Goal: Task Accomplishment & Management: Manage account settings

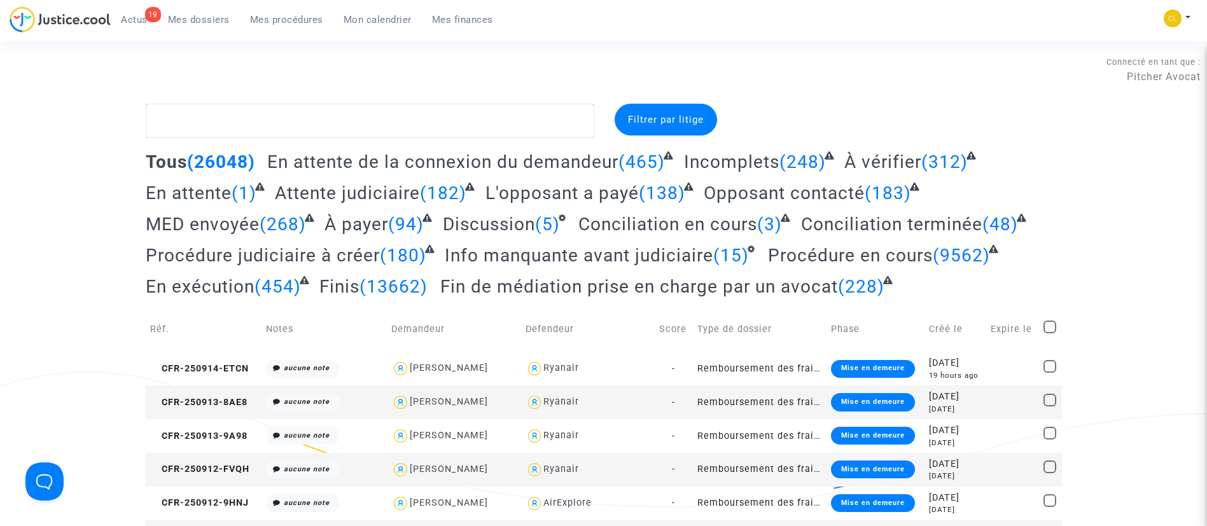
click at [382, 25] on link "Mon calendrier" at bounding box center [377, 19] width 88 height 19
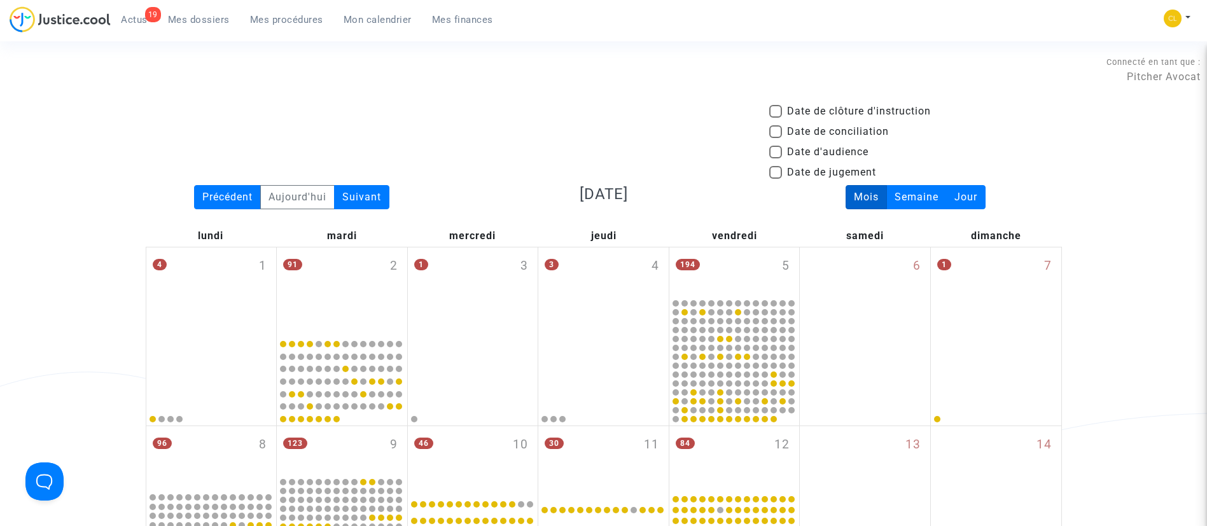
click at [821, 156] on span "Date d'audience" at bounding box center [827, 151] width 81 height 15
click at [775, 158] on input "Date d'audience" at bounding box center [775, 158] width 1 height 1
checkbox input "true"
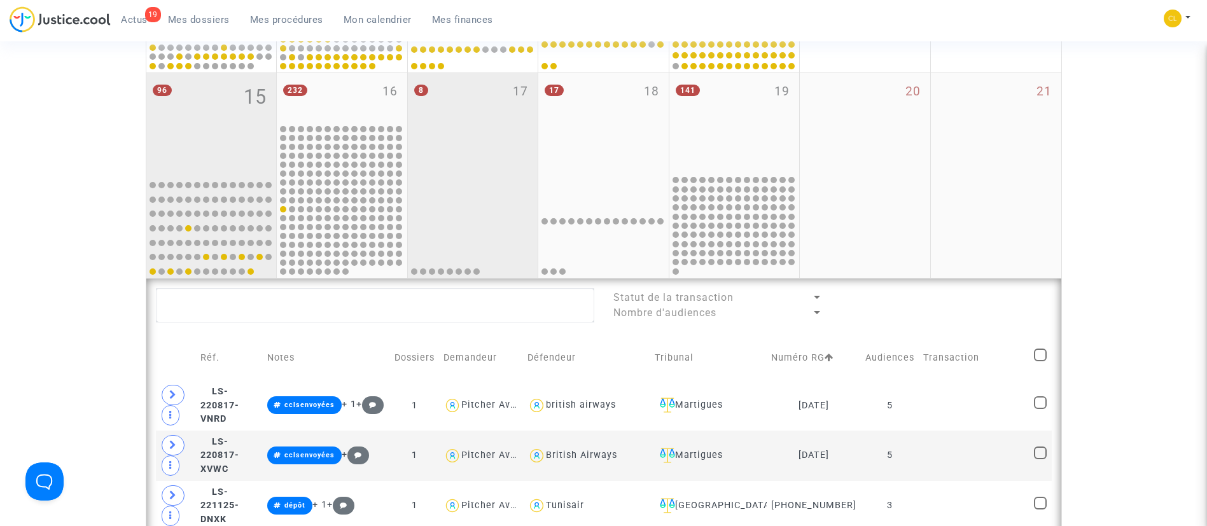
scroll to position [763, 0]
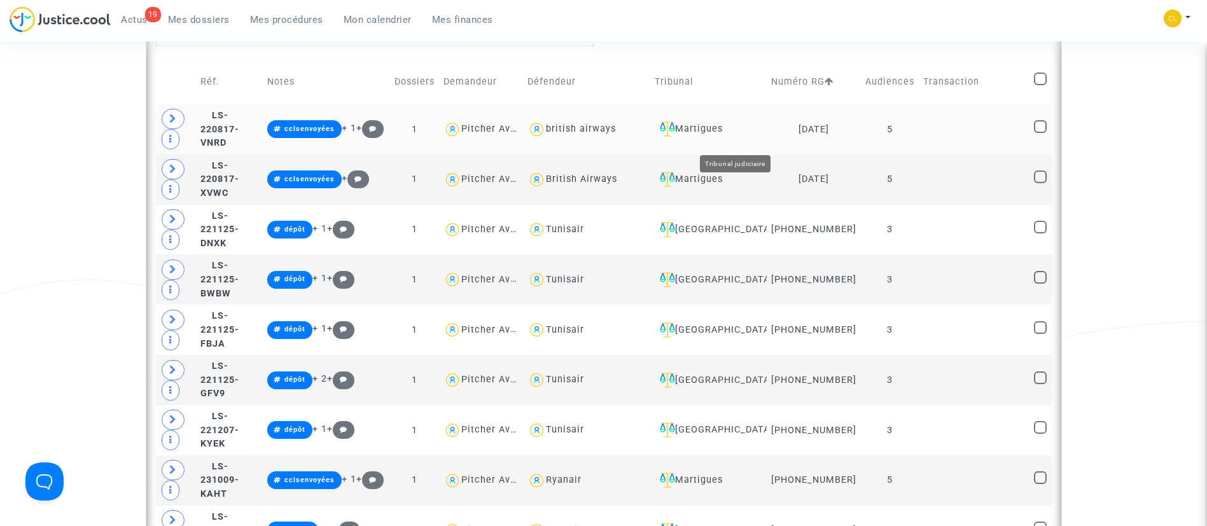
click at [753, 137] on div "Martigues" at bounding box center [709, 129] width 108 height 15
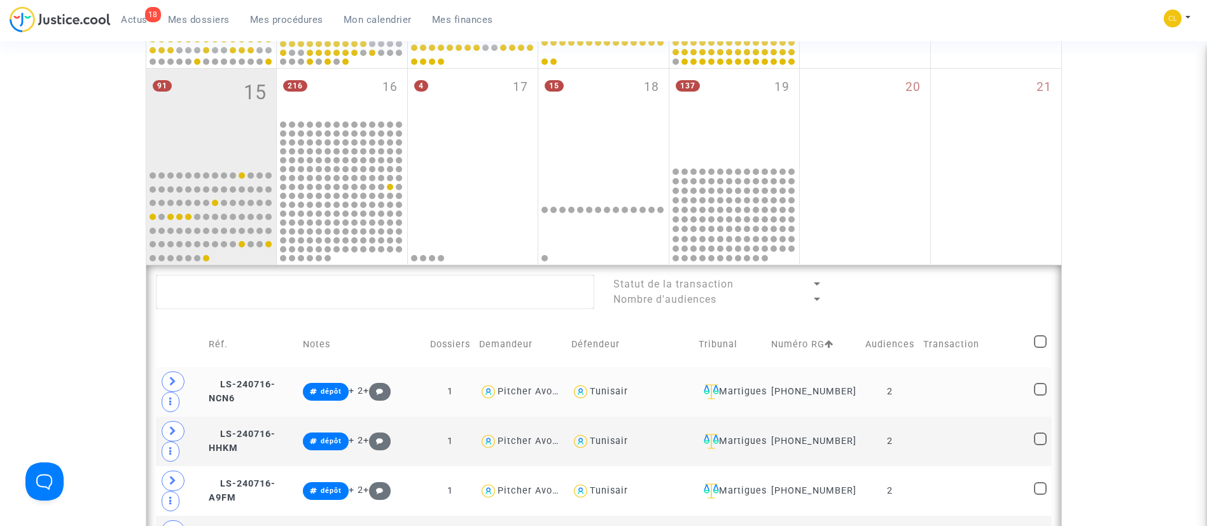
scroll to position [573, 0]
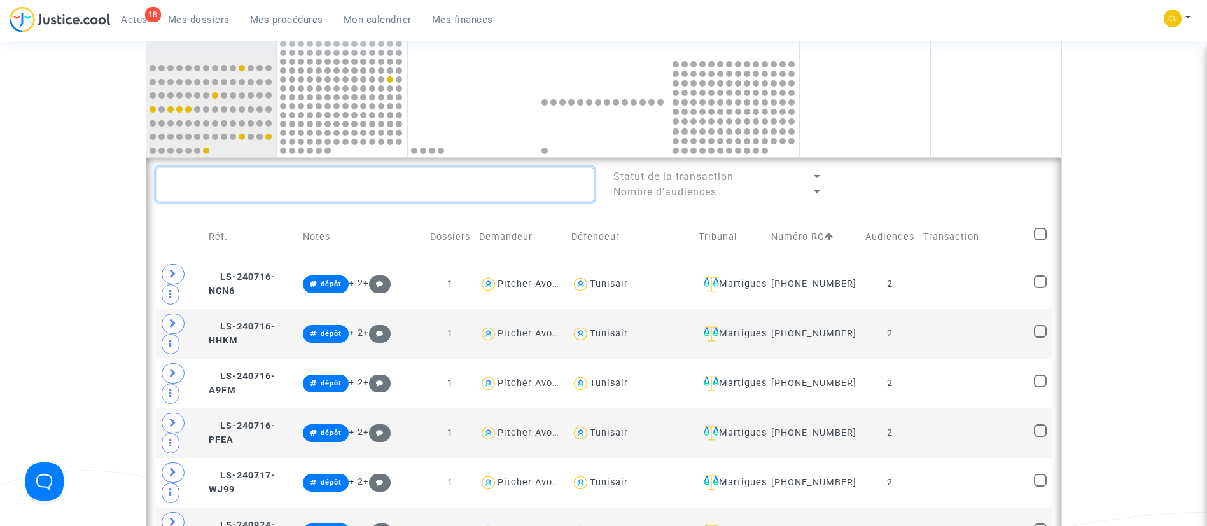
click at [366, 182] on textarea at bounding box center [375, 184] width 438 height 34
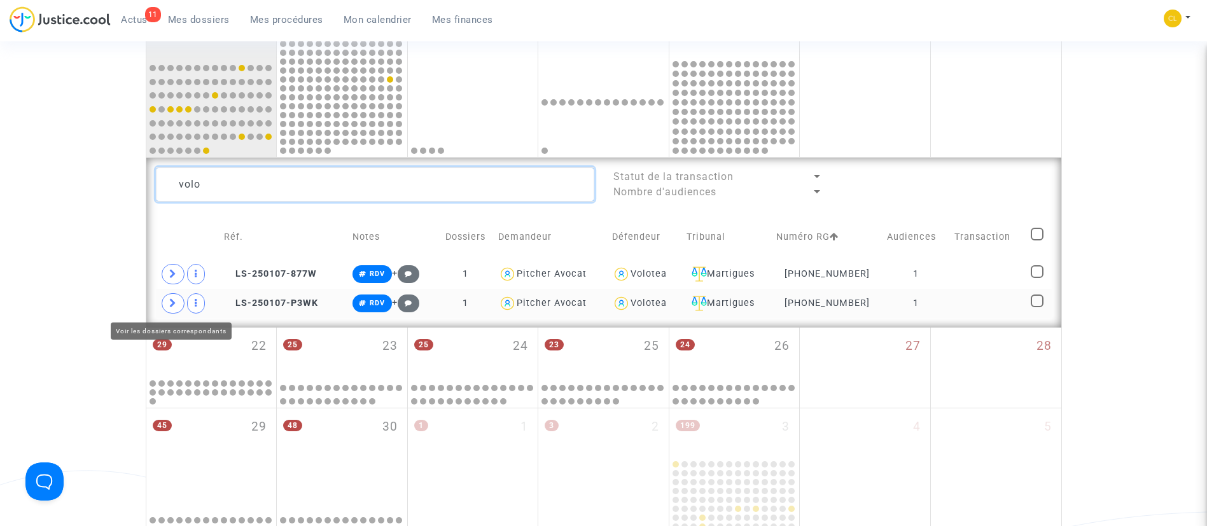
type textarea "volo"
drag, startPoint x: 168, startPoint y: 303, endPoint x: 170, endPoint y: 276, distance: 27.4
click at [170, 297] on span at bounding box center [173, 303] width 23 height 20
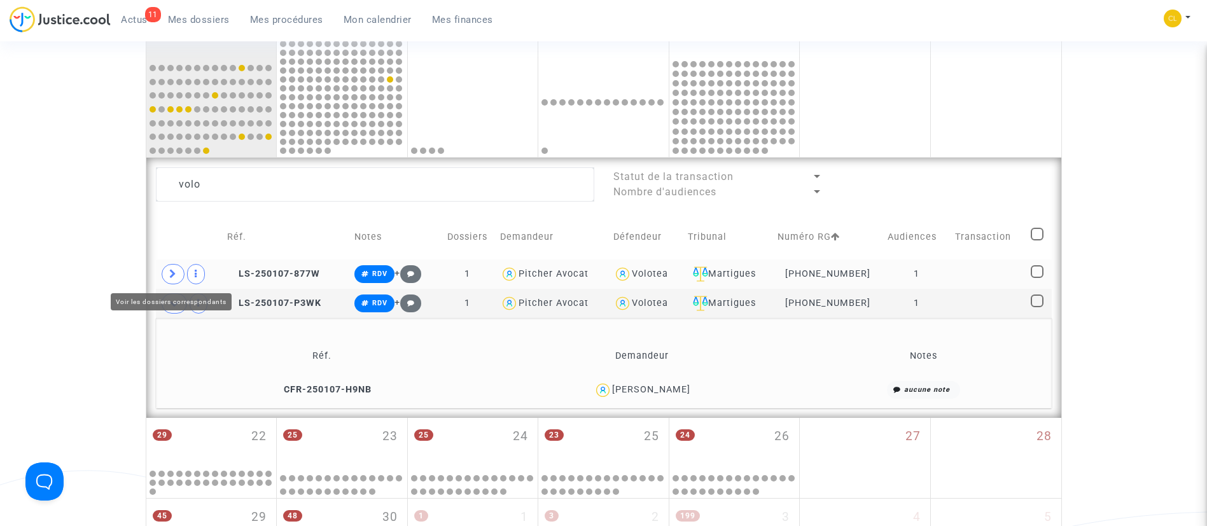
click at [170, 276] on icon at bounding box center [173, 274] width 8 height 10
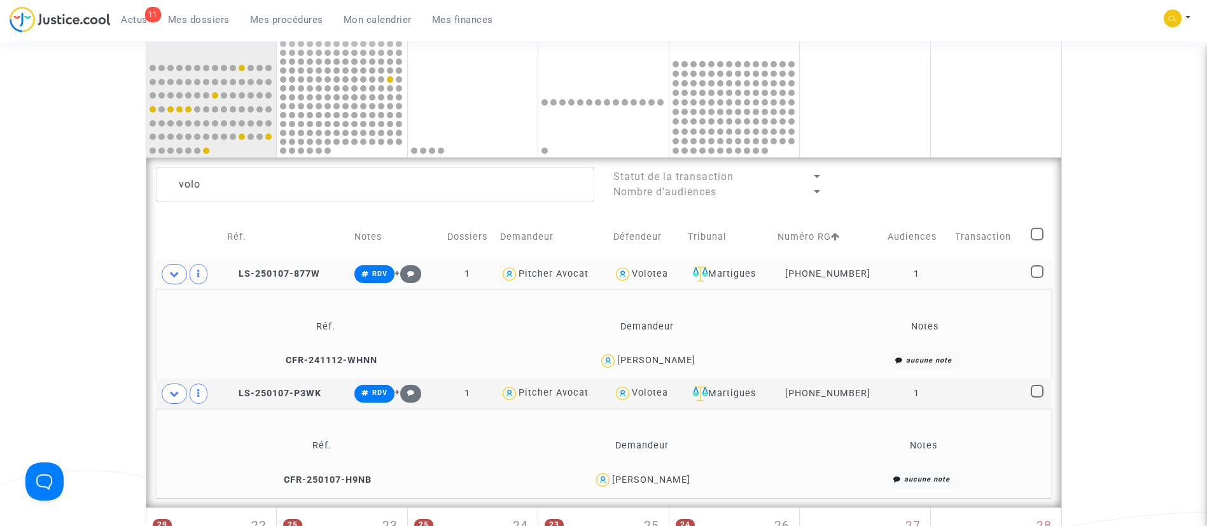
click at [677, 483] on div "Tayeb Chadli" at bounding box center [651, 480] width 78 height 11
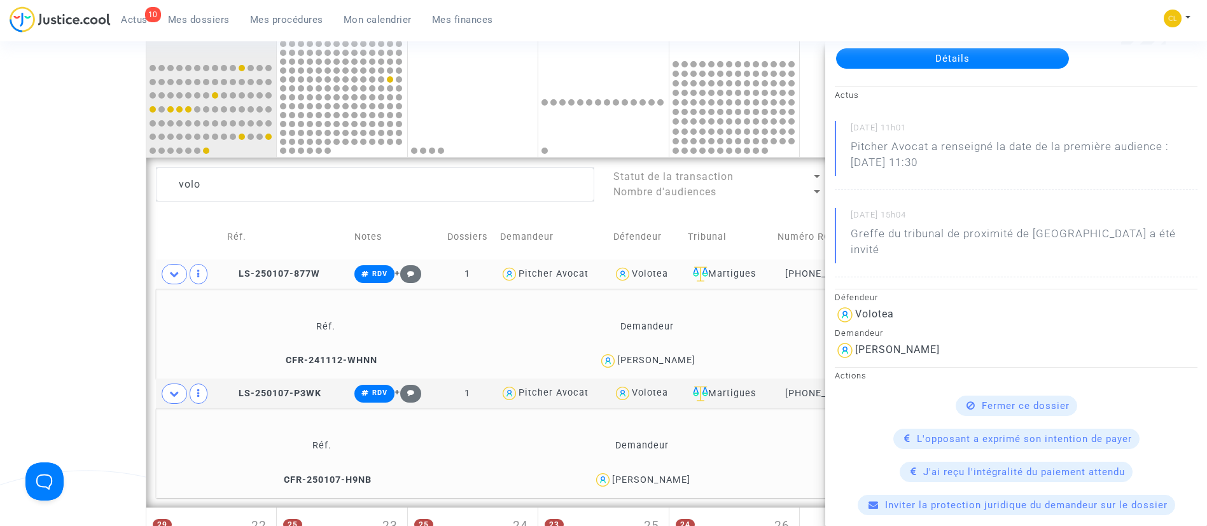
scroll to position [191, 0]
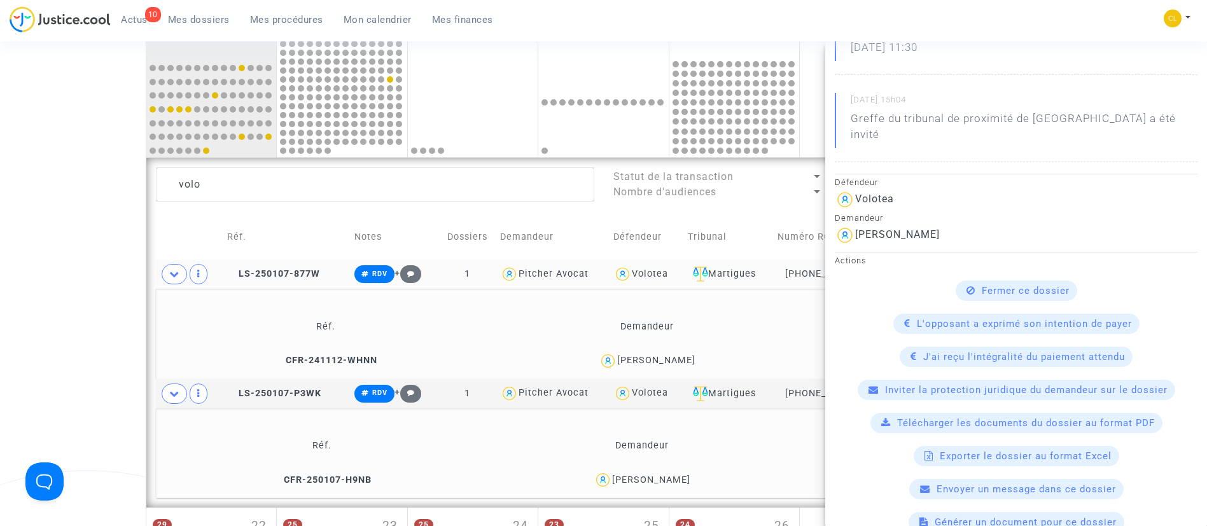
click at [789, 333] on td "Demandeur" at bounding box center [647, 326] width 312 height 41
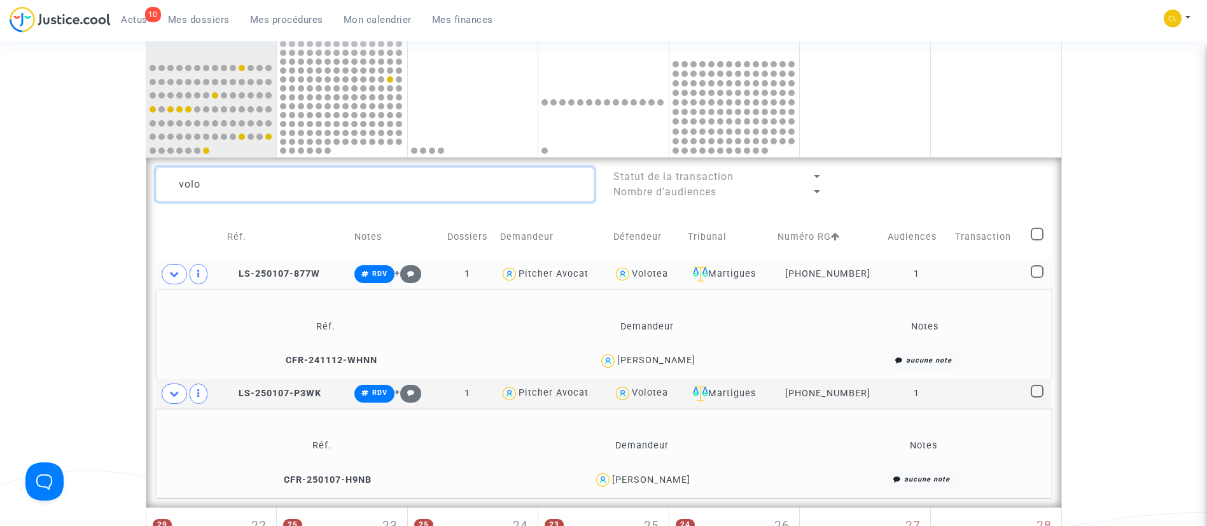
click at [475, 196] on textarea at bounding box center [375, 184] width 438 height 34
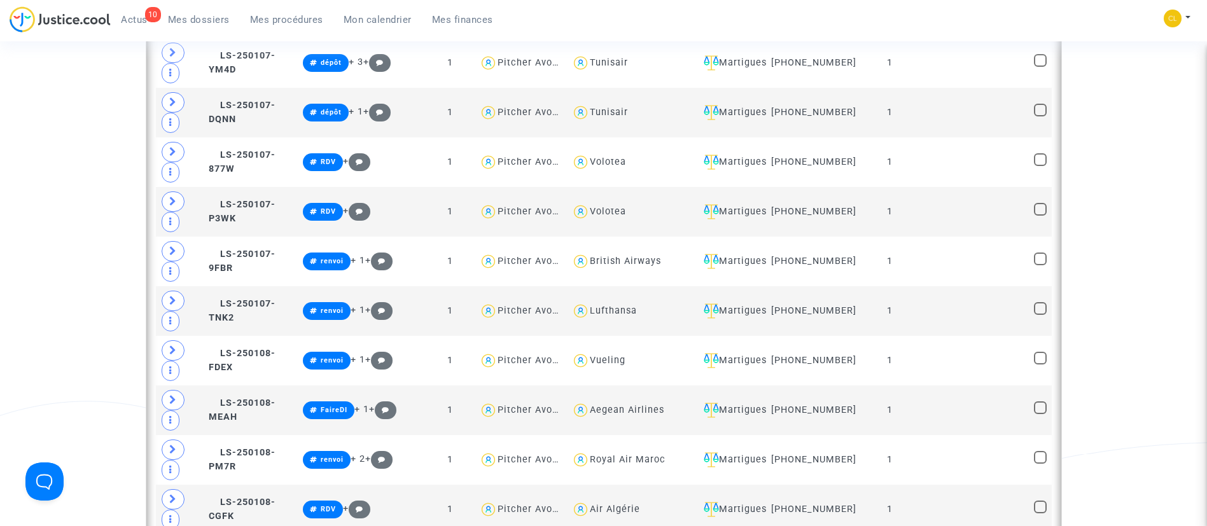
scroll to position [2004, 0]
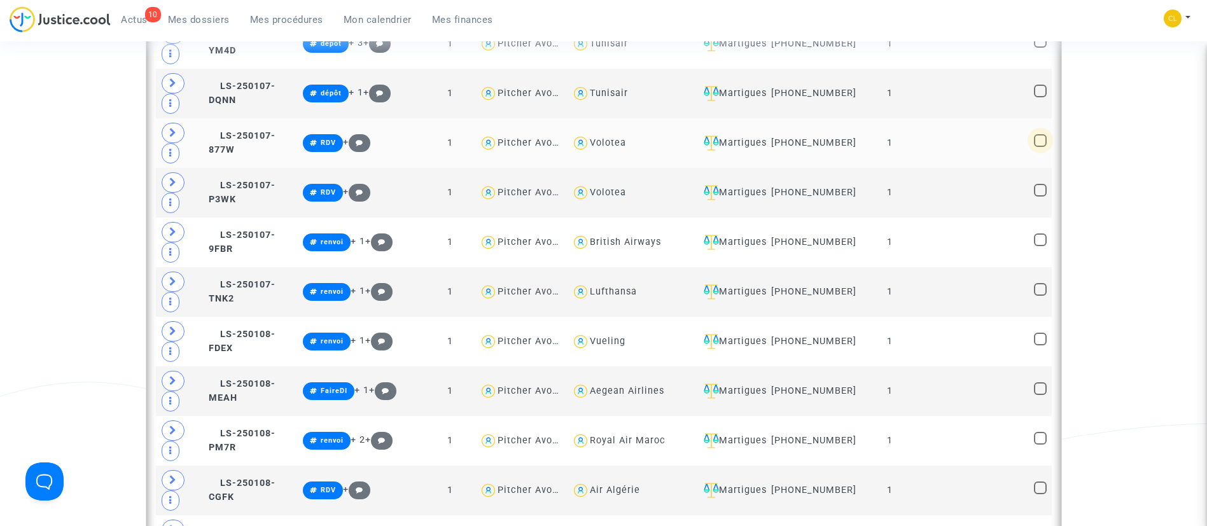
click at [1038, 147] on span at bounding box center [1040, 140] width 13 height 13
click at [1039, 147] on input "checkbox" at bounding box center [1039, 147] width 1 height 1
checkbox input "true"
click at [1039, 197] on span at bounding box center [1040, 190] width 13 height 13
click at [1039, 197] on input "checkbox" at bounding box center [1039, 197] width 1 height 1
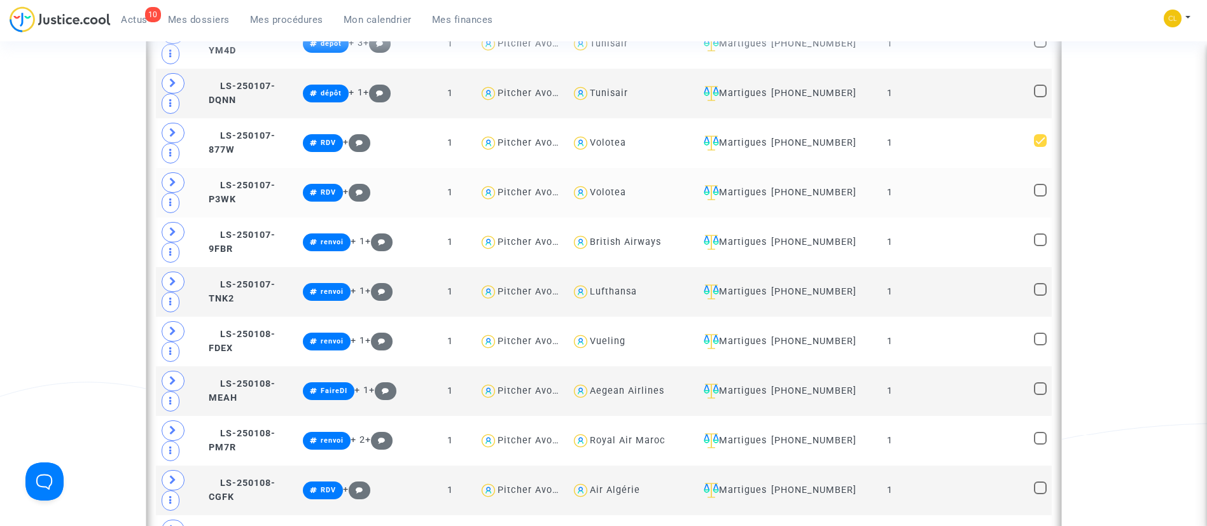
checkbox input "true"
click at [1035, 345] on span at bounding box center [1040, 339] width 13 height 13
click at [1039, 346] on input "checkbox" at bounding box center [1039, 345] width 1 height 1
checkbox input "true"
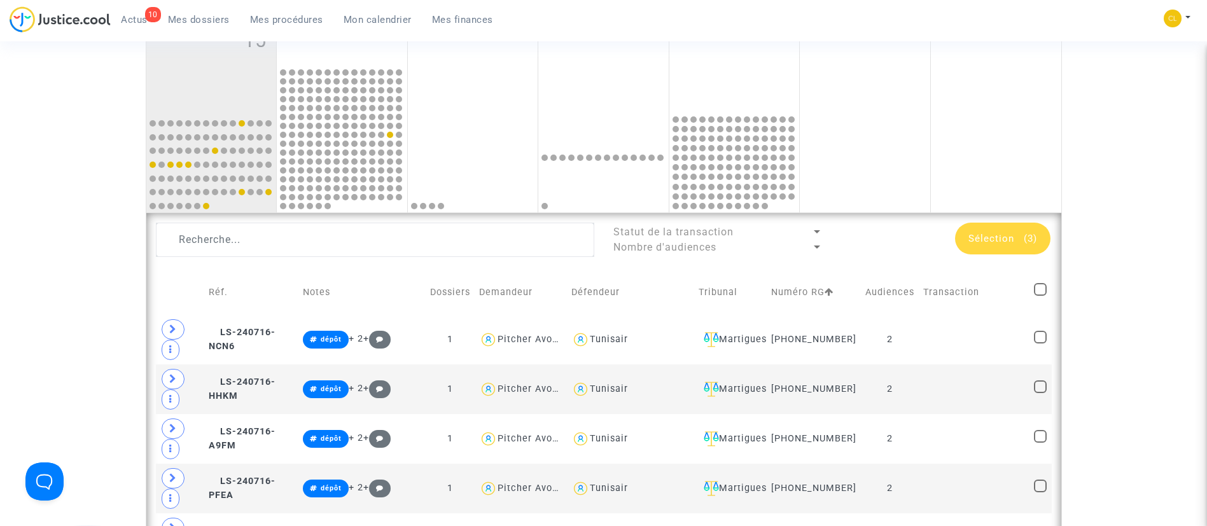
scroll to position [477, 0]
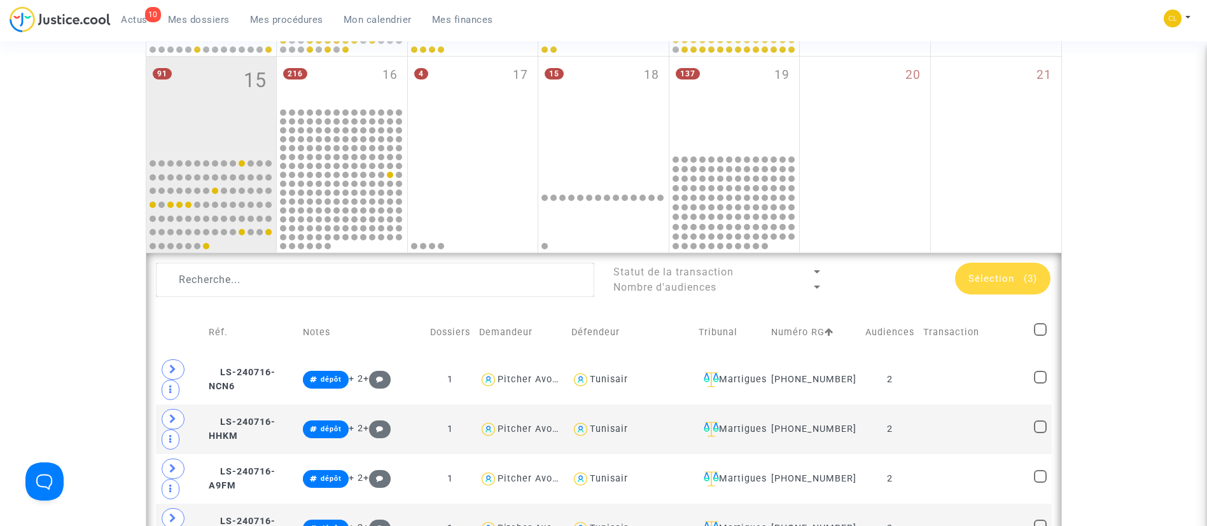
click at [1017, 281] on span "Sélection (3)" at bounding box center [1002, 278] width 69 height 11
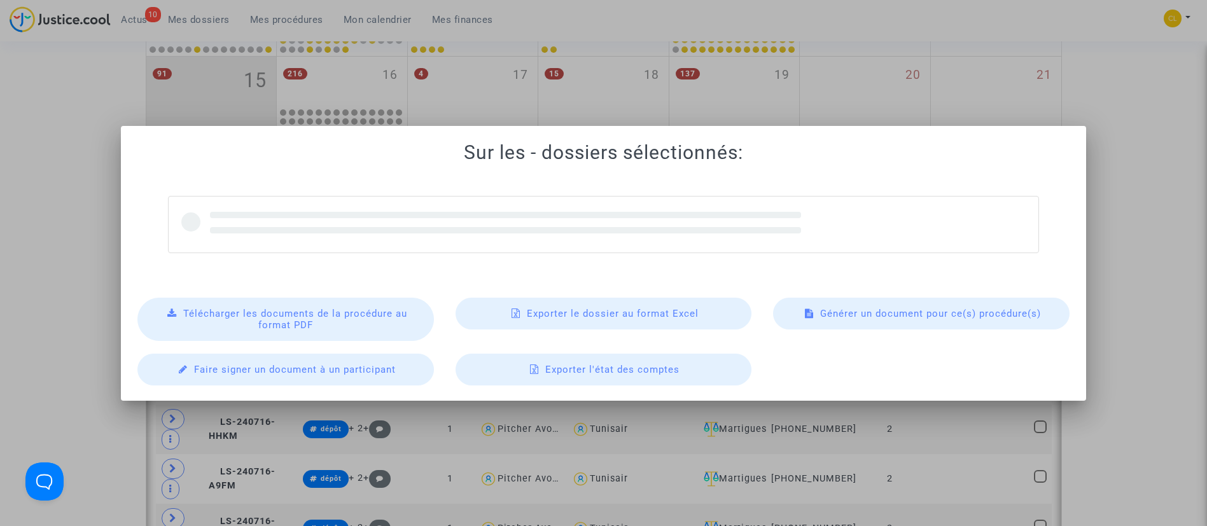
scroll to position [0, 0]
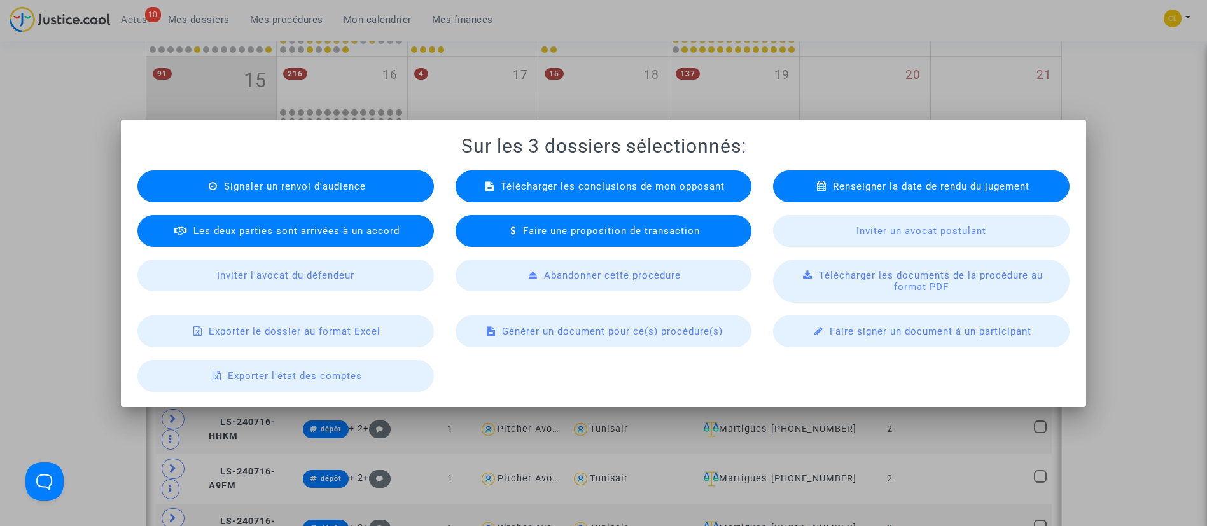
click at [814, 280] on div "Télécharger les documents de la procédure au format PDF" at bounding box center [921, 281] width 296 height 43
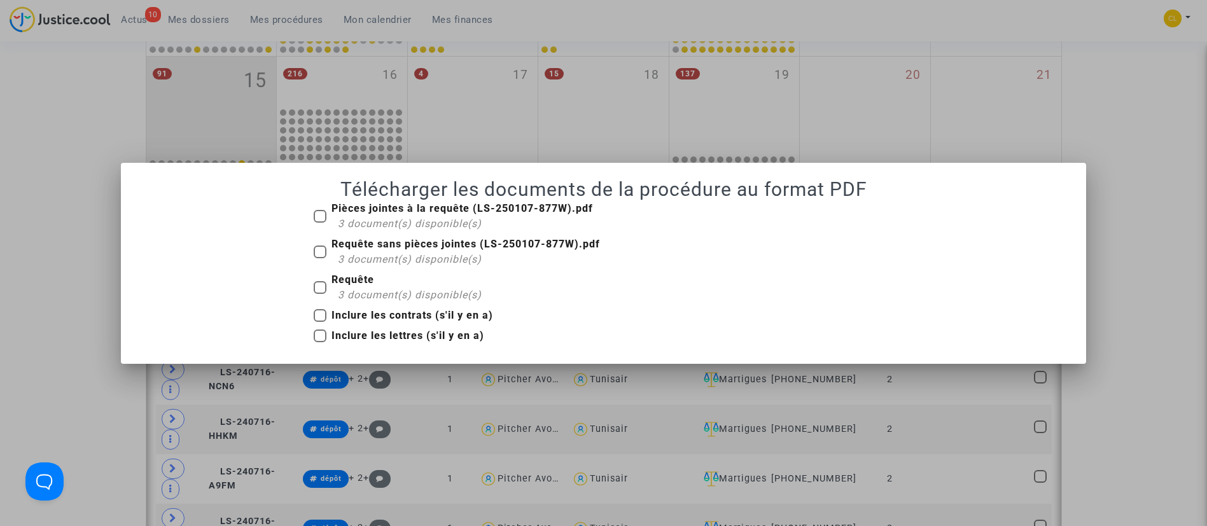
click at [326, 284] on label "Requête 3 document(s) disponible(s)" at bounding box center [398, 287] width 168 height 31
click at [320, 294] on input "Requête 3 document(s) disponible(s)" at bounding box center [319, 294] width 1 height 1
checkbox input "true"
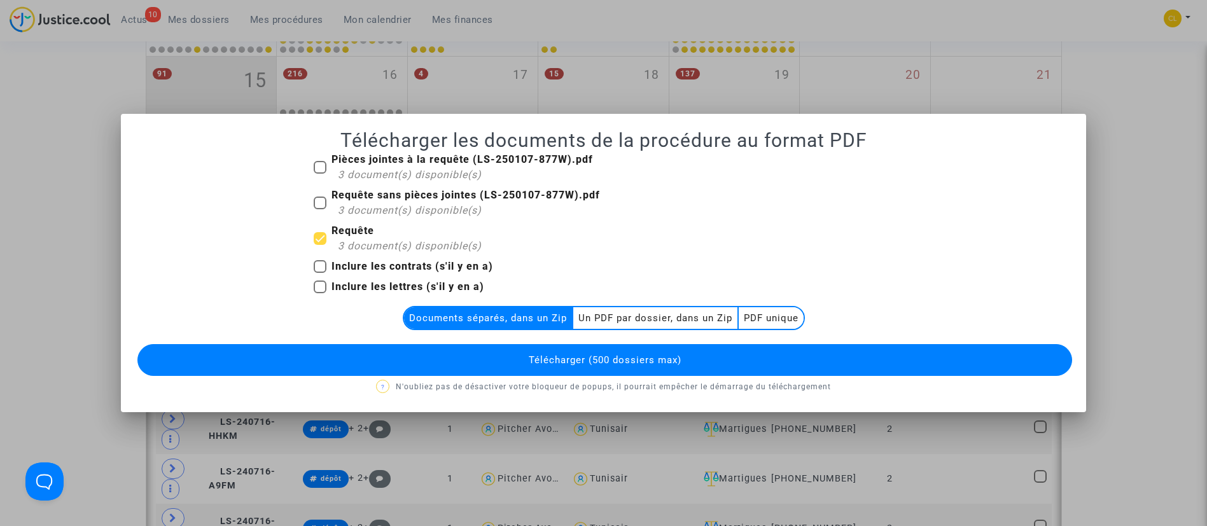
click at [695, 316] on multi-toggle-item "Un PDF par dossier, dans un Zip" at bounding box center [655, 318] width 165 height 22
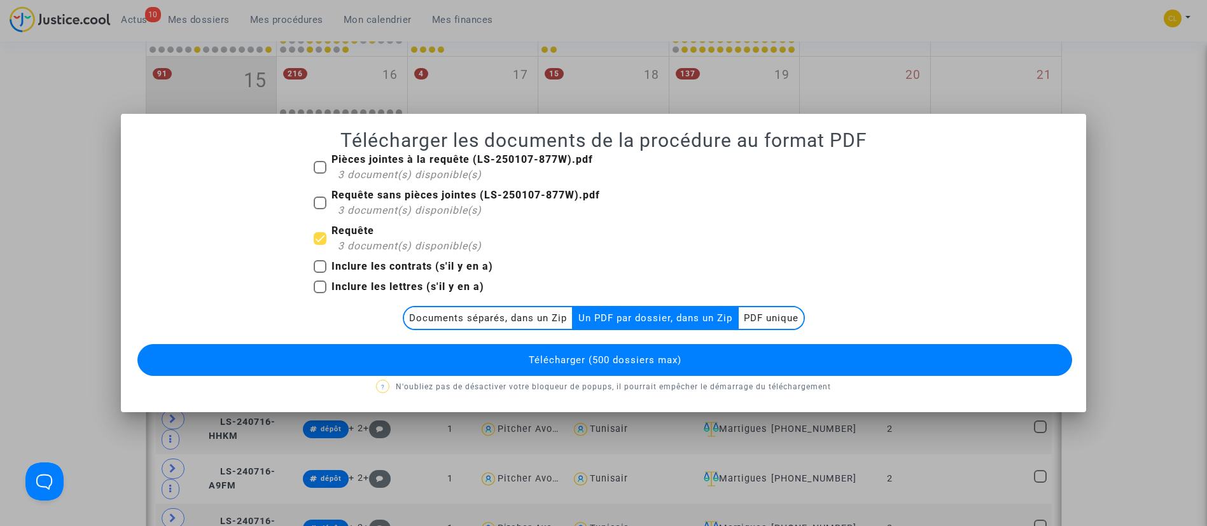
click at [604, 358] on span "Télécharger (500 dossiers max)" at bounding box center [605, 359] width 153 height 11
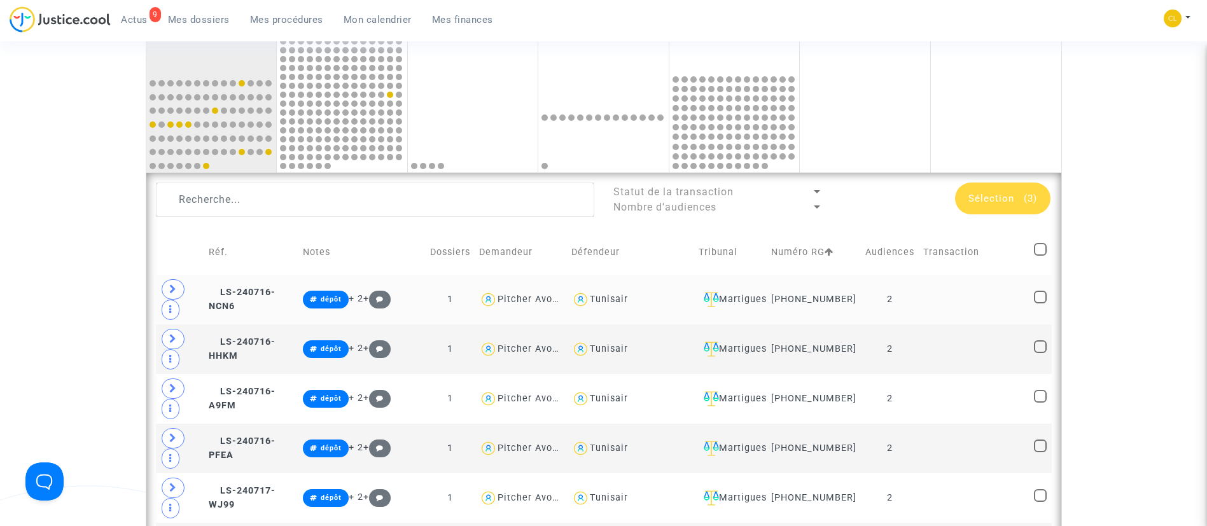
scroll to position [573, 0]
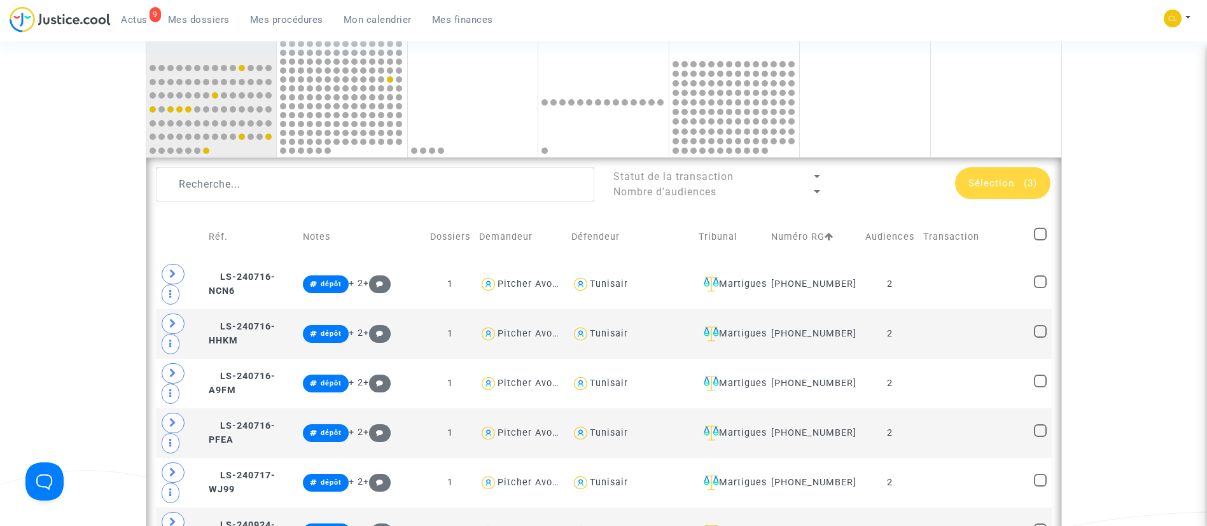
drag, startPoint x: 288, startPoint y: 22, endPoint x: 319, endPoint y: 36, distance: 35.0
click at [288, 22] on span "Mes procédures" at bounding box center [286, 19] width 73 height 11
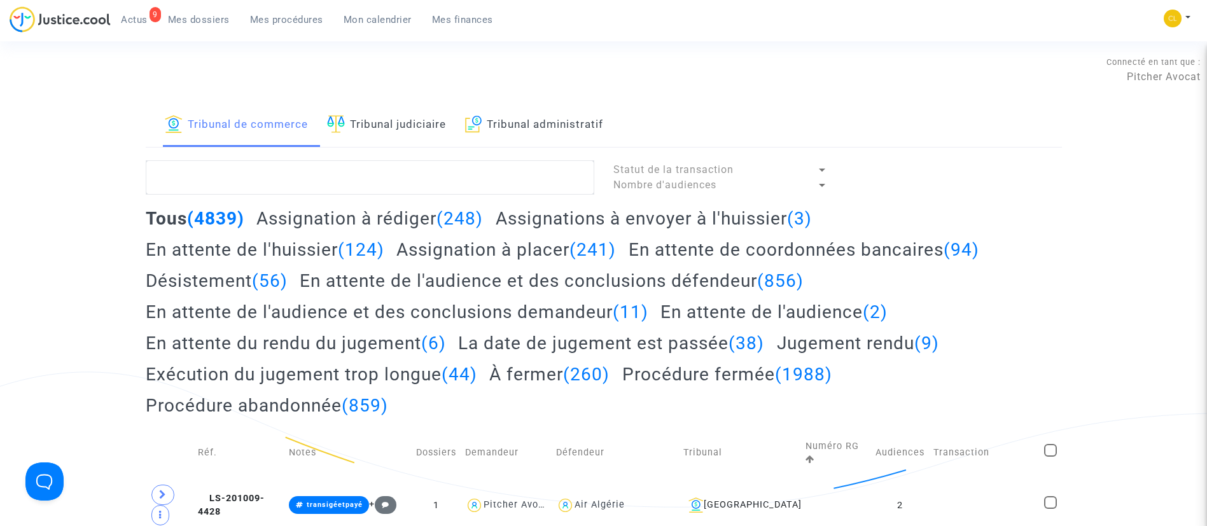
click at [219, 19] on span "Mes dossiers" at bounding box center [199, 19] width 62 height 11
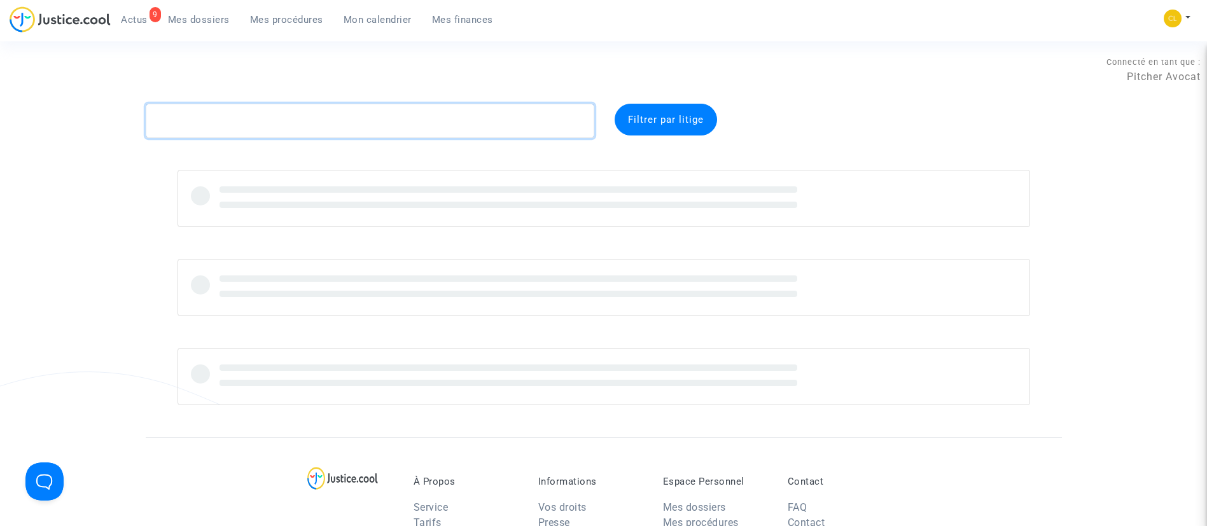
drag, startPoint x: 293, startPoint y: 116, endPoint x: 303, endPoint y: 116, distance: 9.5
click at [303, 116] on textarea at bounding box center [370, 121] width 448 height 34
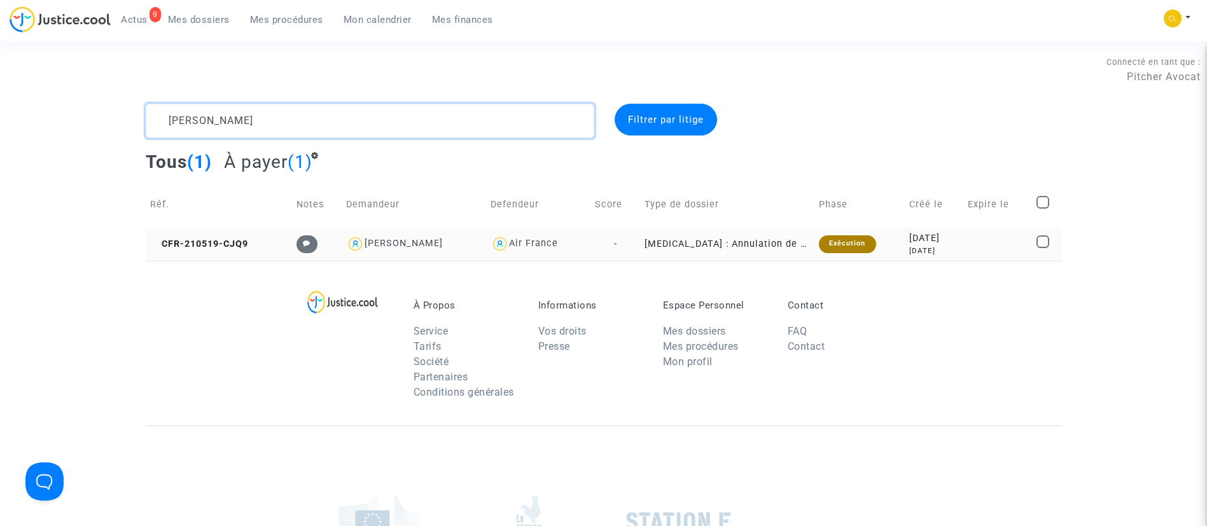
type textarea "lucie thibaut"
click at [941, 246] on div "4 years ago" at bounding box center [934, 251] width 50 height 11
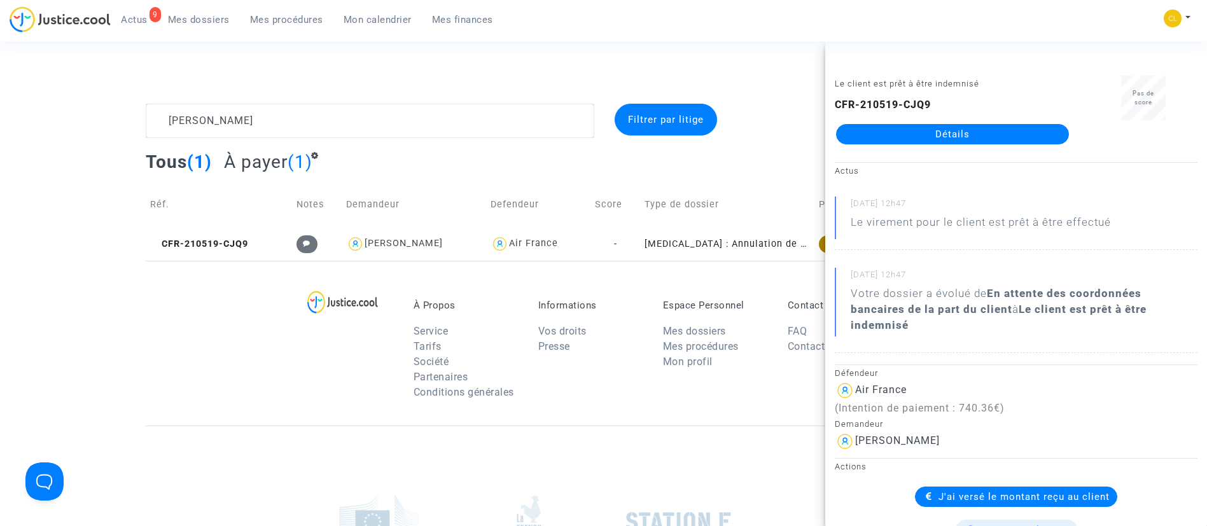
drag, startPoint x: 952, startPoint y: 152, endPoint x: 947, endPoint y: 136, distance: 16.9
click at [952, 151] on div "Le client est prêt à être indemnisé CFR-210519-CJQ9 Détails" at bounding box center [952, 116] width 254 height 80
click at [947, 136] on link "Détails" at bounding box center [952, 134] width 233 height 20
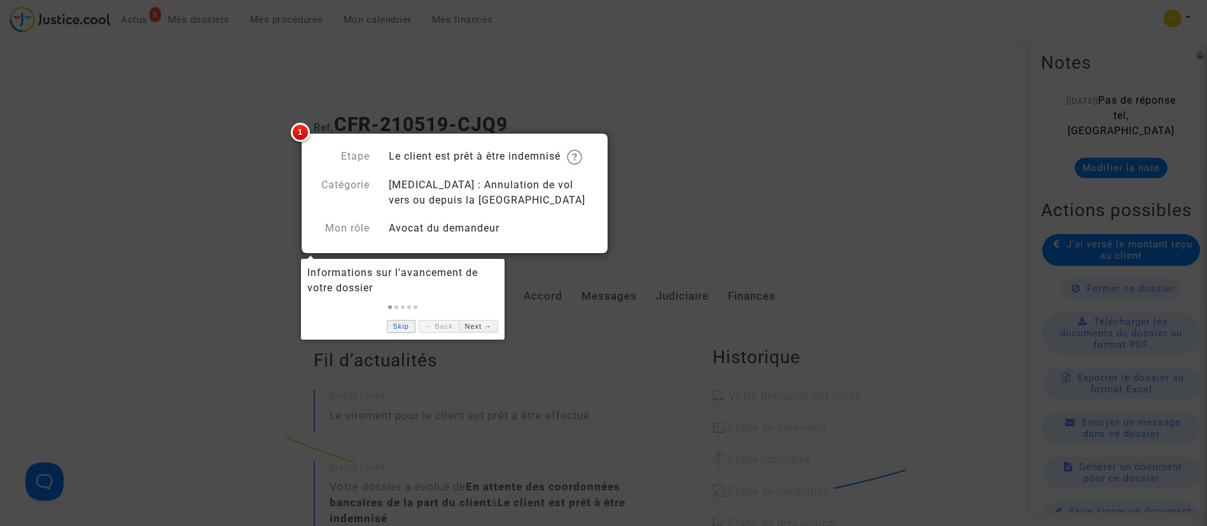
click at [396, 328] on link "Skip" at bounding box center [401, 326] width 29 height 13
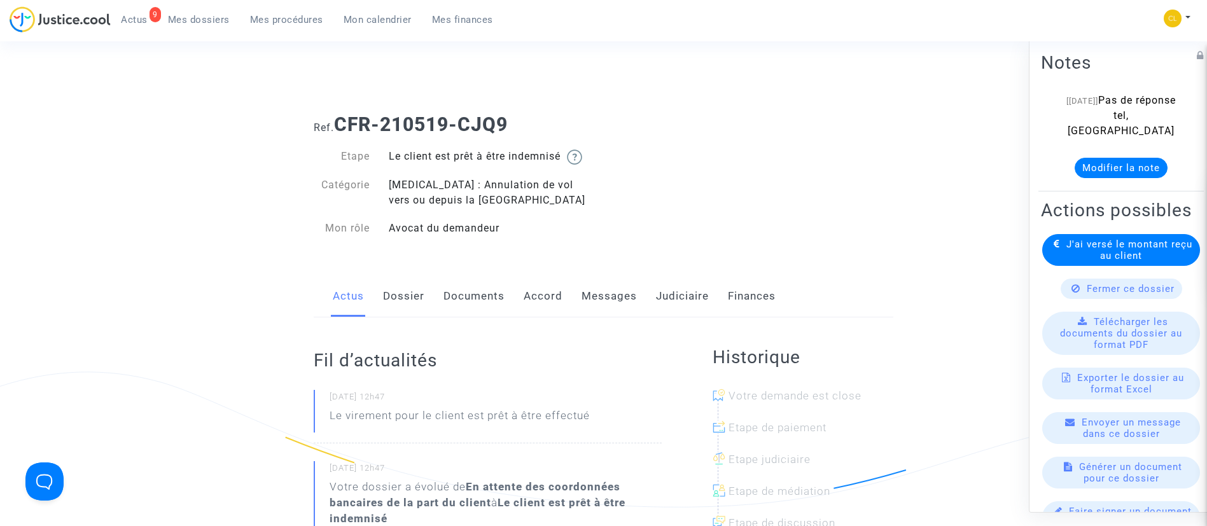
click at [661, 300] on link "Judiciaire" at bounding box center [682, 296] width 53 height 42
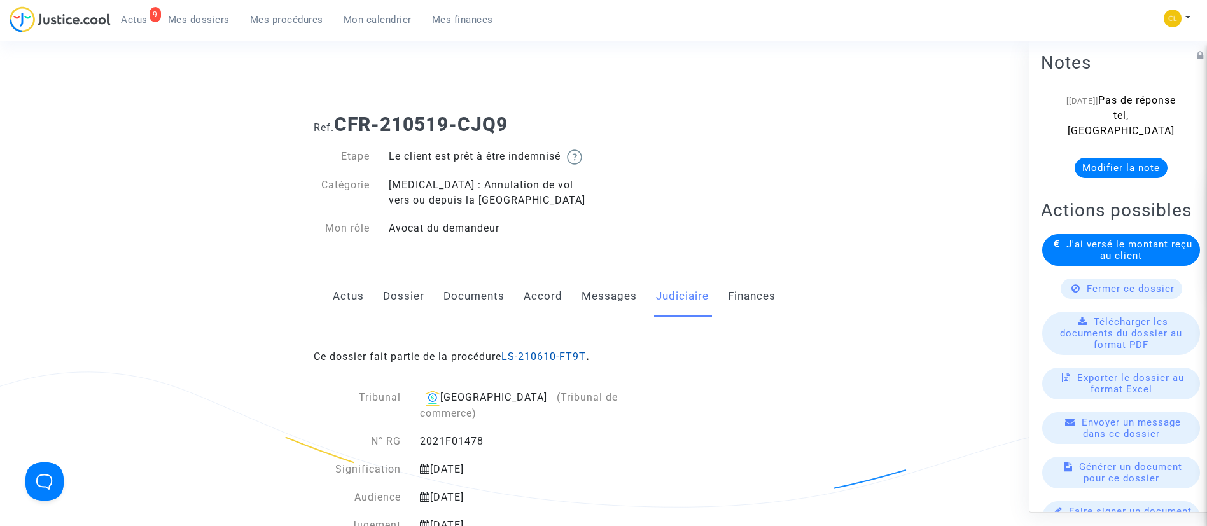
click at [576, 358] on link "LS-210610-FT9T" at bounding box center [543, 357] width 85 height 12
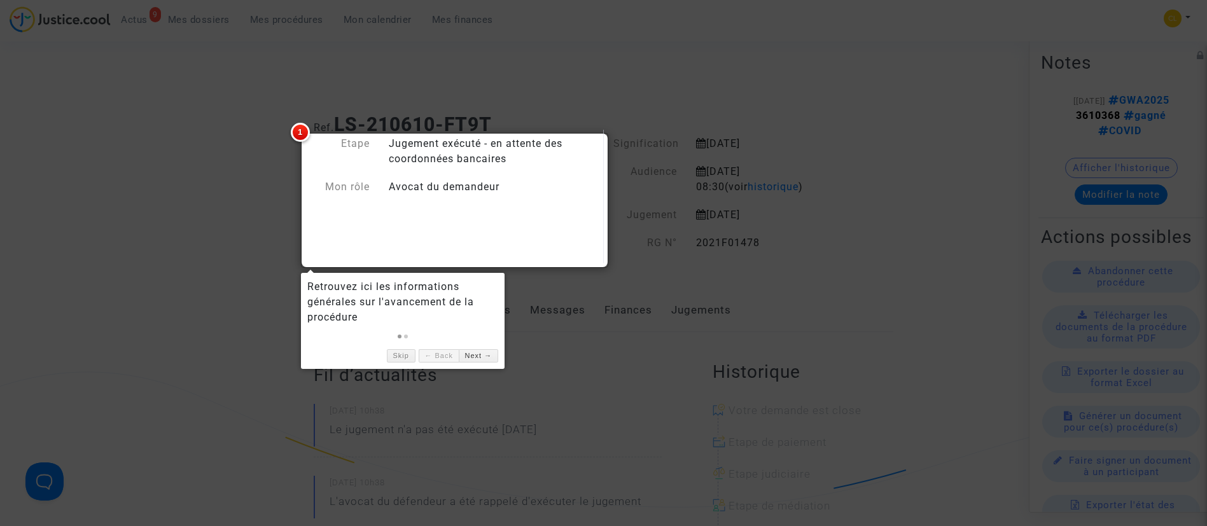
click at [707, 309] on div at bounding box center [603, 263] width 1207 height 526
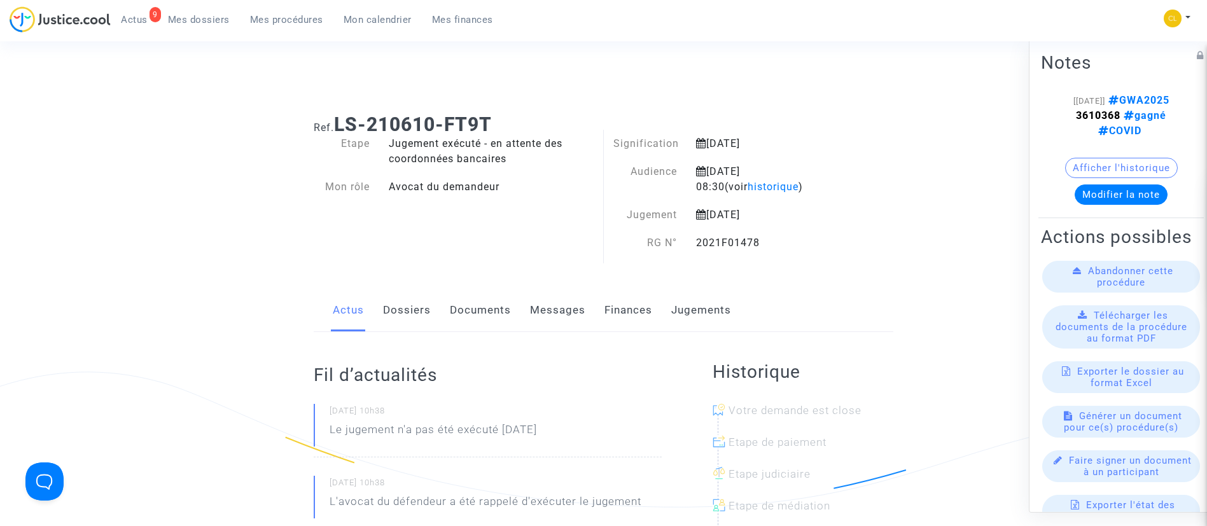
click at [623, 316] on link "Finances" at bounding box center [628, 310] width 48 height 42
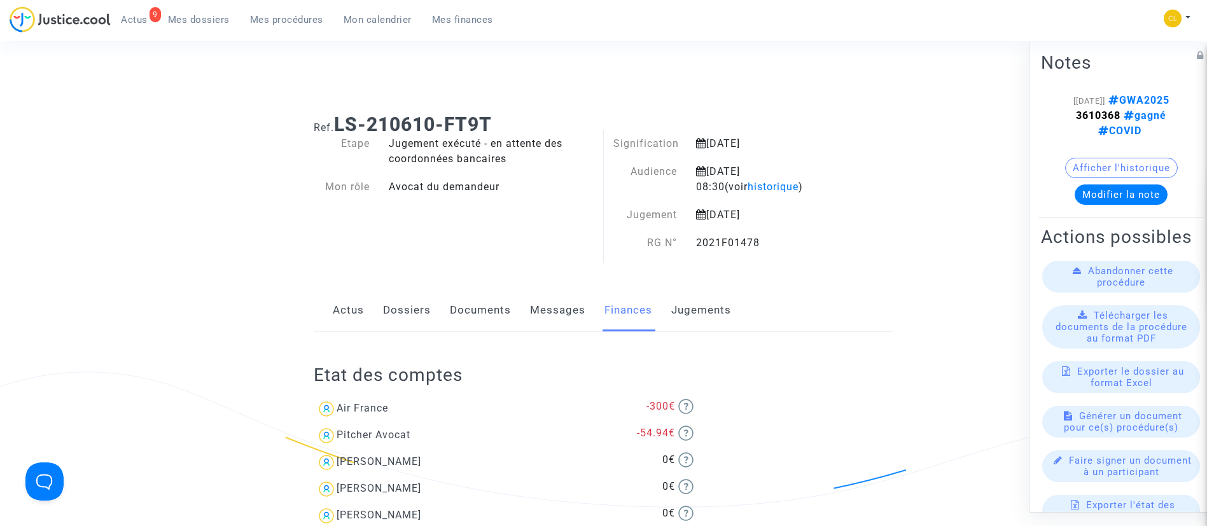
click at [478, 319] on link "Documents" at bounding box center [480, 310] width 61 height 42
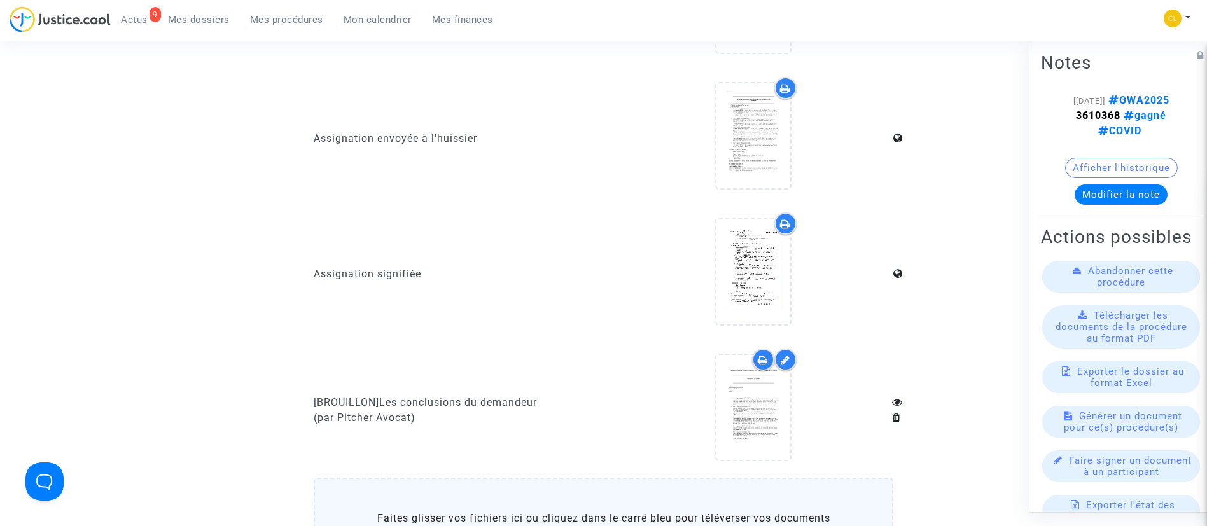
scroll to position [382, 0]
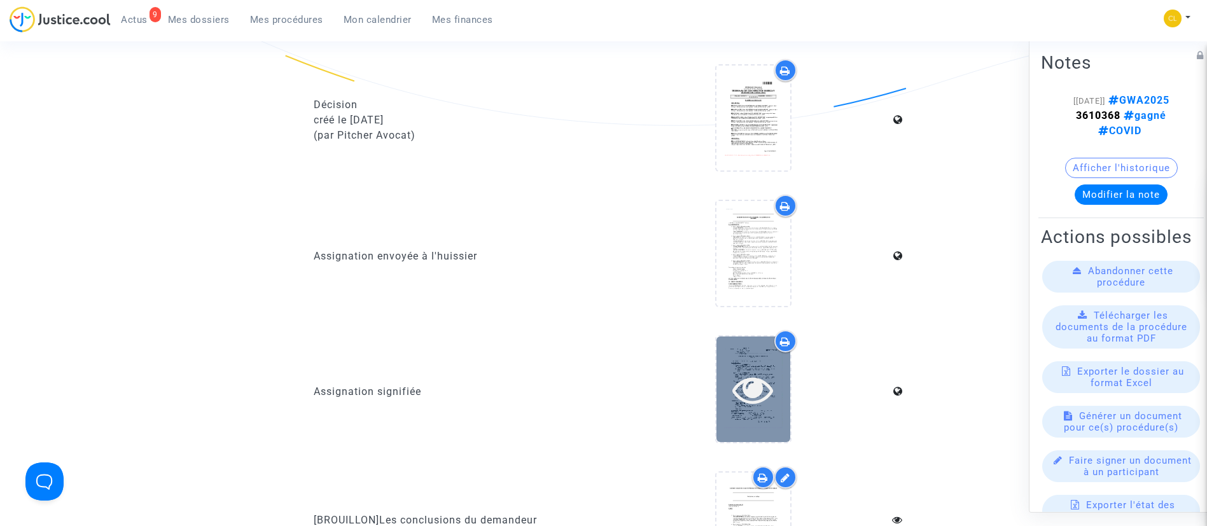
click at [722, 390] on div at bounding box center [753, 389] width 74 height 41
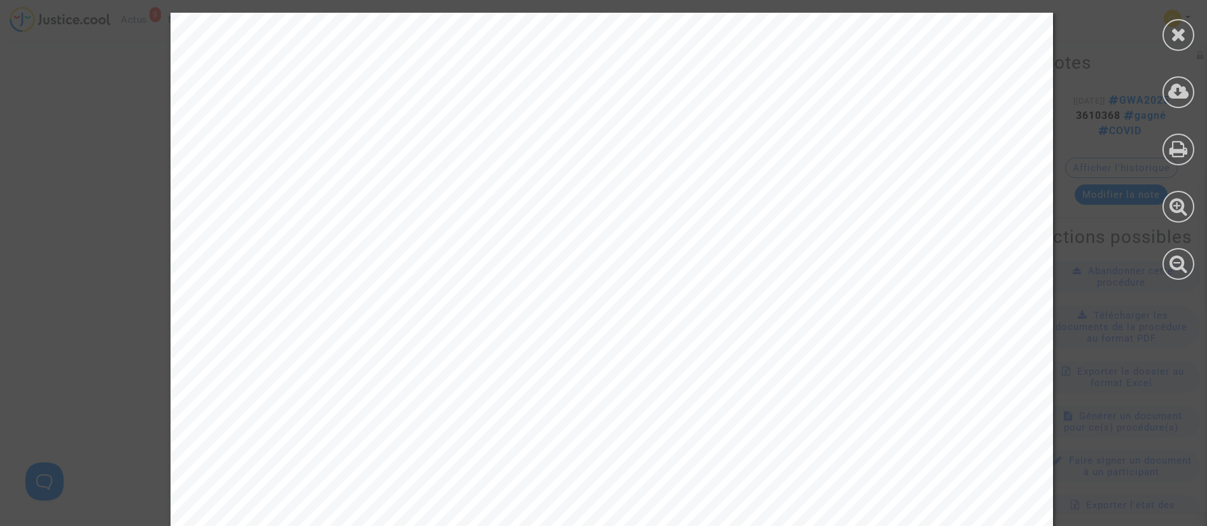
drag, startPoint x: 1174, startPoint y: 24, endPoint x: 1184, endPoint y: 31, distance: 11.5
click at [1177, 26] on icon at bounding box center [1178, 34] width 16 height 19
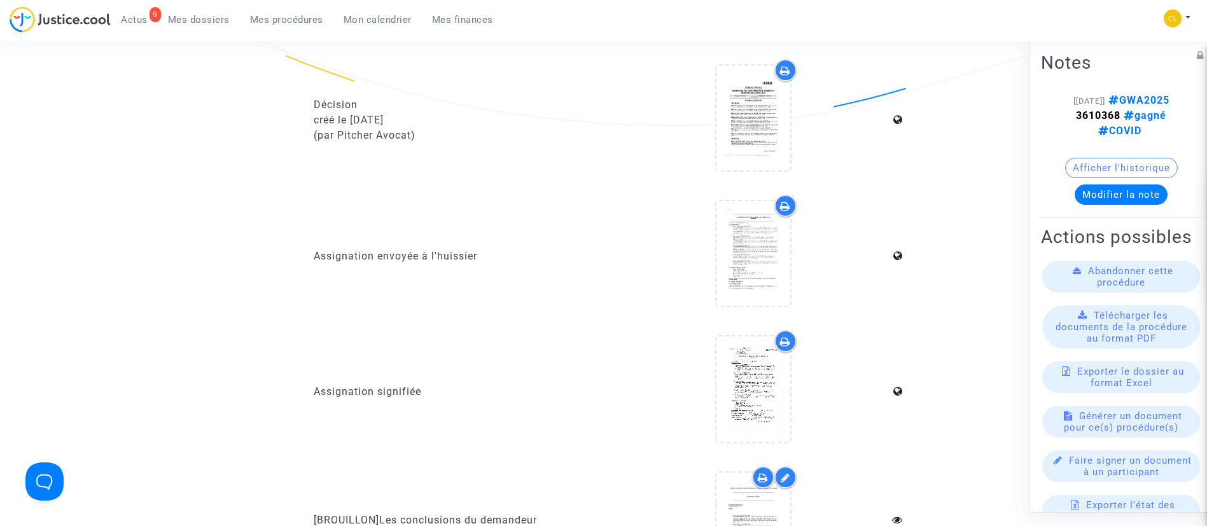
drag, startPoint x: 186, startPoint y: 14, endPoint x: 194, endPoint y: 10, distance: 9.1
click at [186, 14] on span "Mes dossiers" at bounding box center [199, 19] width 62 height 11
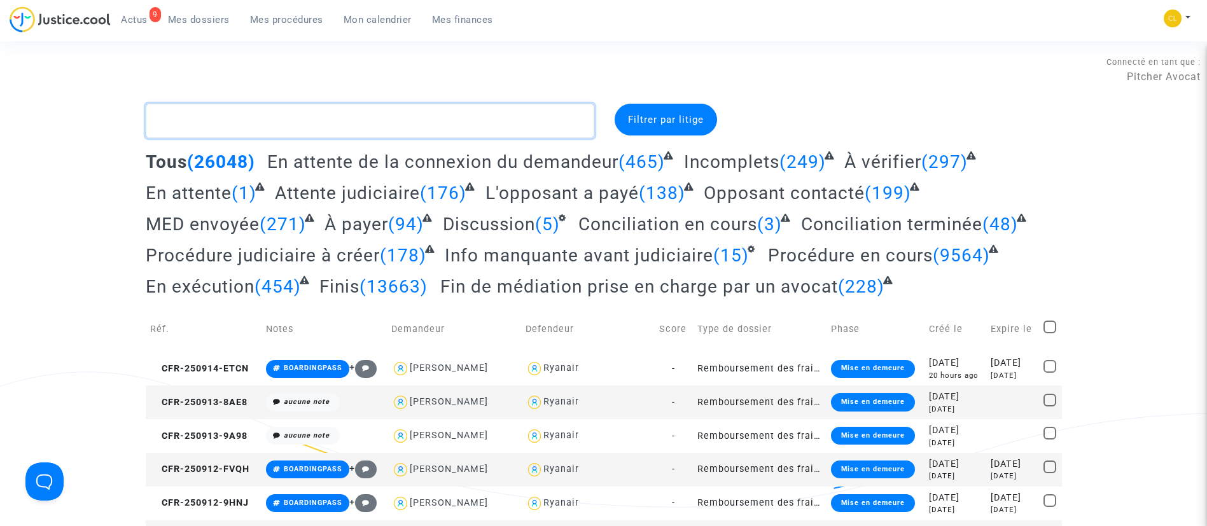
click at [497, 119] on textarea at bounding box center [370, 121] width 448 height 34
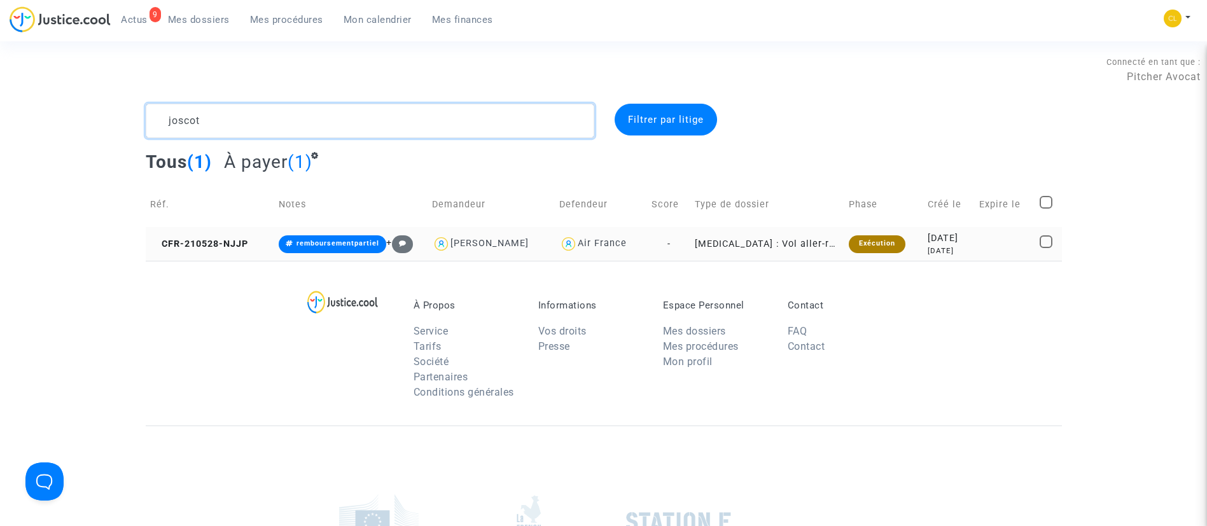
type textarea "joscot"
click at [954, 244] on div "2021-05-28" at bounding box center [948, 239] width 43 height 14
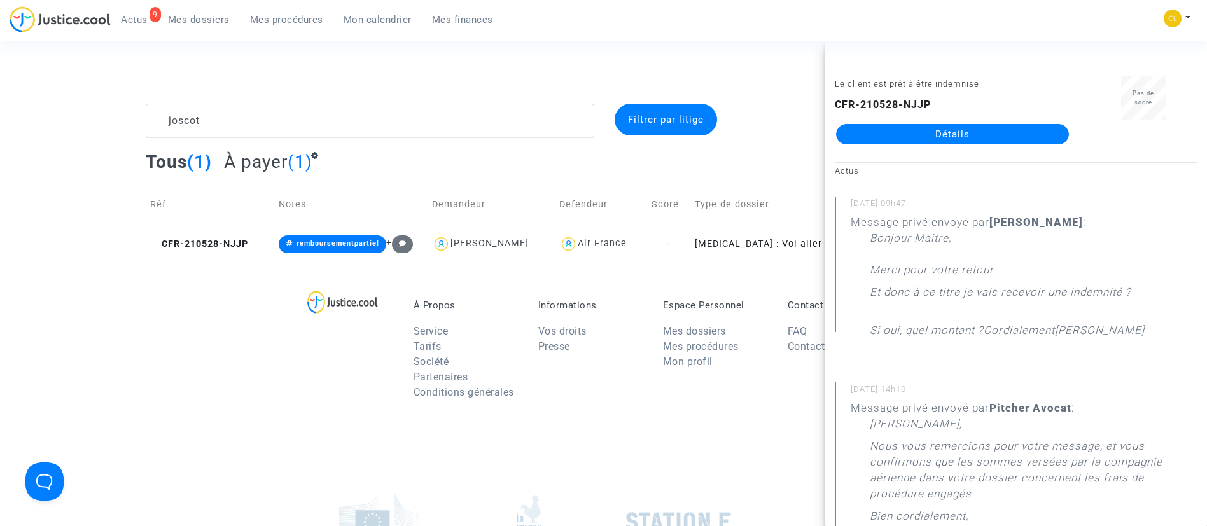
click at [937, 128] on link "Détails" at bounding box center [952, 134] width 233 height 20
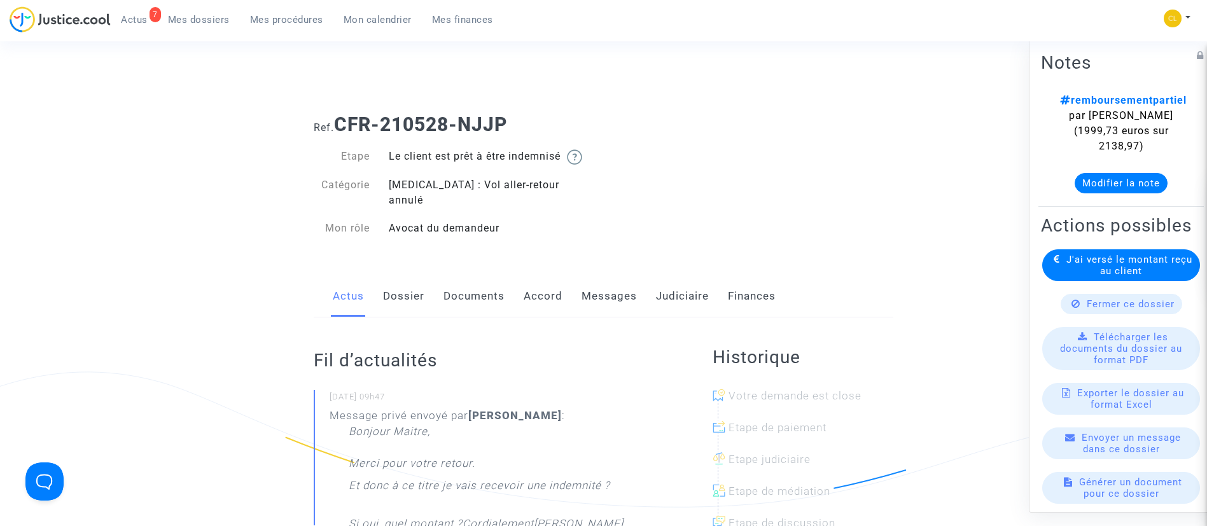
click at [622, 284] on link "Messages" at bounding box center [608, 296] width 55 height 42
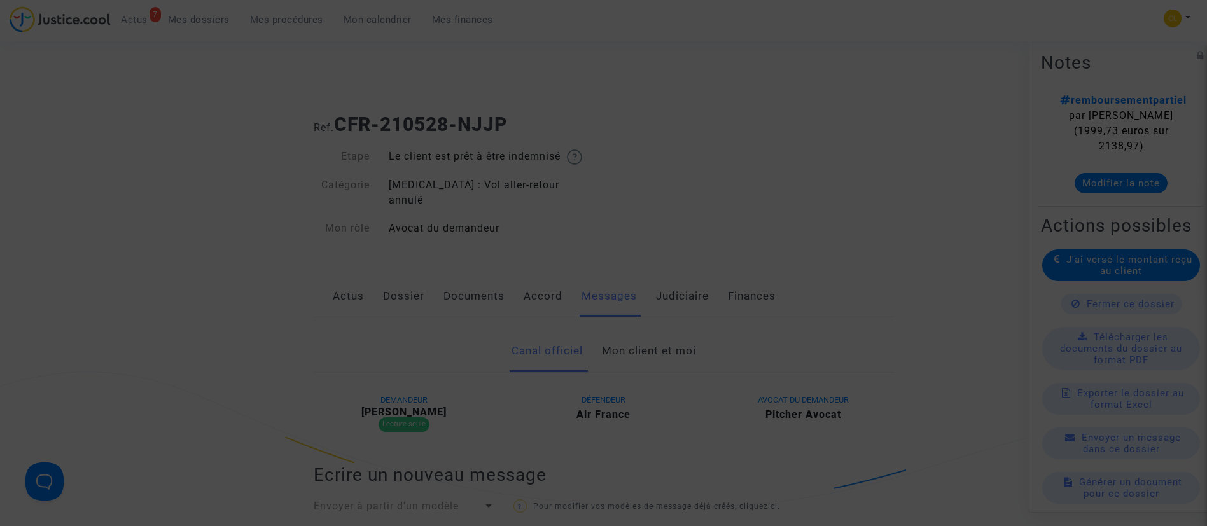
scroll to position [490, 0]
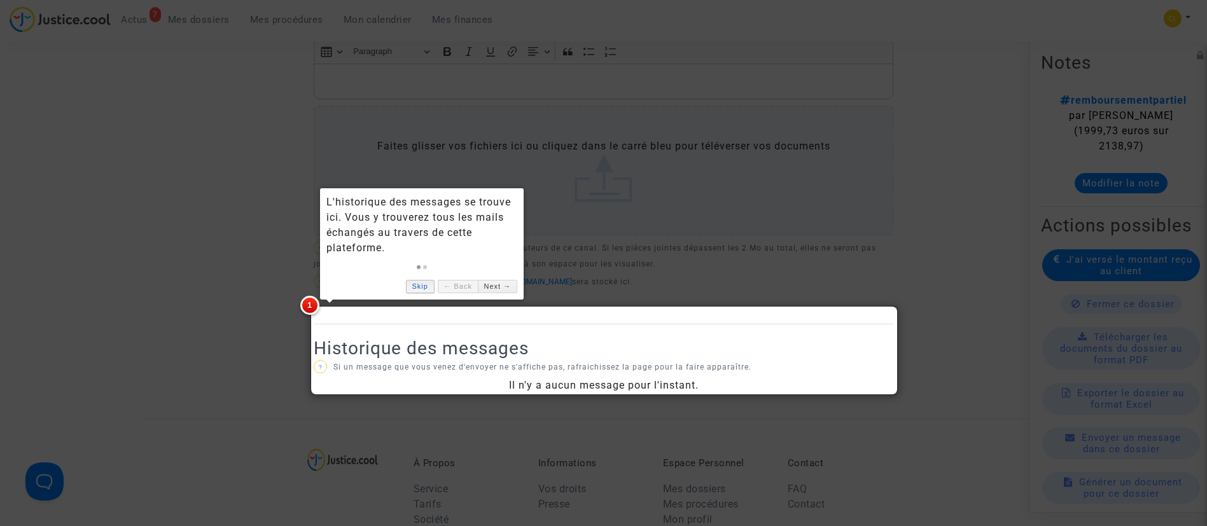
click at [417, 289] on link "Skip" at bounding box center [420, 286] width 29 height 13
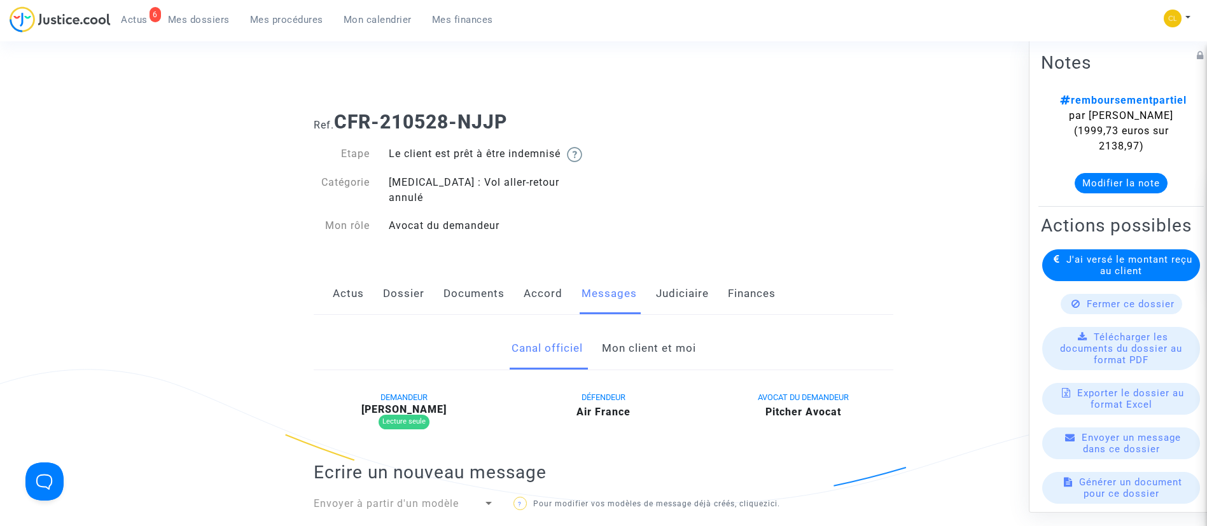
scroll to position [0, 0]
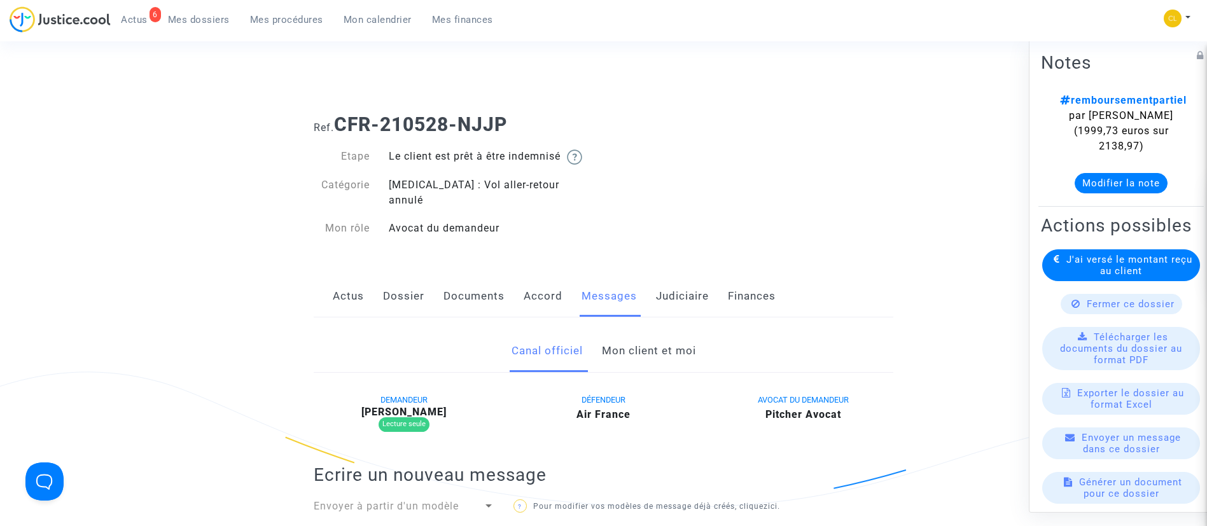
click at [660, 279] on link "Judiciaire" at bounding box center [682, 296] width 53 height 42
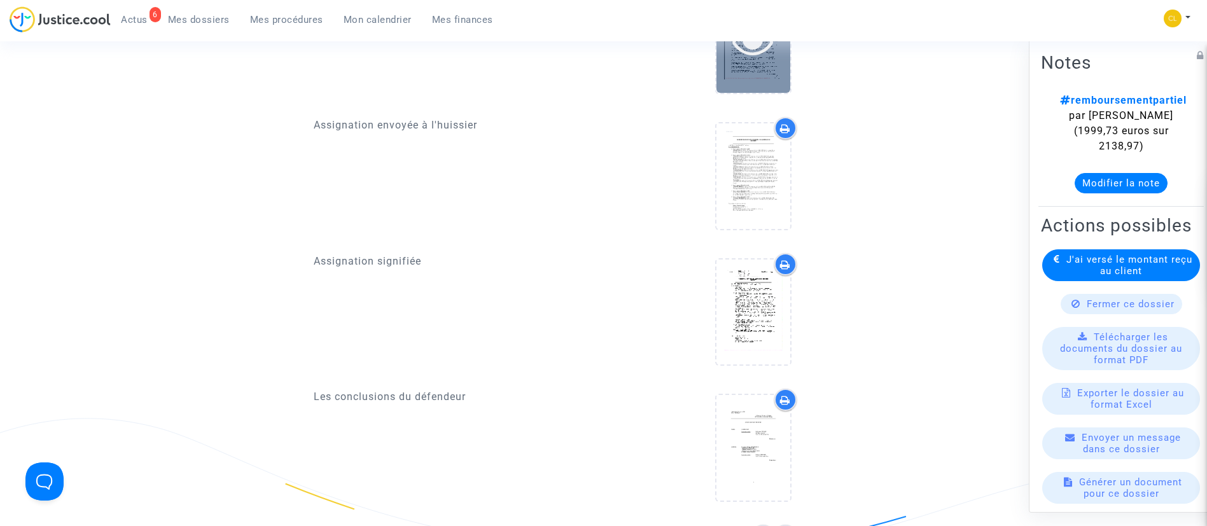
scroll to position [668, 0]
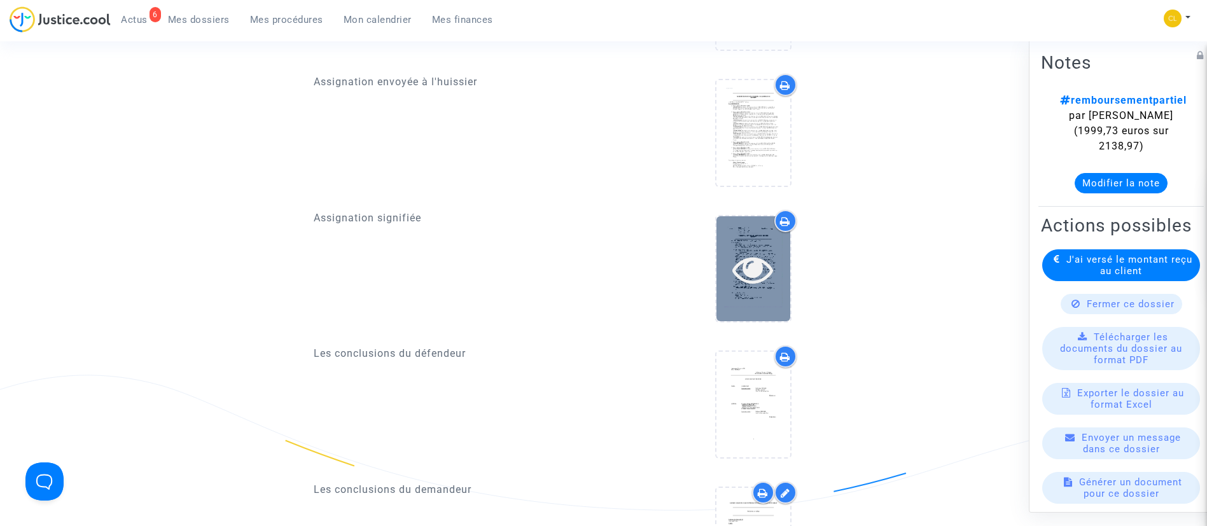
click at [771, 249] on icon at bounding box center [752, 269] width 41 height 41
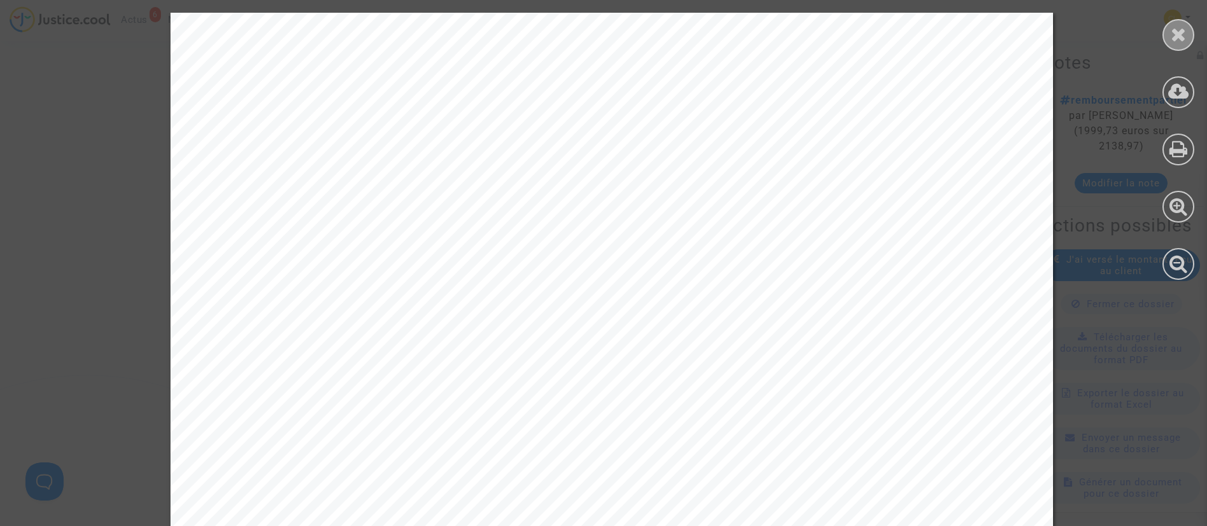
click at [1192, 34] on div at bounding box center [1178, 35] width 32 height 32
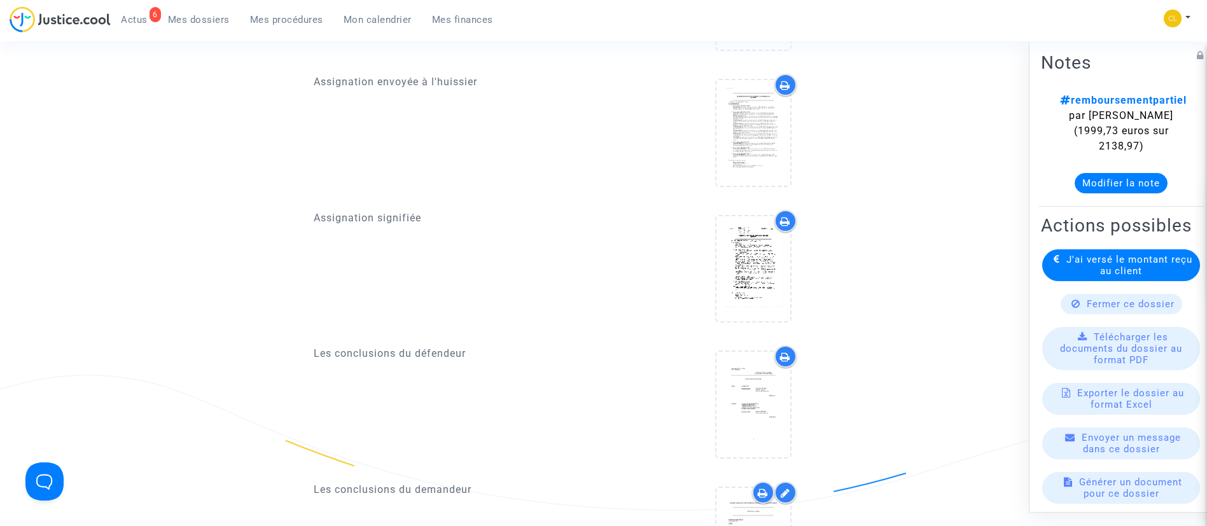
click at [208, 20] on span "Mes dossiers" at bounding box center [199, 19] width 62 height 11
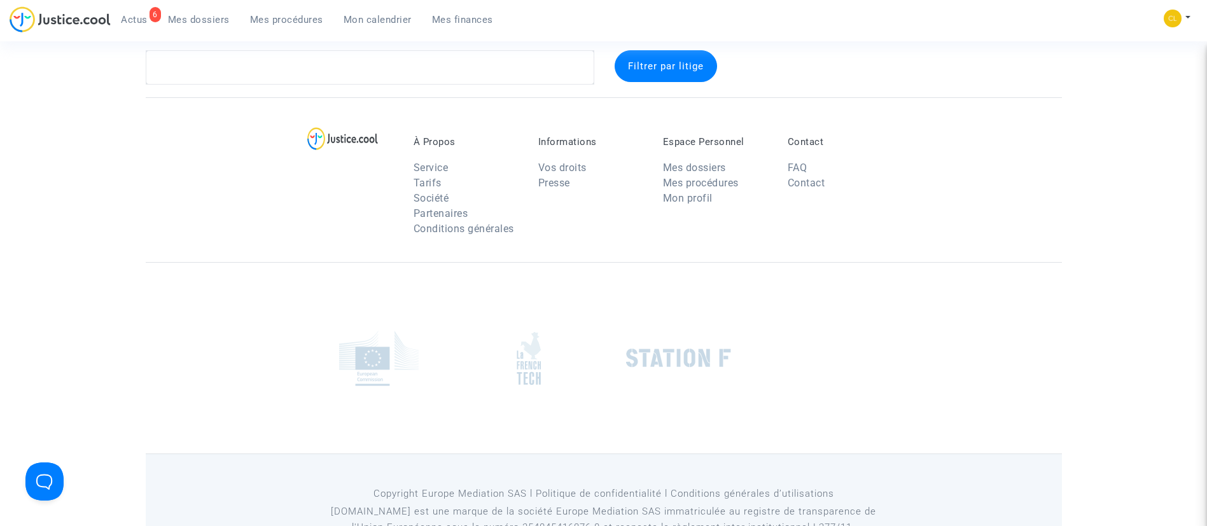
scroll to position [20, 0]
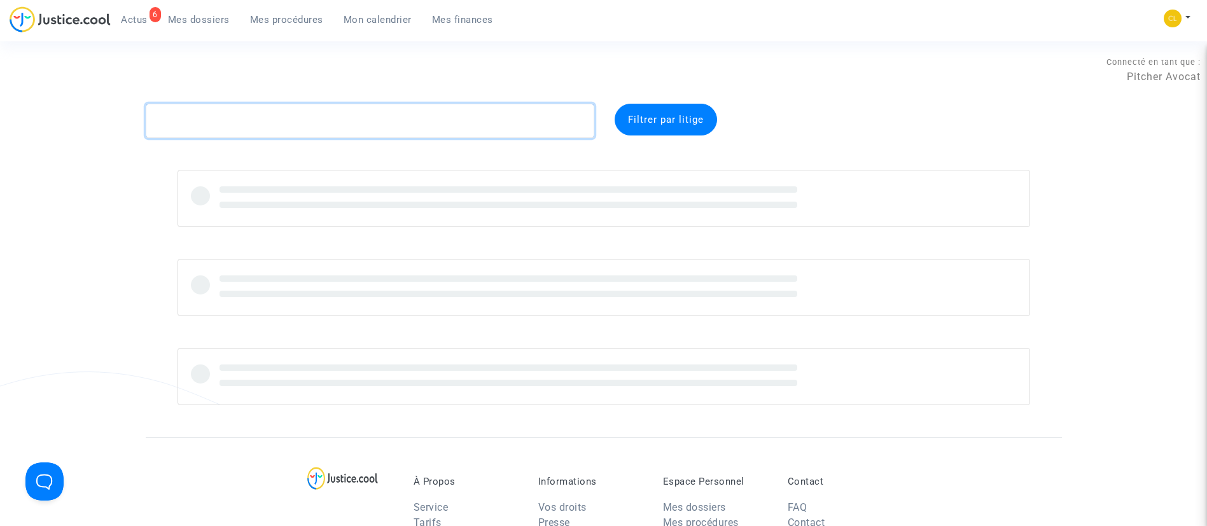
click at [241, 124] on textarea at bounding box center [370, 121] width 448 height 34
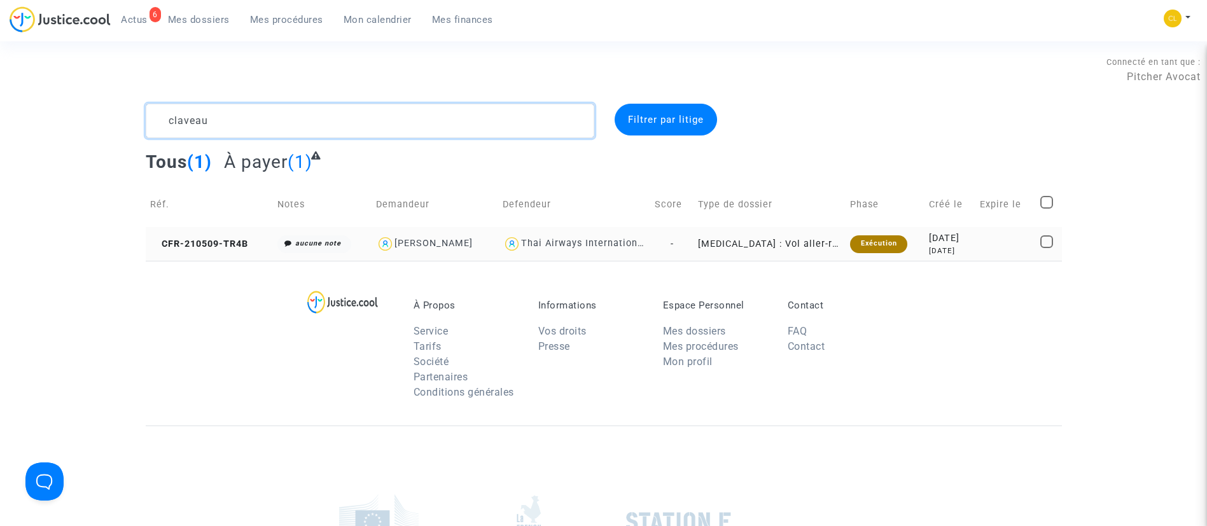
type textarea "claveau"
click at [970, 246] on div "4 years ago" at bounding box center [950, 251] width 42 height 11
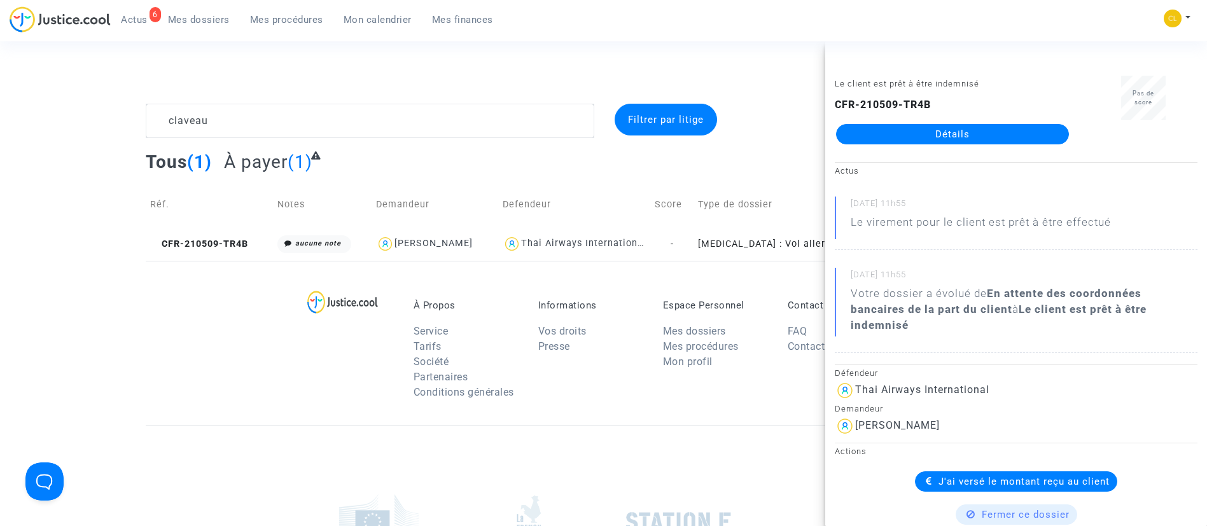
drag, startPoint x: 947, startPoint y: 142, endPoint x: 880, endPoint y: 177, distance: 76.0
click at [947, 142] on link "Détails" at bounding box center [952, 134] width 233 height 20
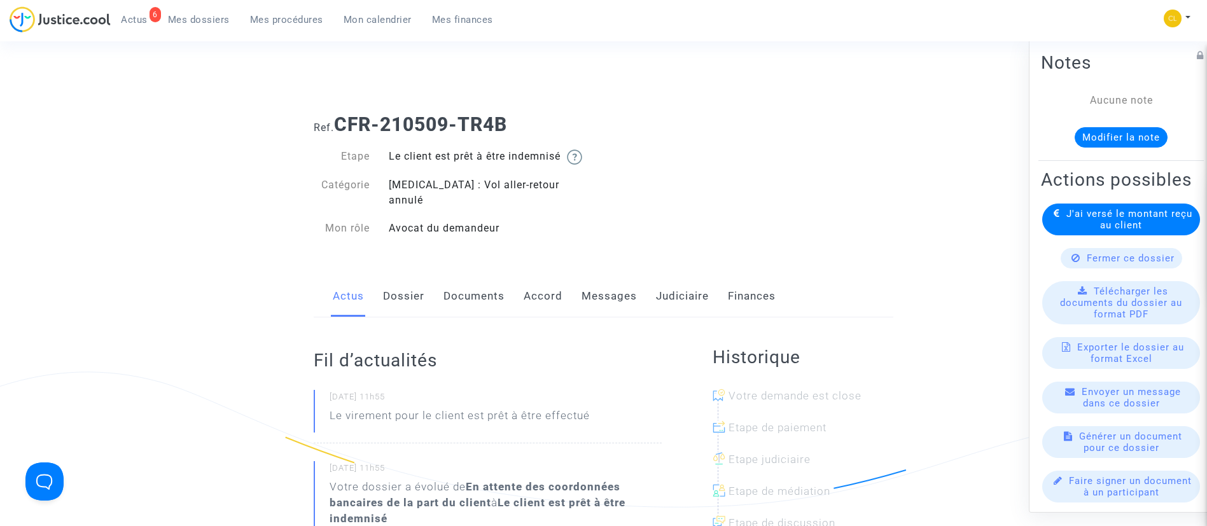
click at [662, 278] on link "Judiciaire" at bounding box center [682, 296] width 53 height 42
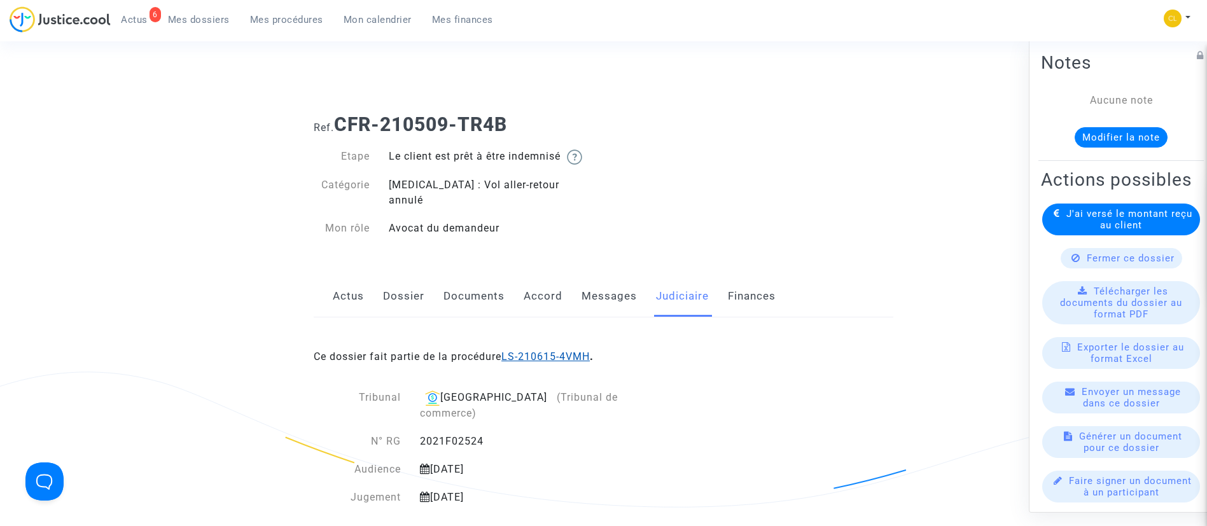
click at [556, 351] on link "LS-210615-4VMH" at bounding box center [545, 357] width 88 height 12
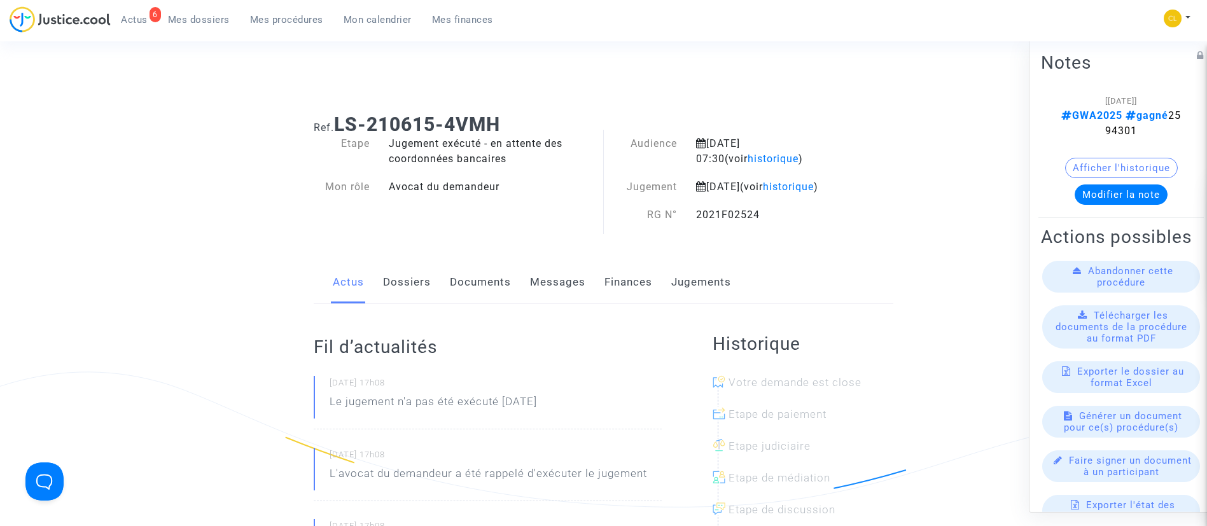
click at [411, 295] on link "Dossiers" at bounding box center [407, 282] width 48 height 42
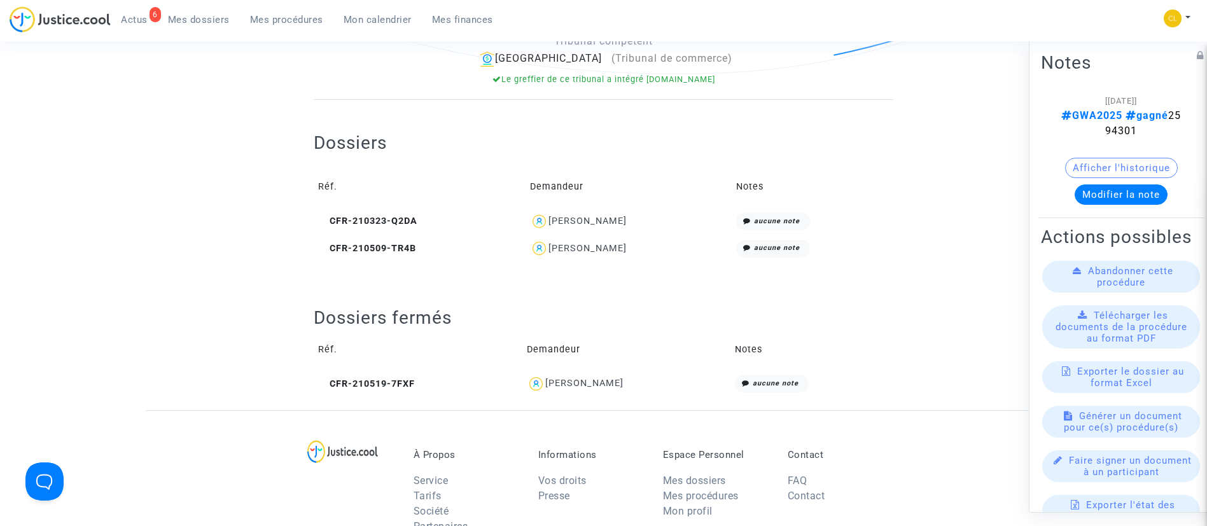
scroll to position [573, 0]
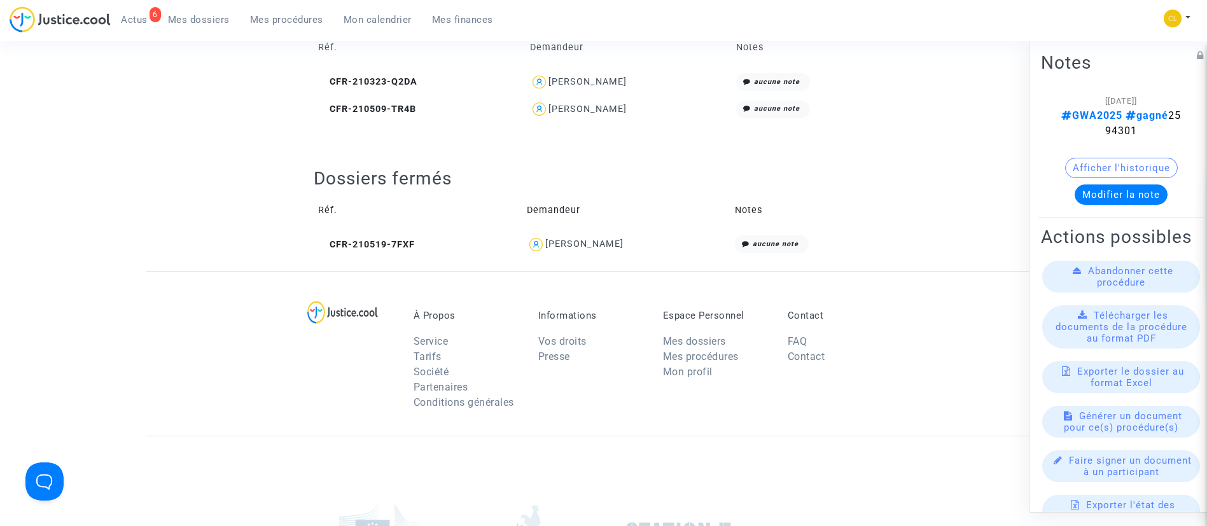
click at [606, 87] on div "Deborah CAMBY" at bounding box center [587, 81] width 78 height 11
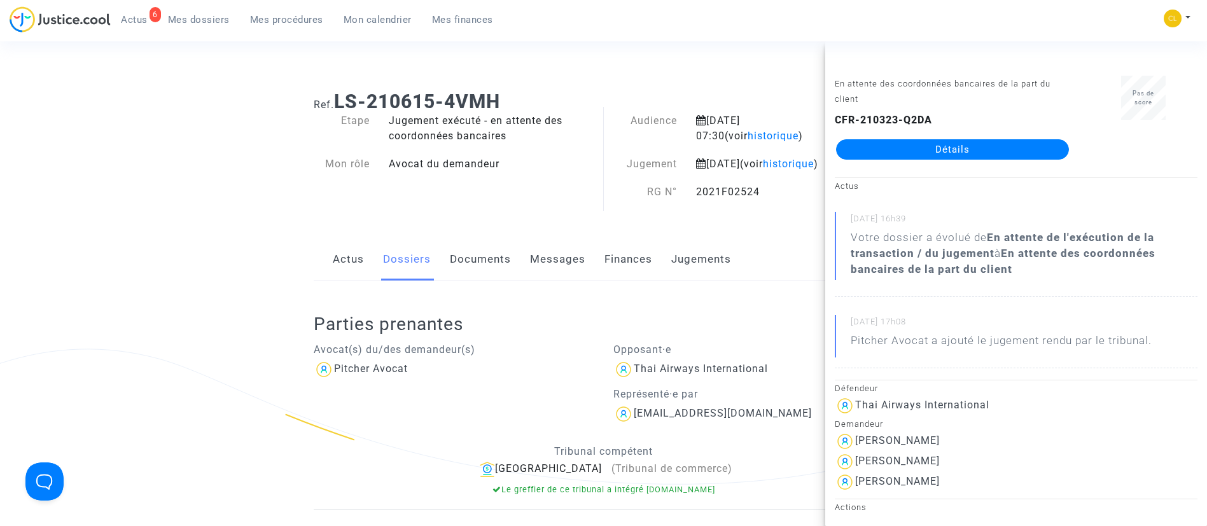
scroll to position [0, 0]
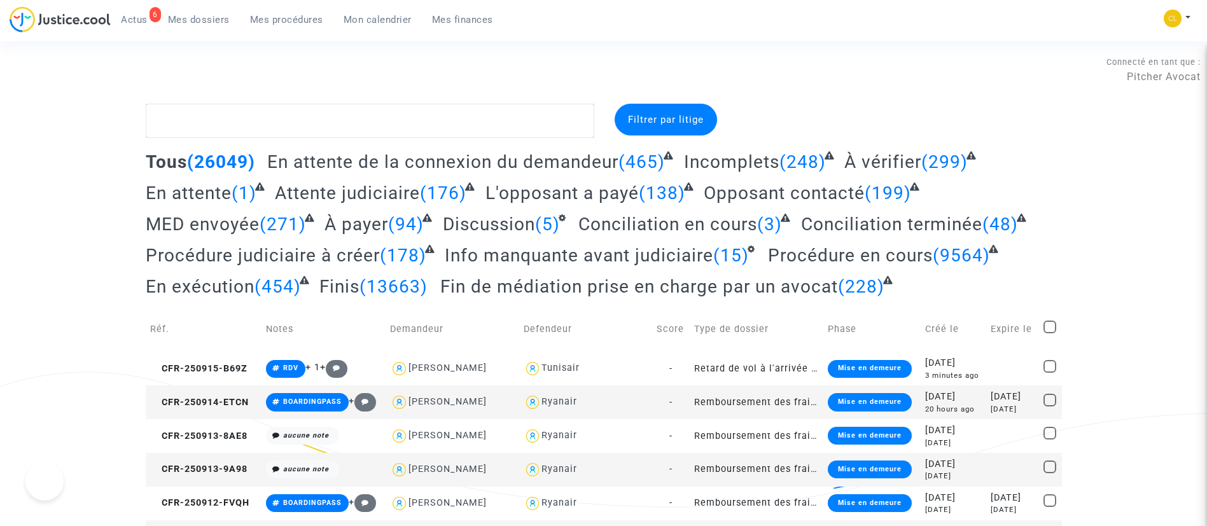
click at [388, 22] on span "Mon calendrier" at bounding box center [378, 19] width 68 height 11
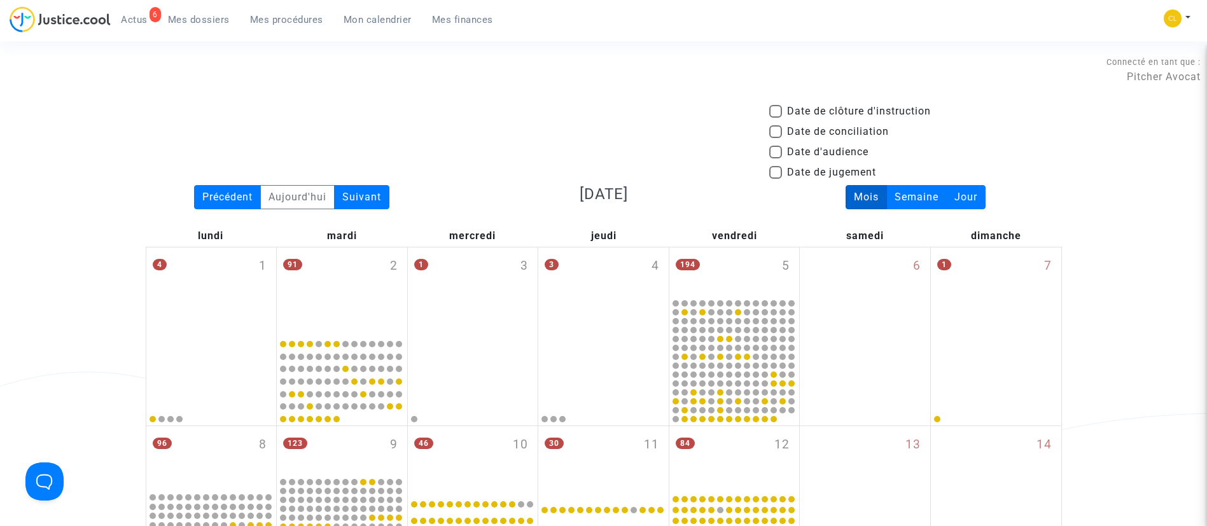
click at [851, 144] on span "Date d'audience" at bounding box center [827, 151] width 81 height 15
click at [775, 158] on input "Date d'audience" at bounding box center [775, 158] width 1 height 1
checkbox input "true"
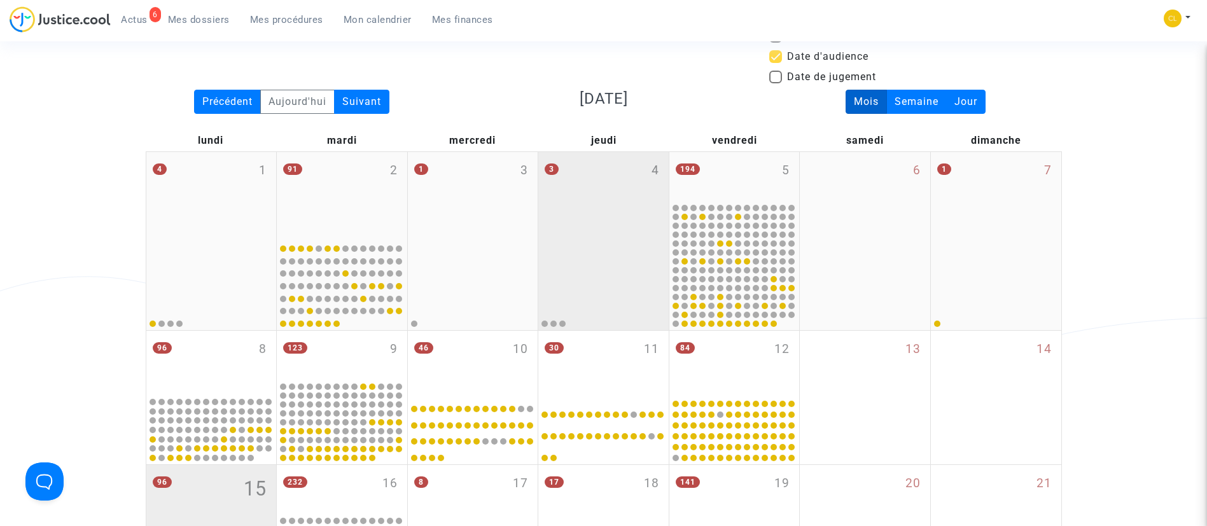
scroll to position [286, 0]
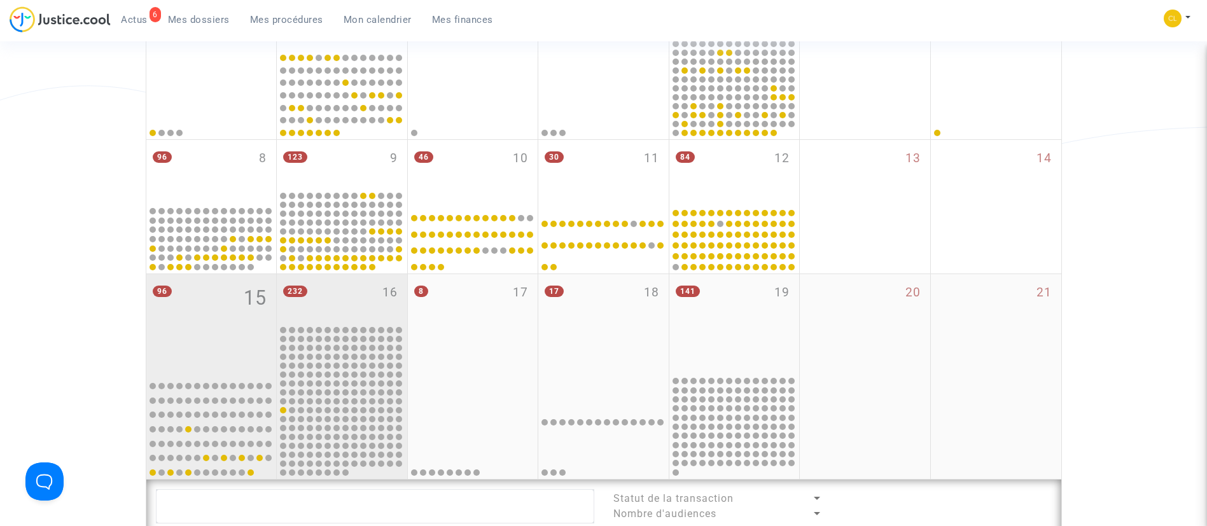
click at [372, 287] on div "232 16" at bounding box center [342, 299] width 130 height 50
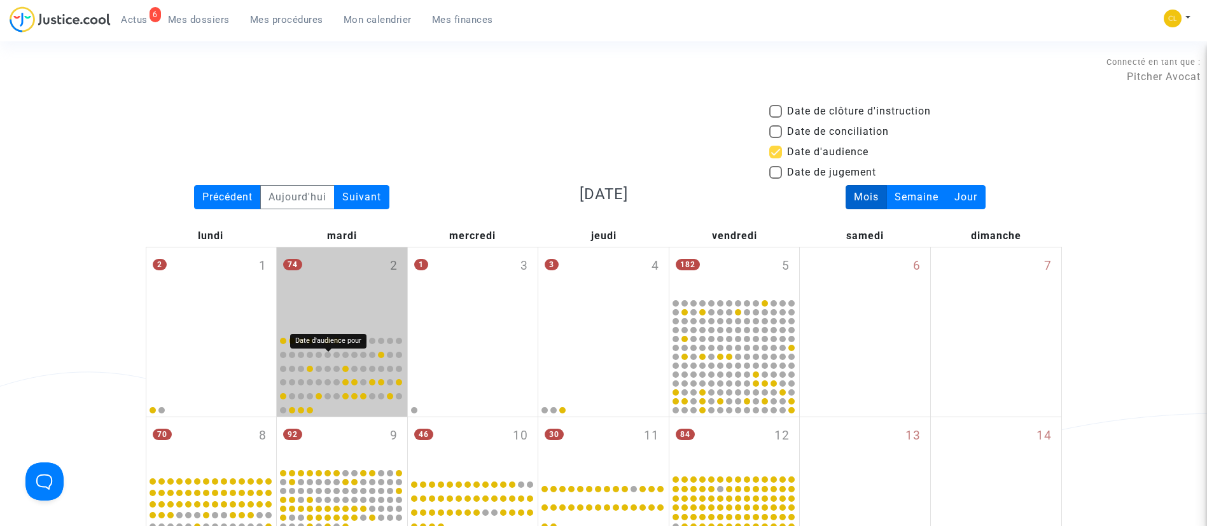
scroll to position [477, 0]
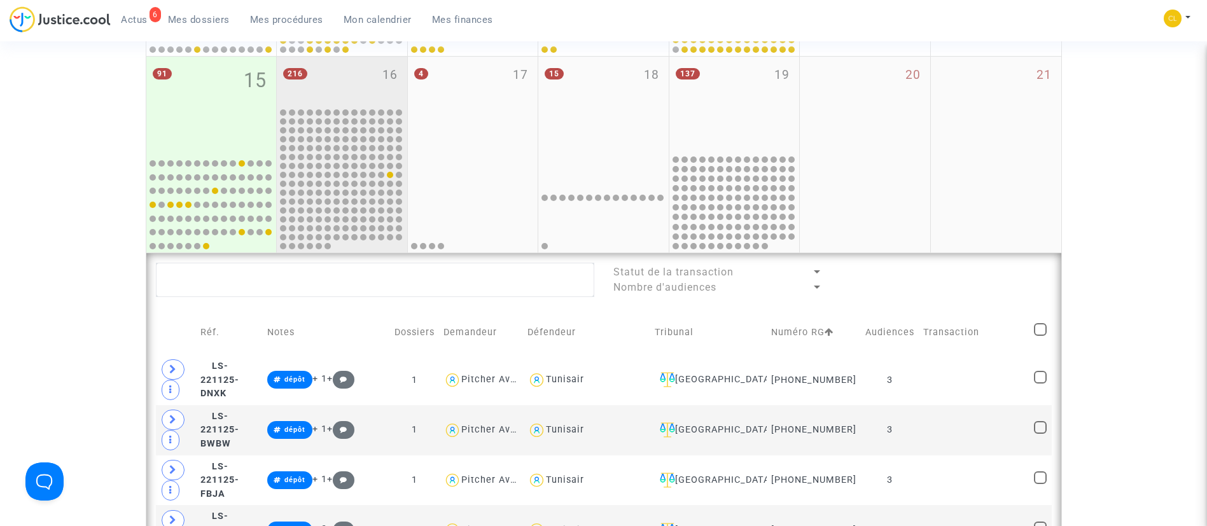
click at [366, 81] on div "216 16" at bounding box center [342, 82] width 130 height 50
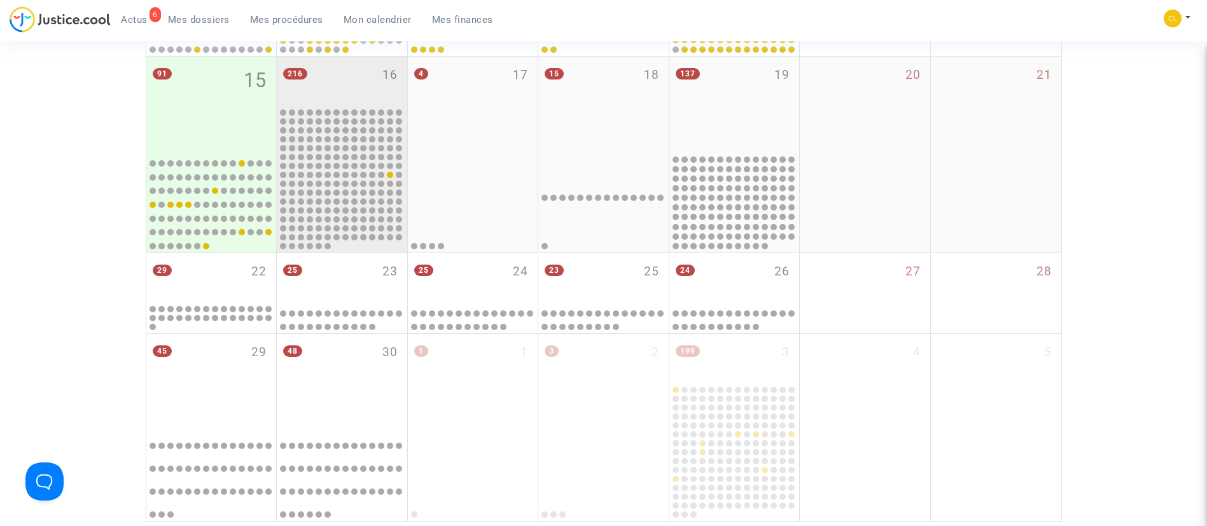
click at [315, 67] on div "216 16" at bounding box center [342, 82] width 130 height 50
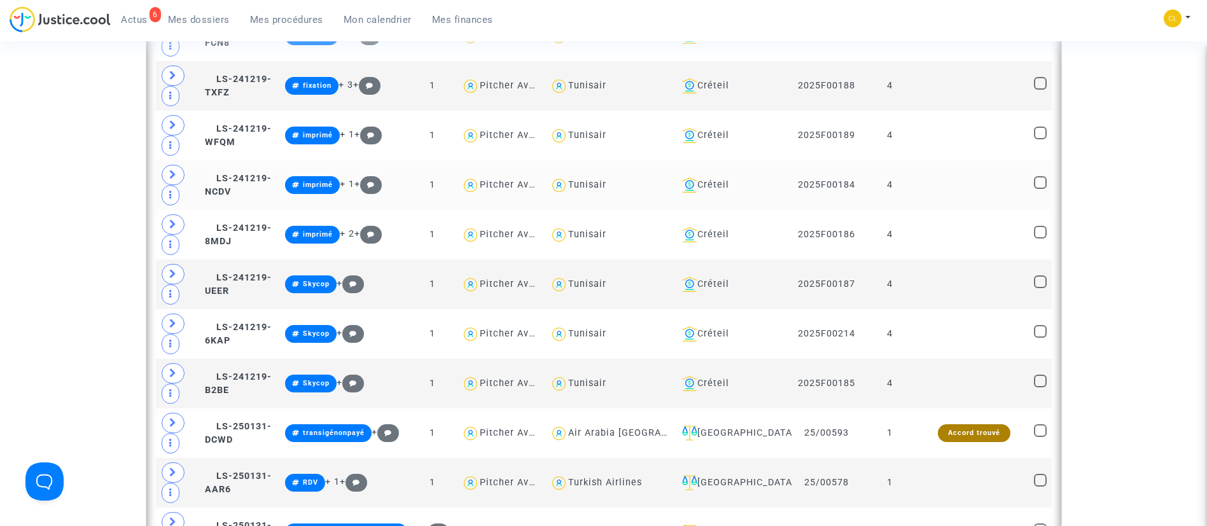
scroll to position [1336, 0]
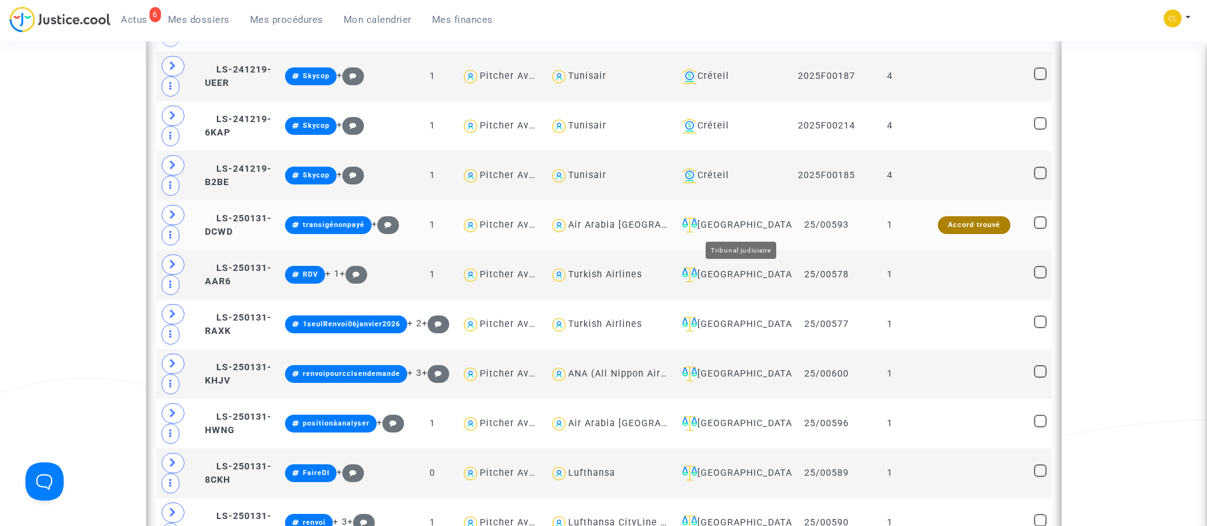
click at [767, 219] on div "[GEOGRAPHIC_DATA]" at bounding box center [732, 225] width 111 height 15
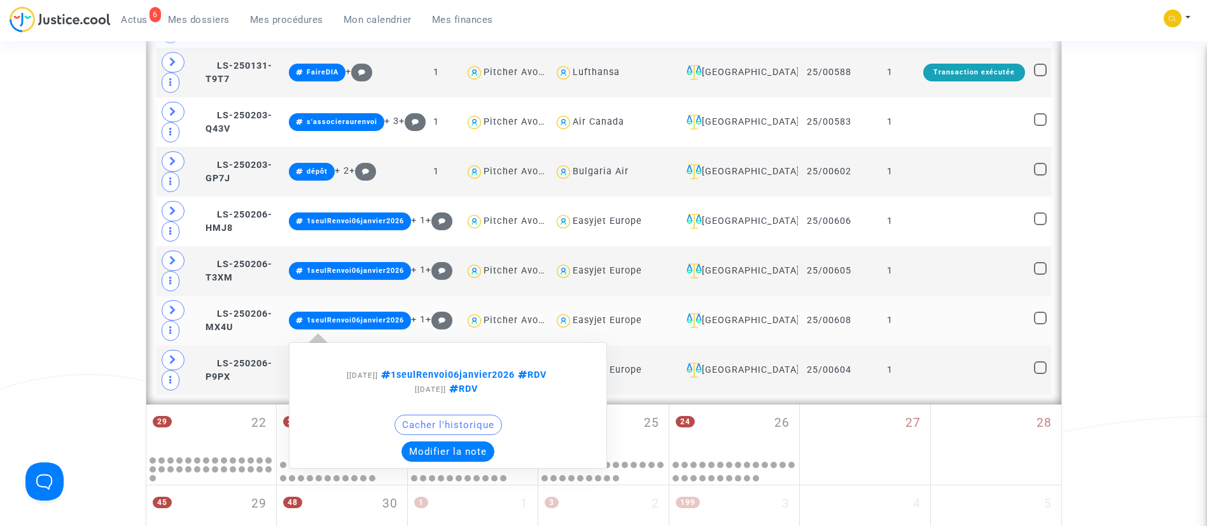
scroll to position [1298, 0]
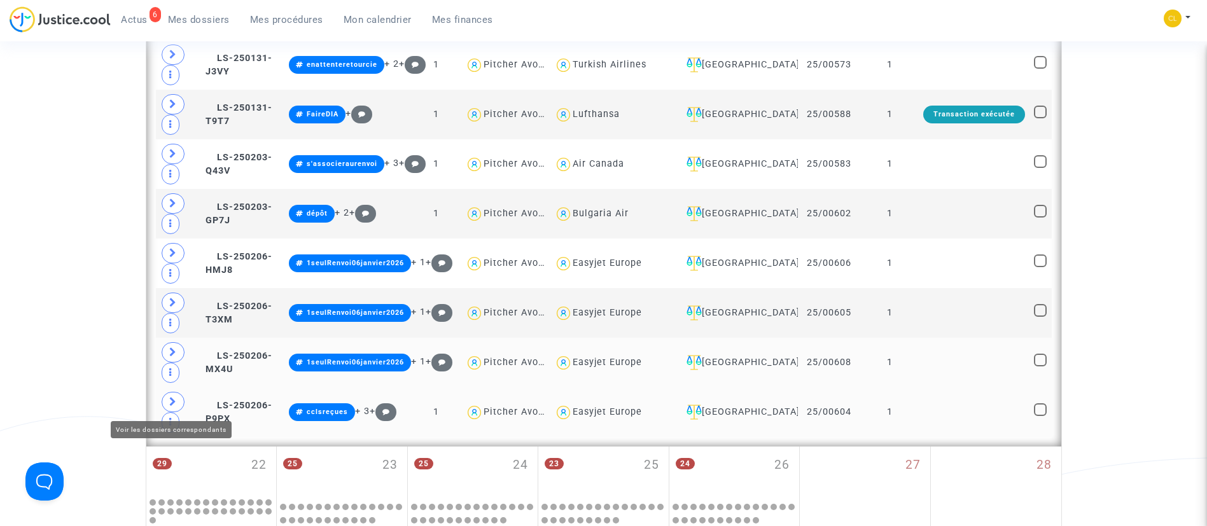
drag, startPoint x: 170, startPoint y: 406, endPoint x: 168, endPoint y: 388, distance: 17.9
click at [170, 406] on icon at bounding box center [173, 402] width 8 height 10
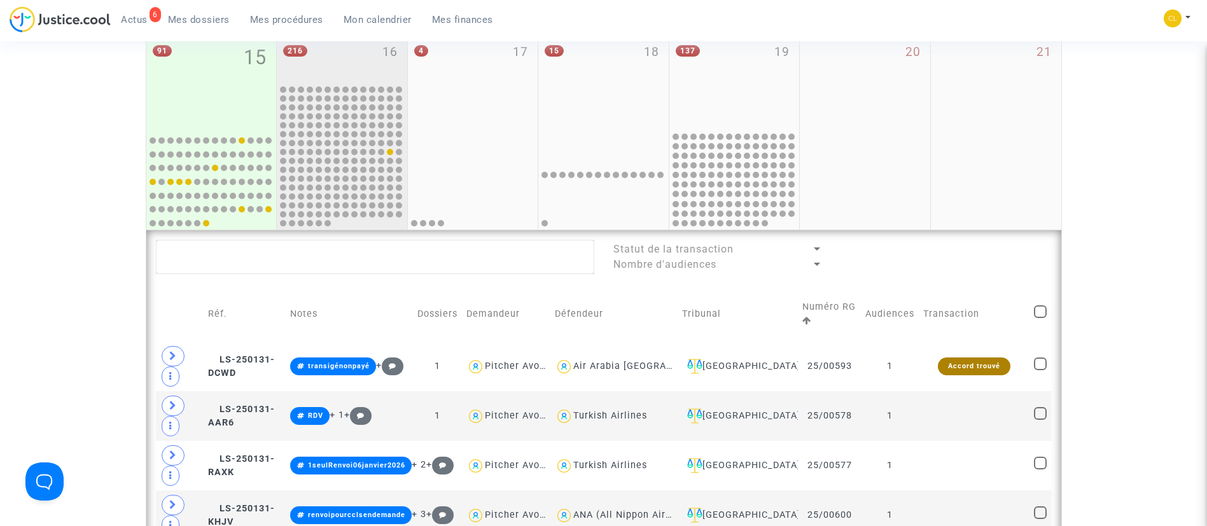
scroll to position [534, 0]
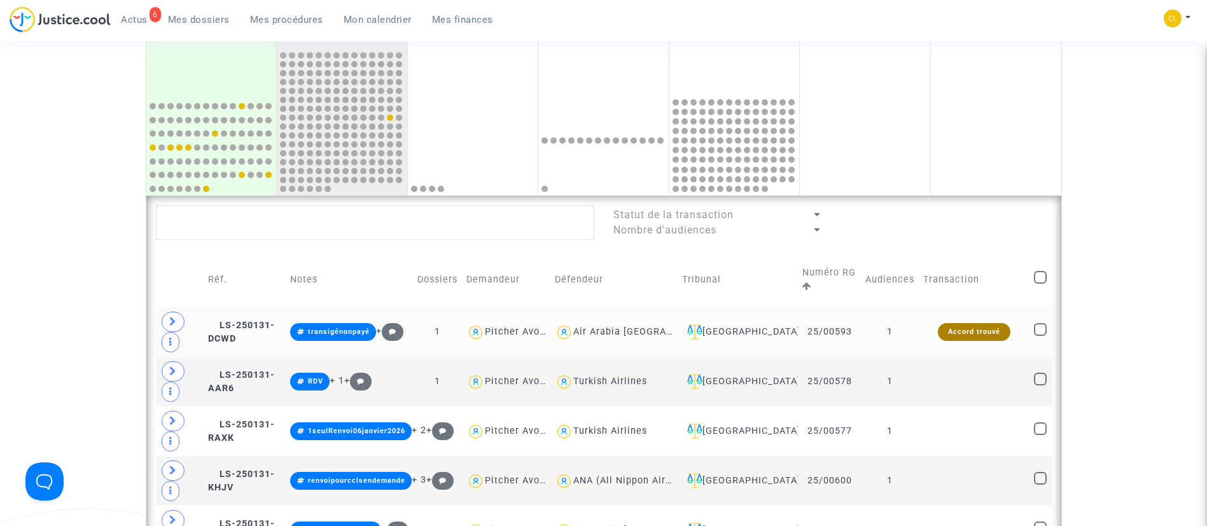
click at [816, 331] on td "25/00593" at bounding box center [829, 332] width 63 height 50
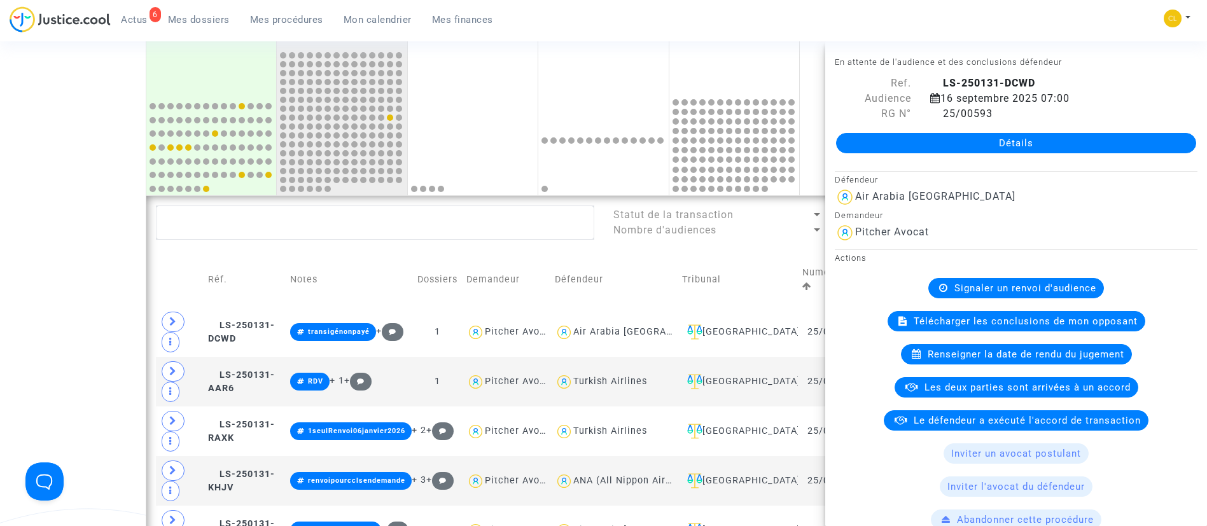
click at [749, 259] on td "Tribunal" at bounding box center [737, 280] width 120 height 55
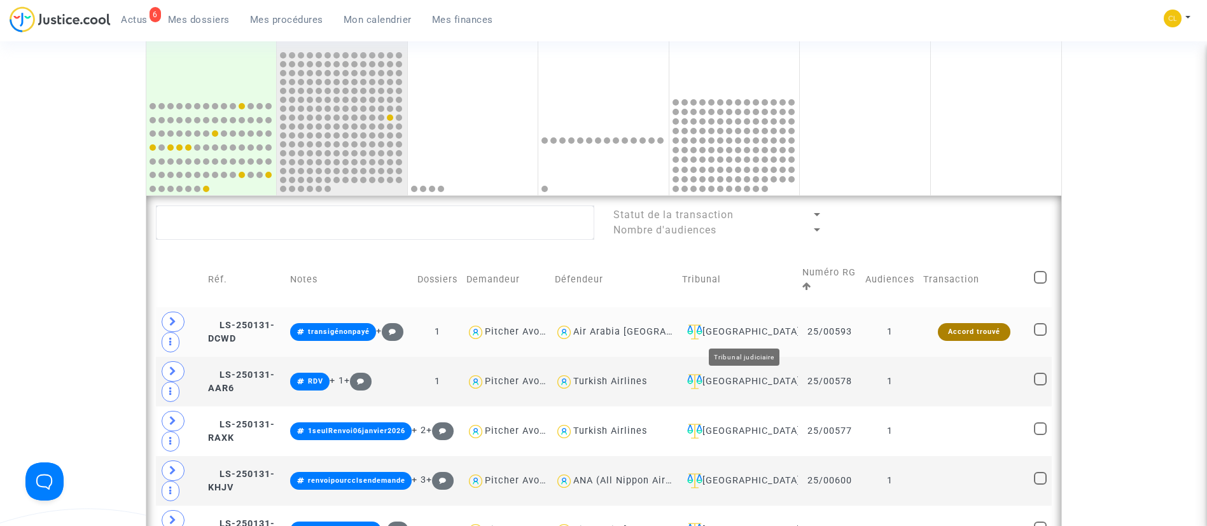
click at [763, 331] on div "[GEOGRAPHIC_DATA]" at bounding box center [737, 331] width 111 height 15
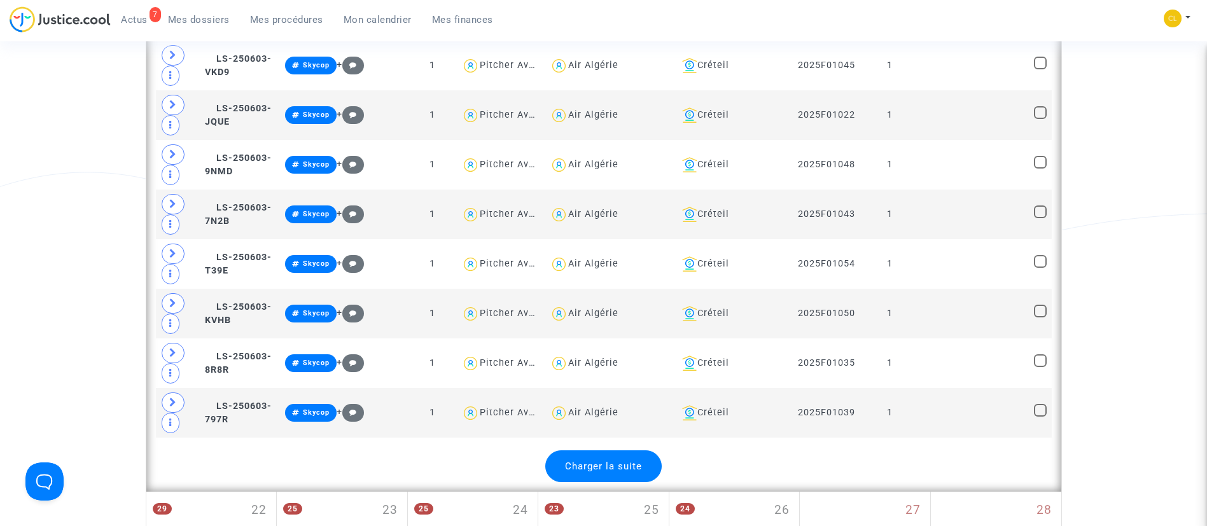
scroll to position [2958, 0]
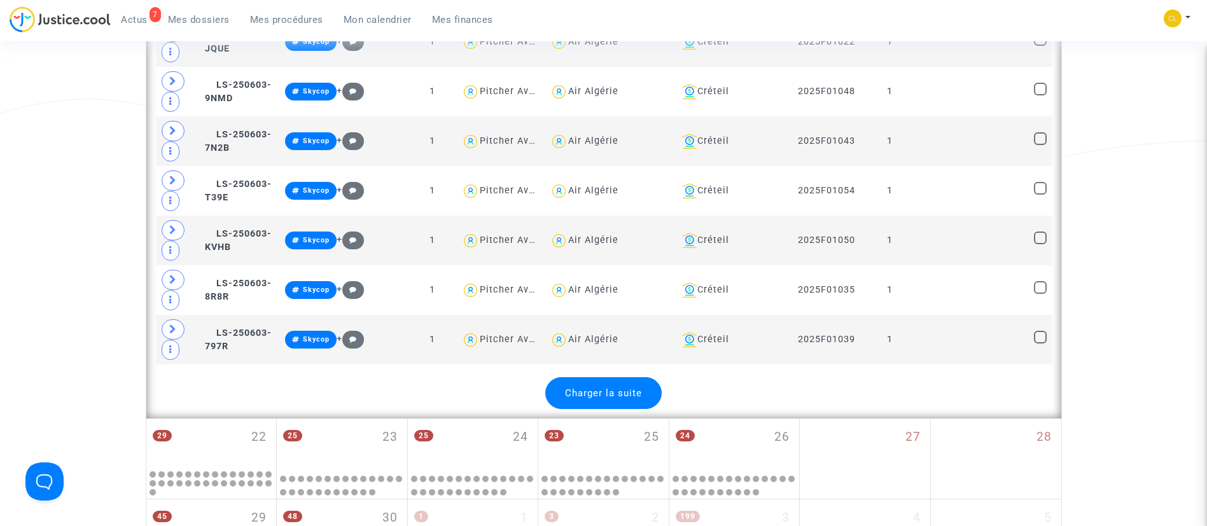
click at [613, 399] on div "Charger la suite" at bounding box center [603, 393] width 116 height 32
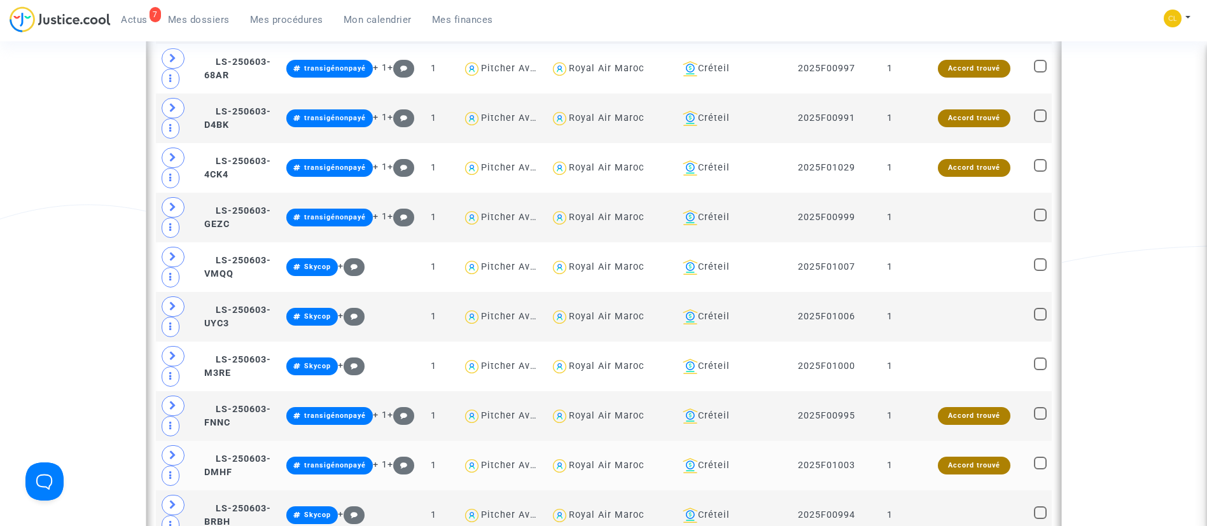
scroll to position [5439, 0]
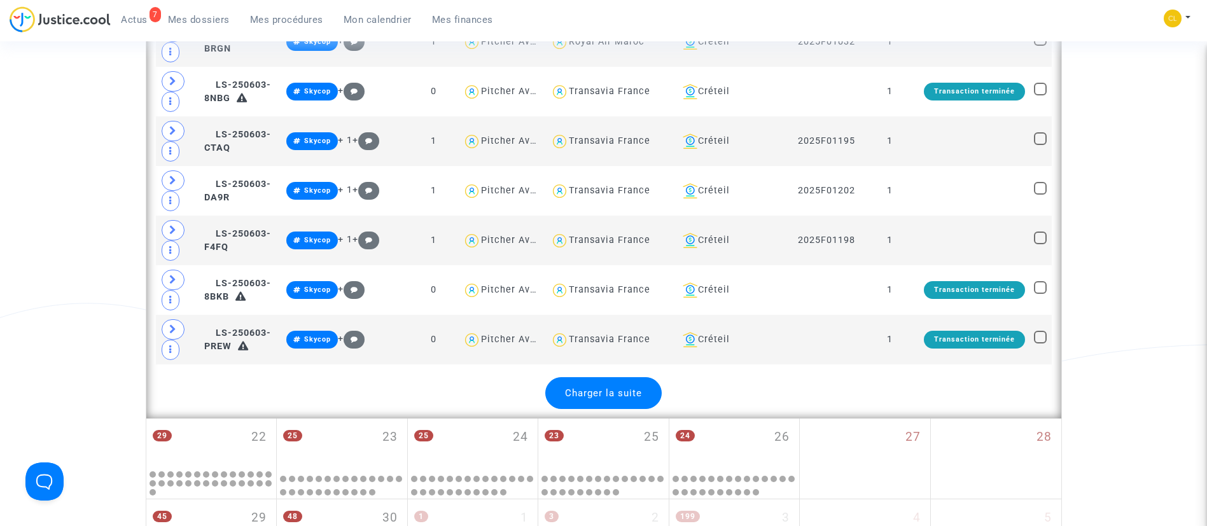
click at [594, 396] on span "Charger la suite" at bounding box center [603, 392] width 77 height 11
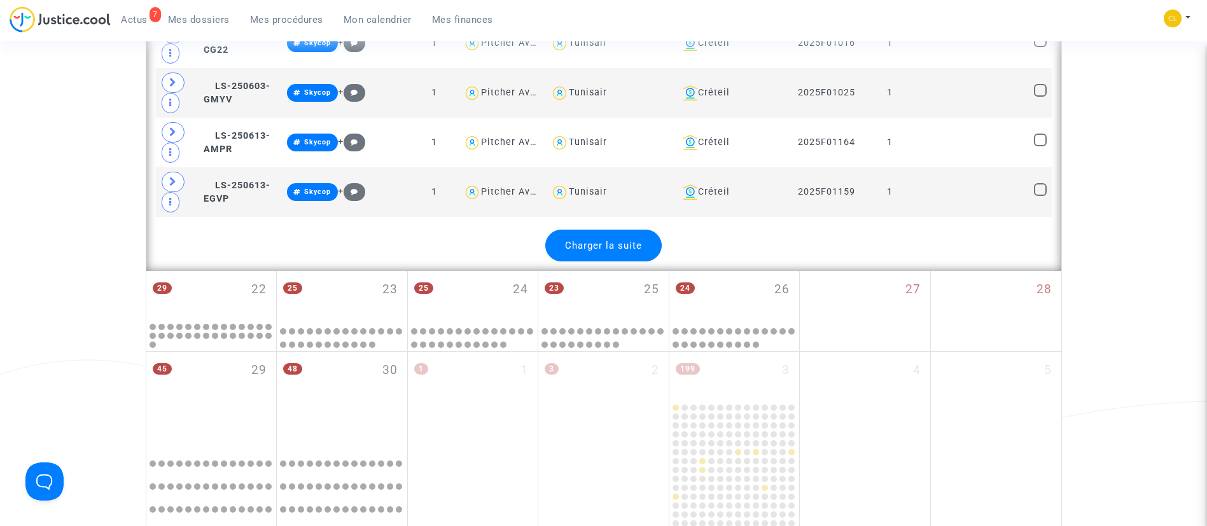
scroll to position [8206, 0]
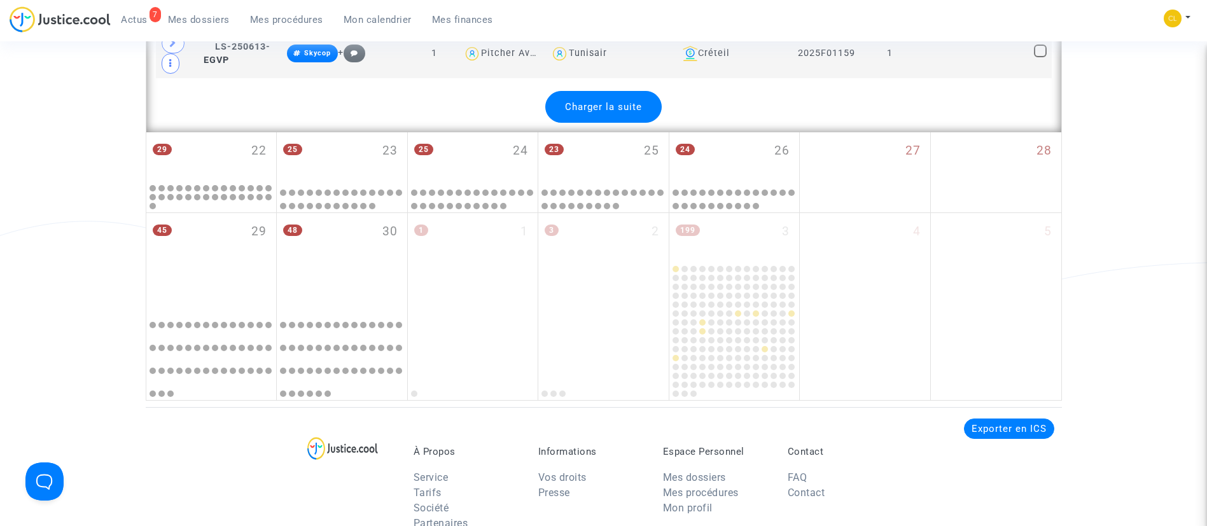
click at [608, 120] on div "Charger la suite" at bounding box center [603, 107] width 116 height 32
click at [604, 112] on span "Charger la suite" at bounding box center [610, 106] width 77 height 11
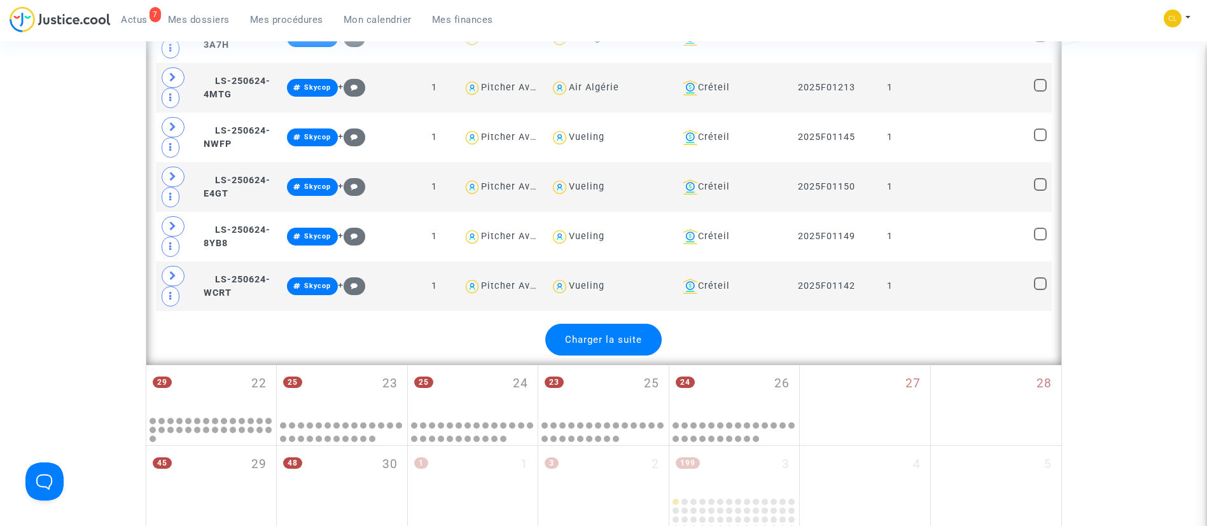
scroll to position [10496, 0]
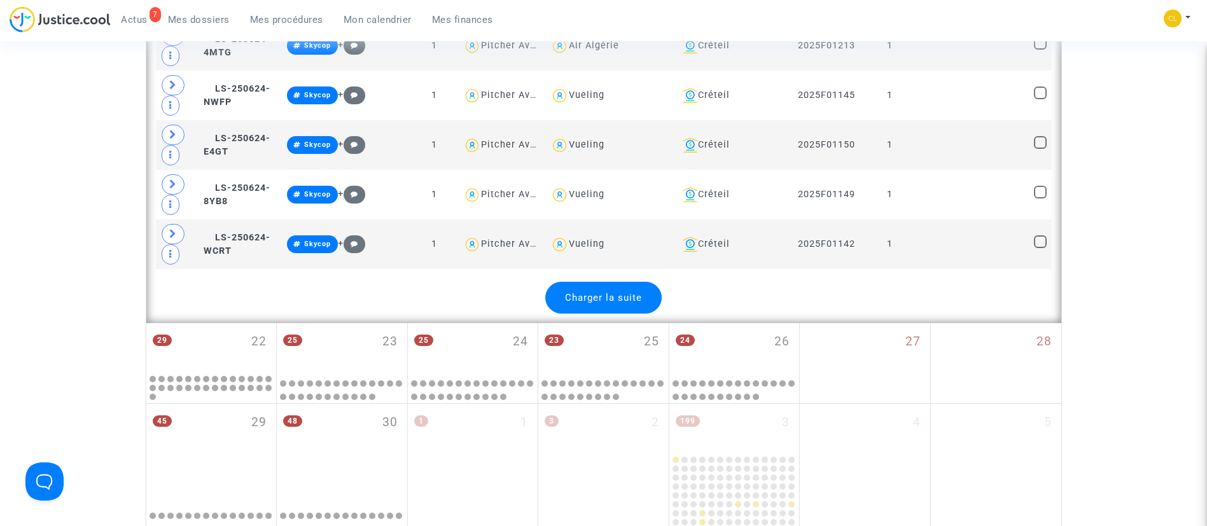
drag, startPoint x: 627, startPoint y: 294, endPoint x: 658, endPoint y: 275, distance: 36.5
click at [634, 295] on span "Charger la suite" at bounding box center [603, 297] width 77 height 11
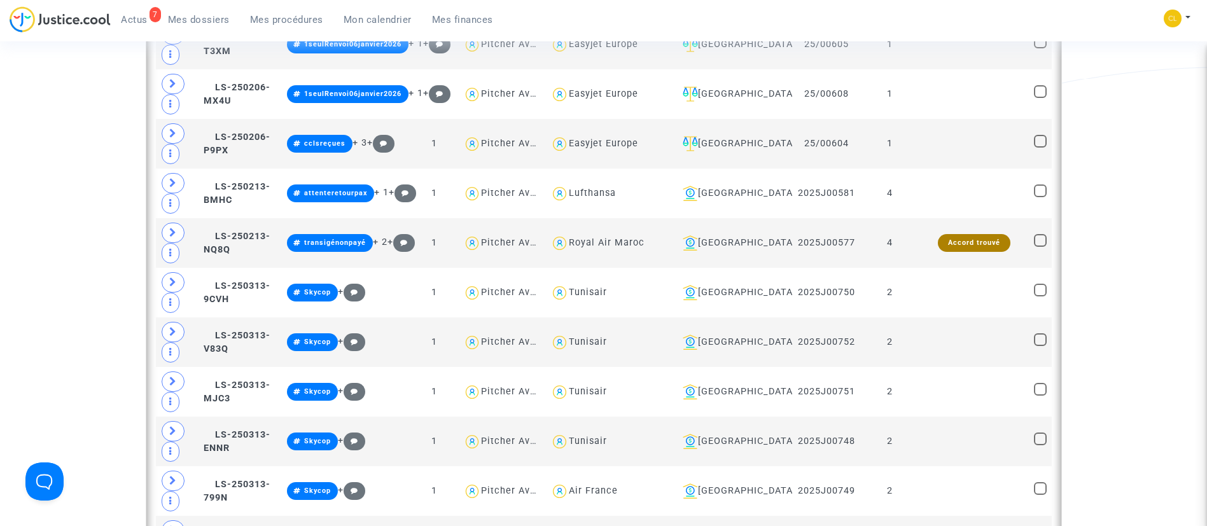
scroll to position [2195, 0]
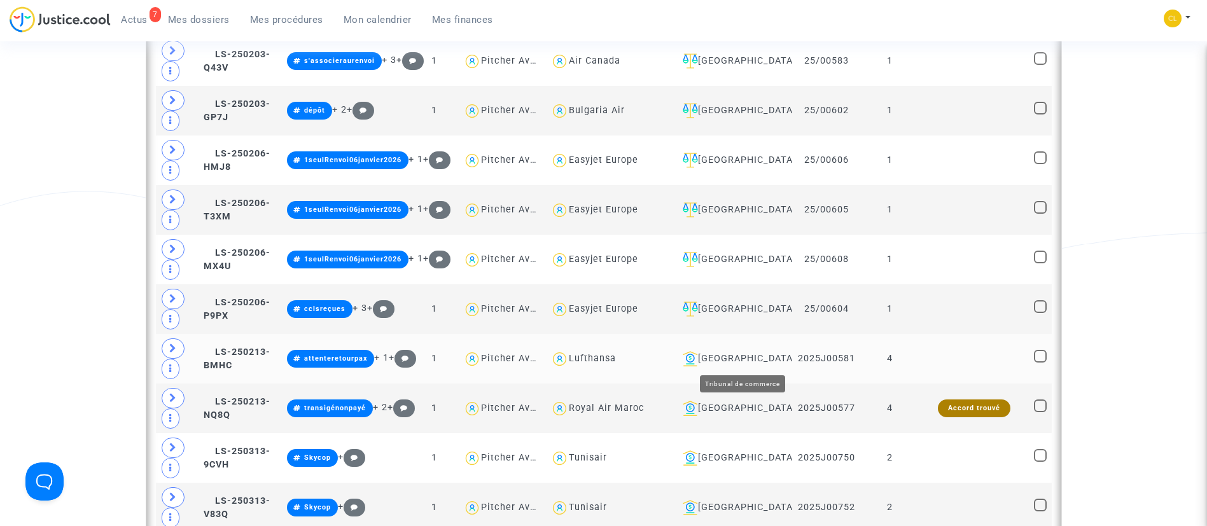
click at [742, 363] on div "[GEOGRAPHIC_DATA]" at bounding box center [732, 358] width 110 height 15
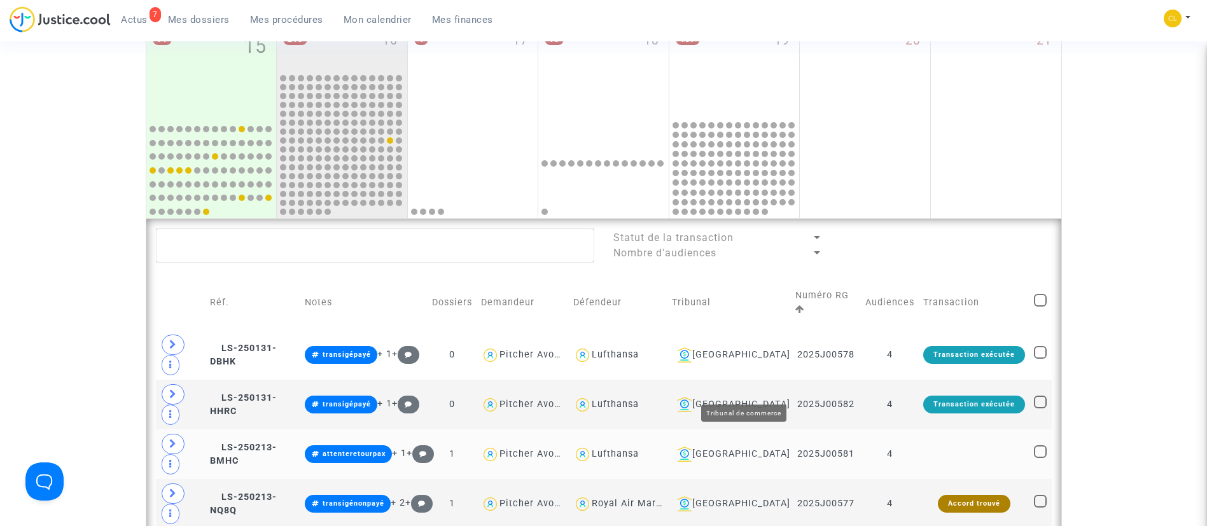
scroll to position [687, 0]
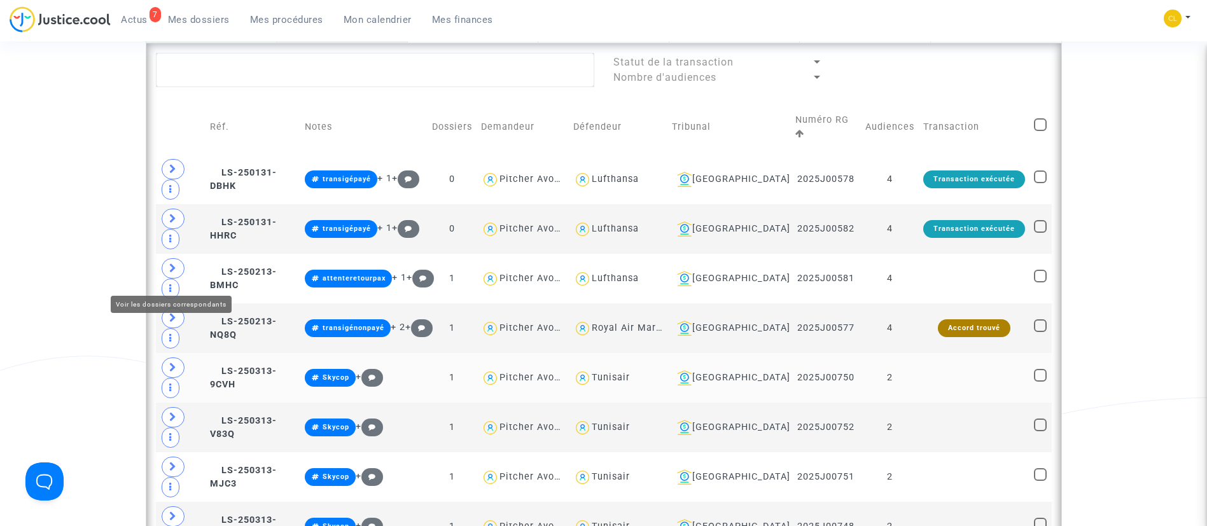
click at [178, 358] on span at bounding box center [173, 368] width 23 height 20
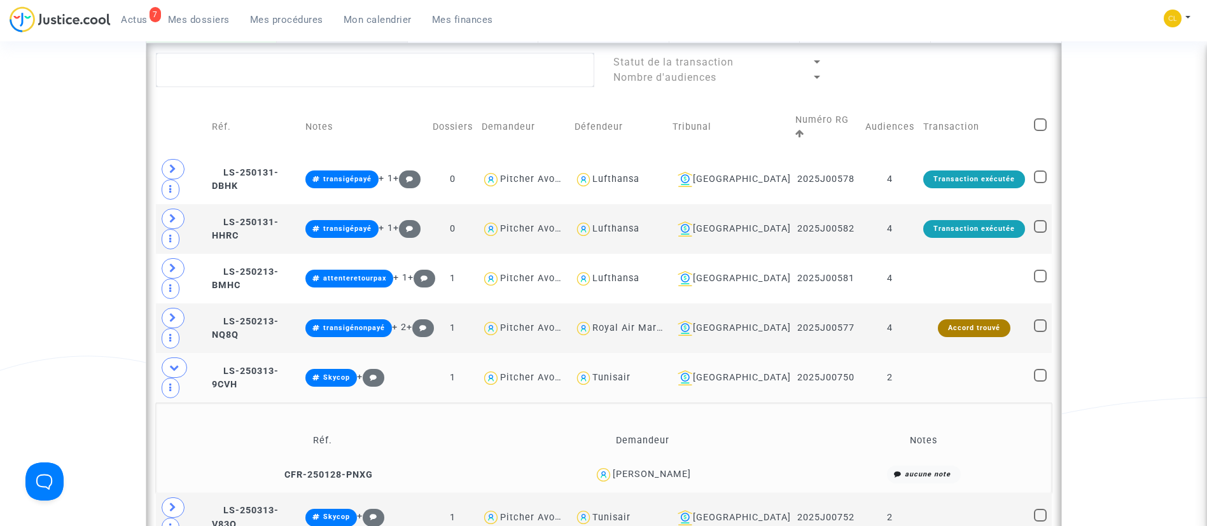
drag, startPoint x: 1008, startPoint y: 275, endPoint x: 968, endPoint y: 288, distance: 42.2
click at [1008, 353] on td at bounding box center [974, 378] width 111 height 50
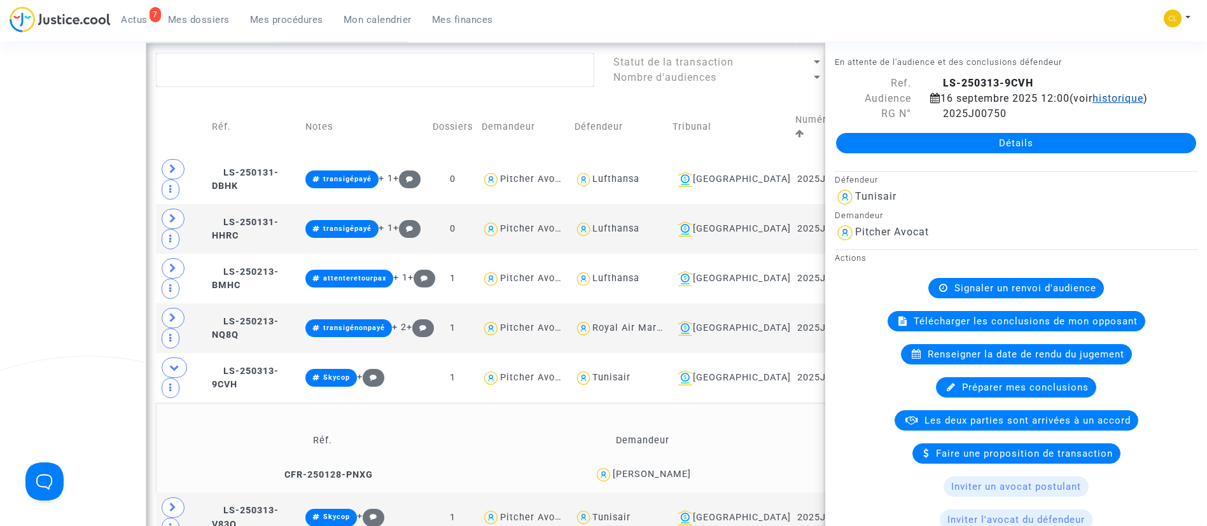
click at [1092, 104] on span "historique" at bounding box center [1117, 98] width 51 height 12
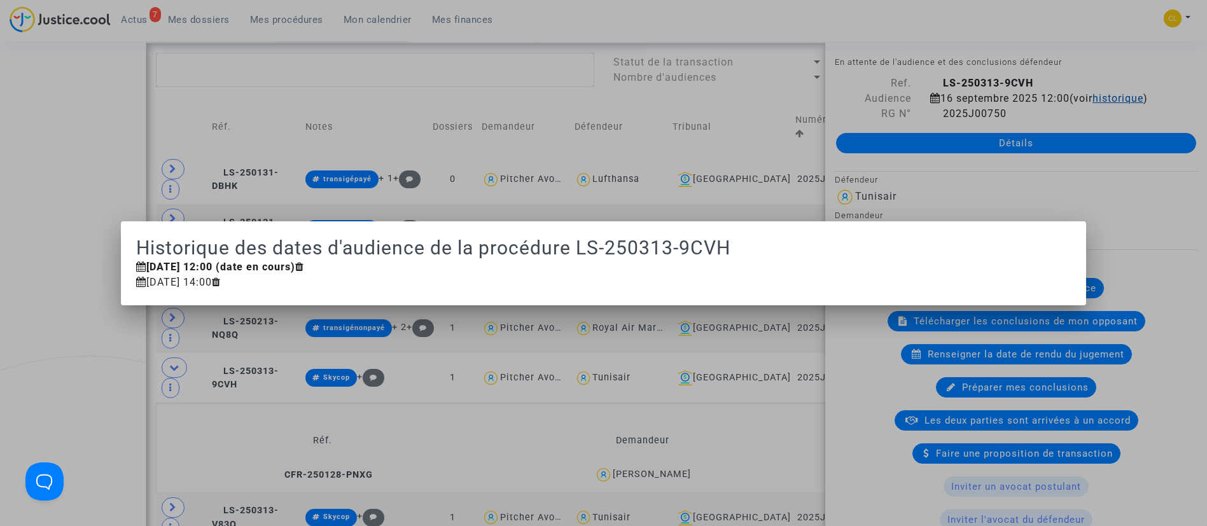
scroll to position [0, 0]
click at [312, 332] on div at bounding box center [603, 263] width 1207 height 526
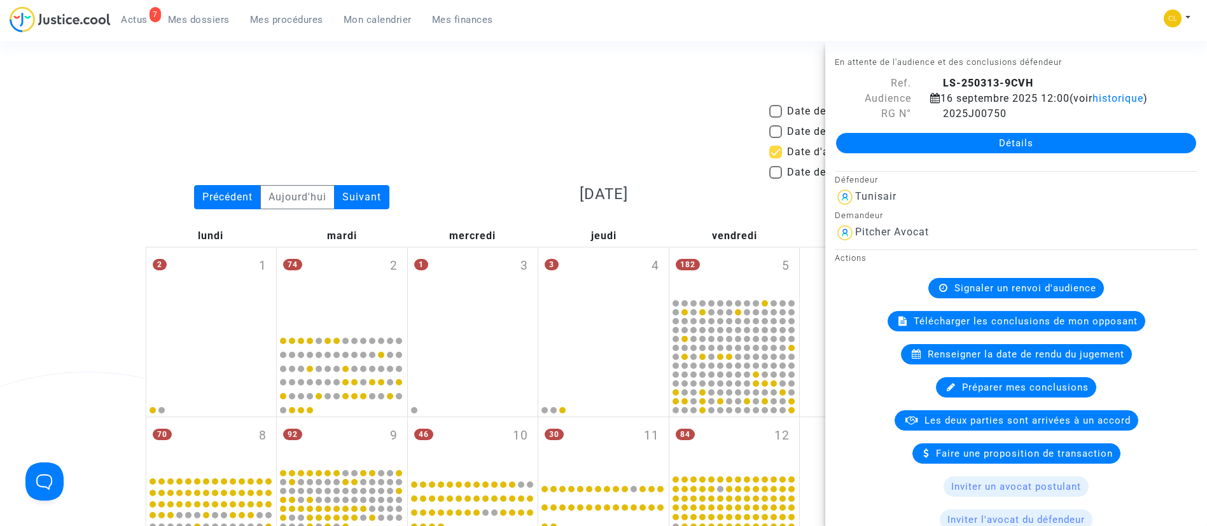
scroll to position [687, 0]
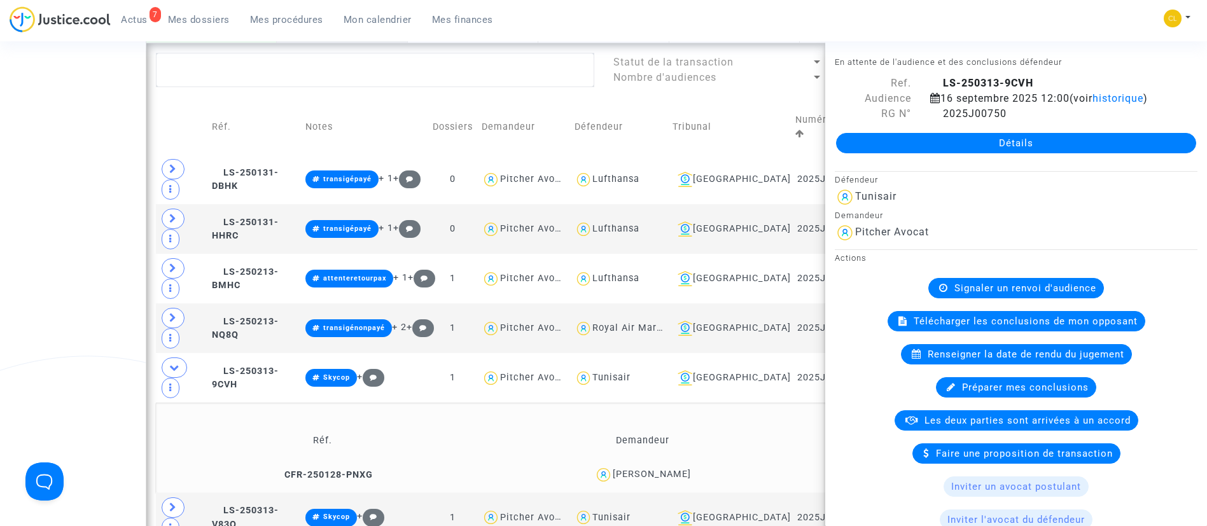
click at [497, 420] on td "Demandeur" at bounding box center [643, 440] width 316 height 41
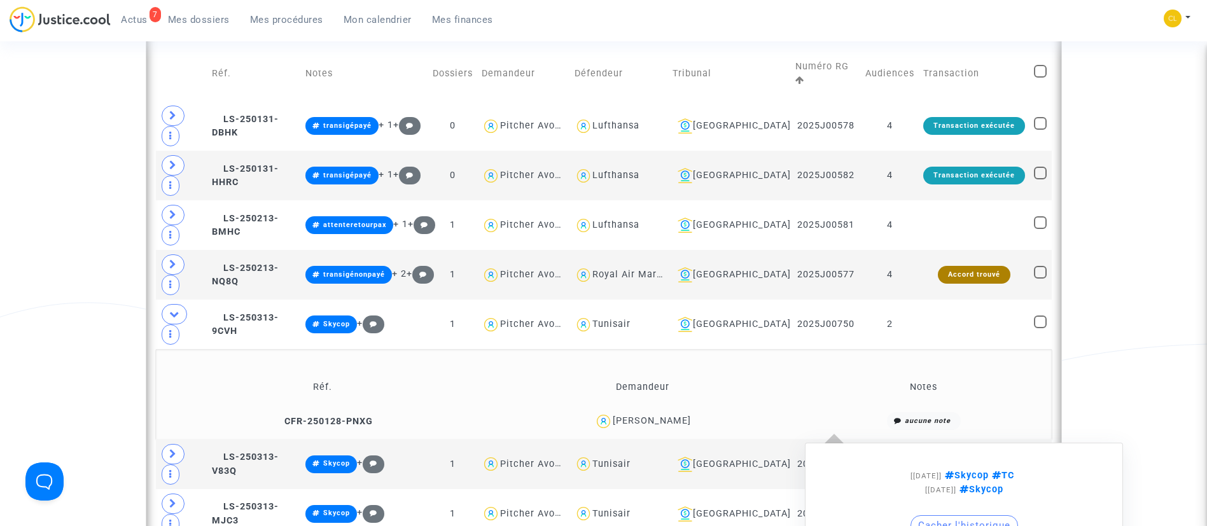
scroll to position [782, 0]
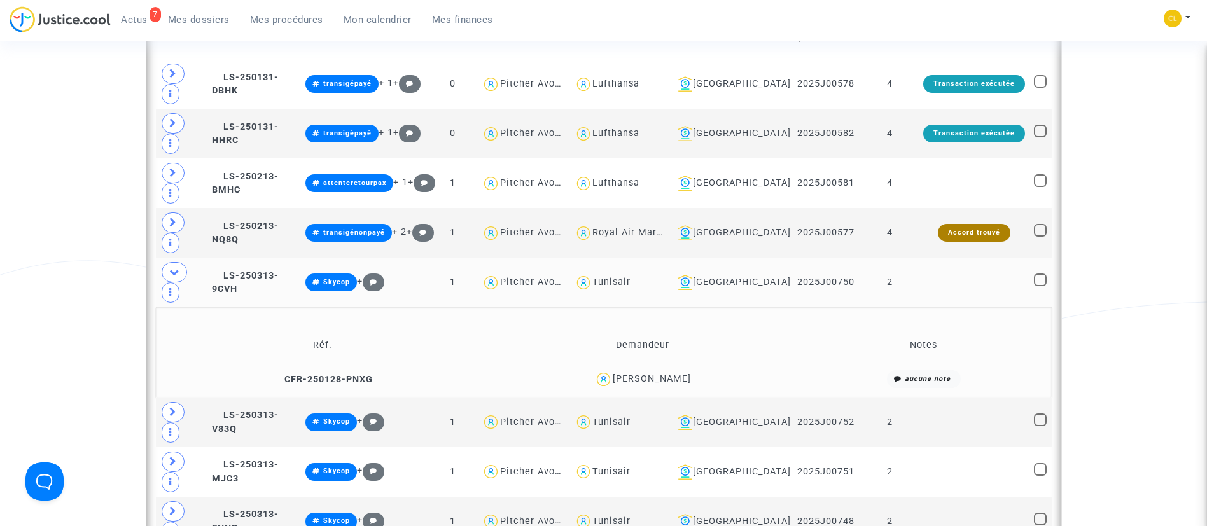
click at [979, 258] on td at bounding box center [974, 283] width 111 height 50
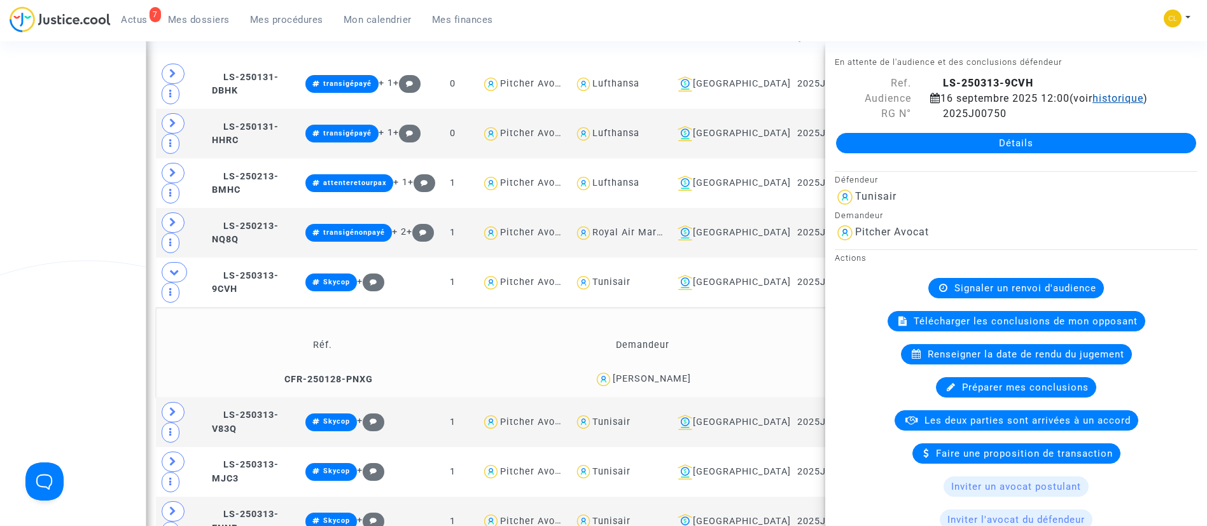
click at [1092, 104] on span "historique" at bounding box center [1117, 98] width 51 height 12
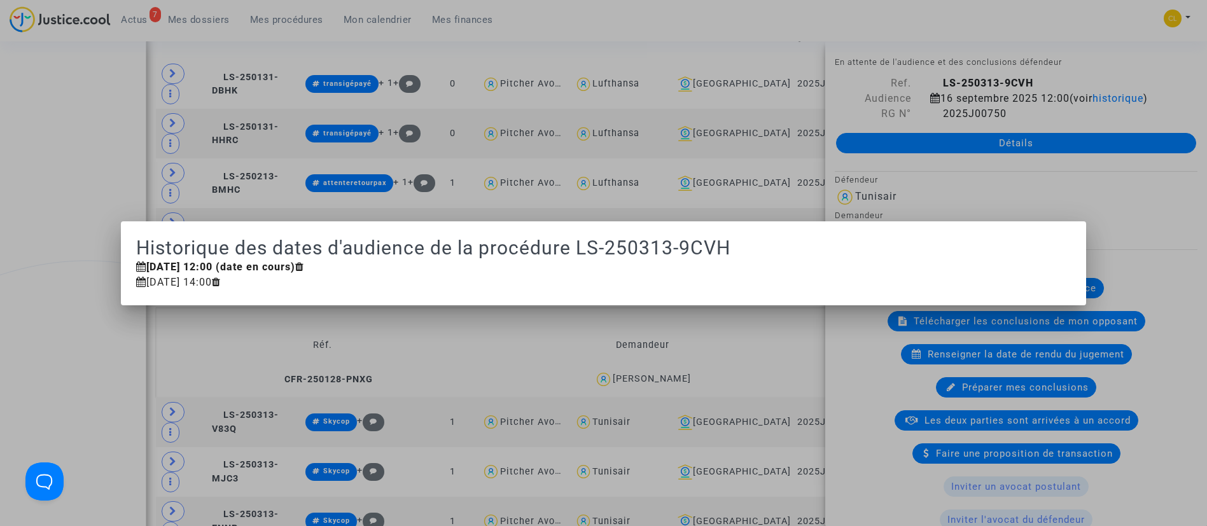
click at [788, 214] on div at bounding box center [603, 263] width 1207 height 526
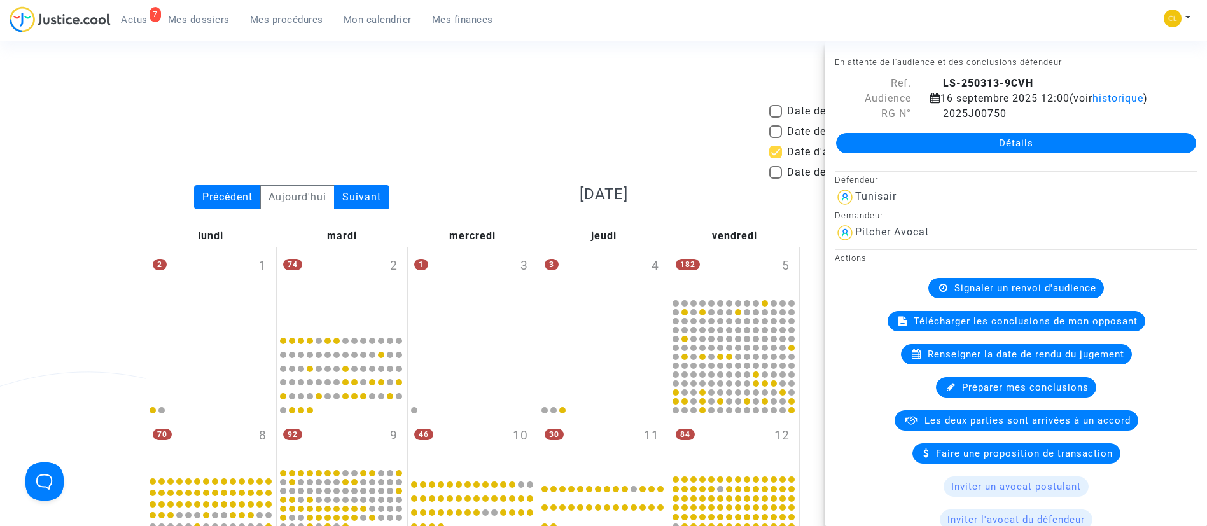
scroll to position [782, 0]
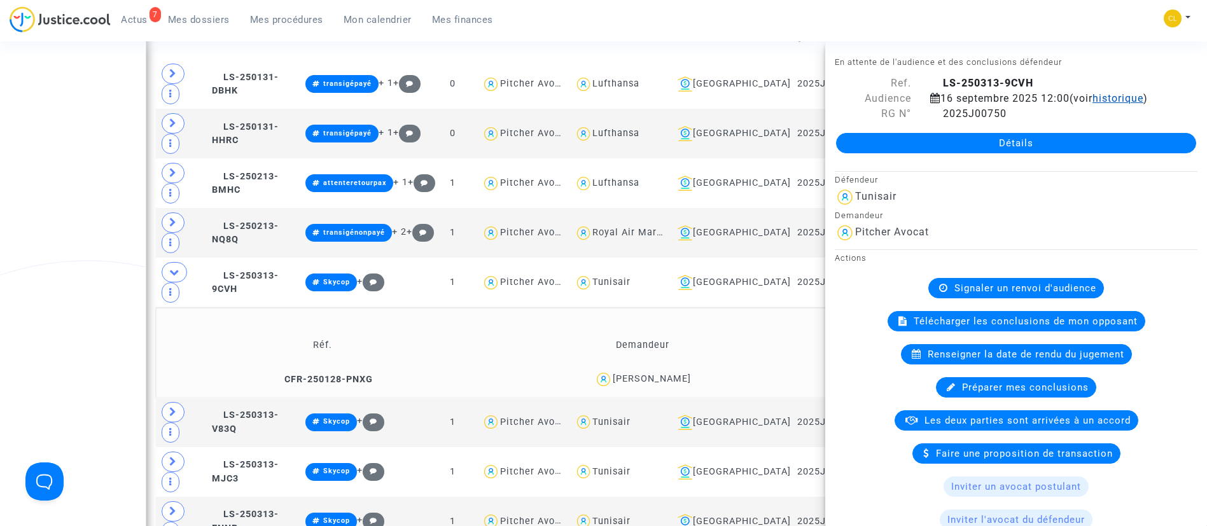
click at [1092, 104] on span "historique" at bounding box center [1117, 98] width 51 height 12
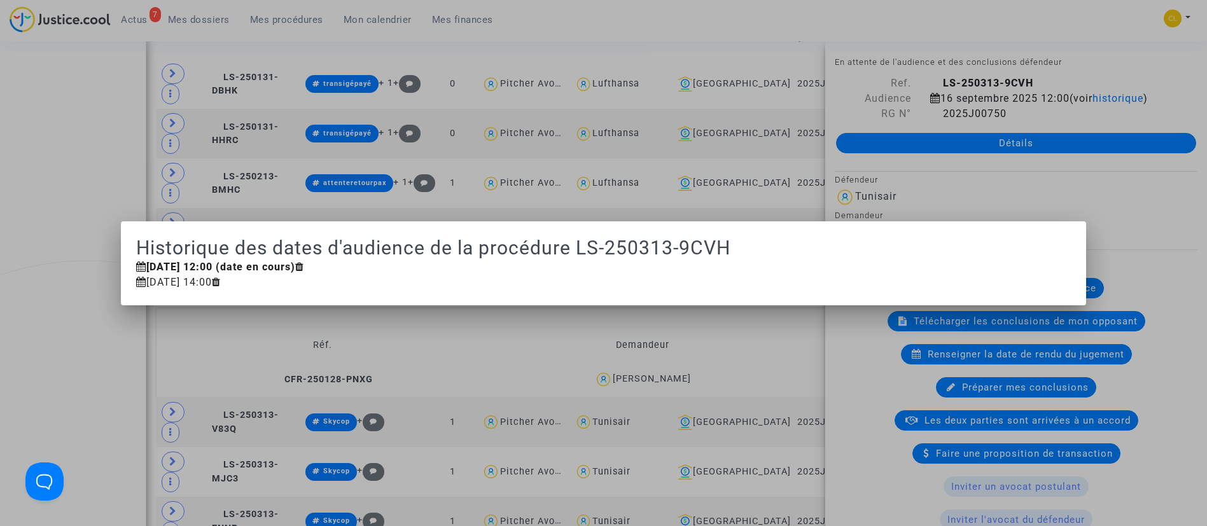
click at [504, 198] on div at bounding box center [603, 263] width 1207 height 526
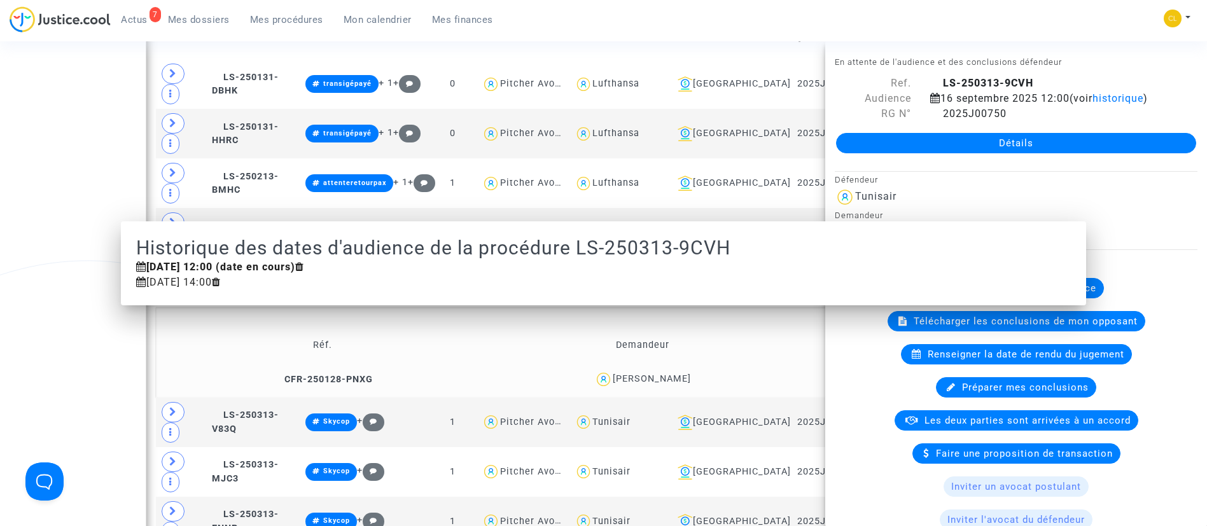
scroll to position [782, 0]
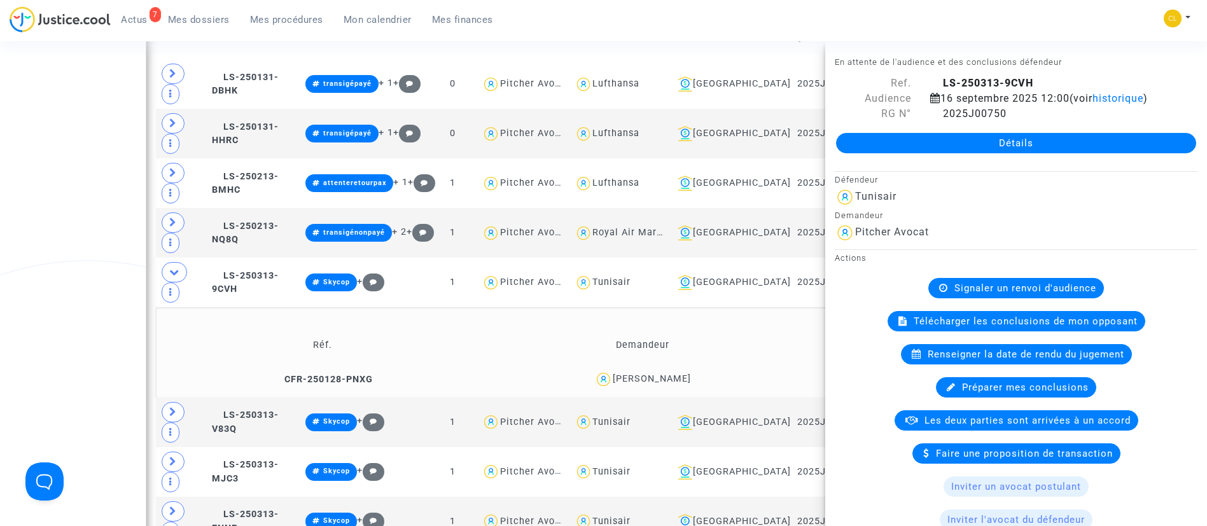
click at [780, 324] on td "Demandeur" at bounding box center [643, 344] width 316 height 41
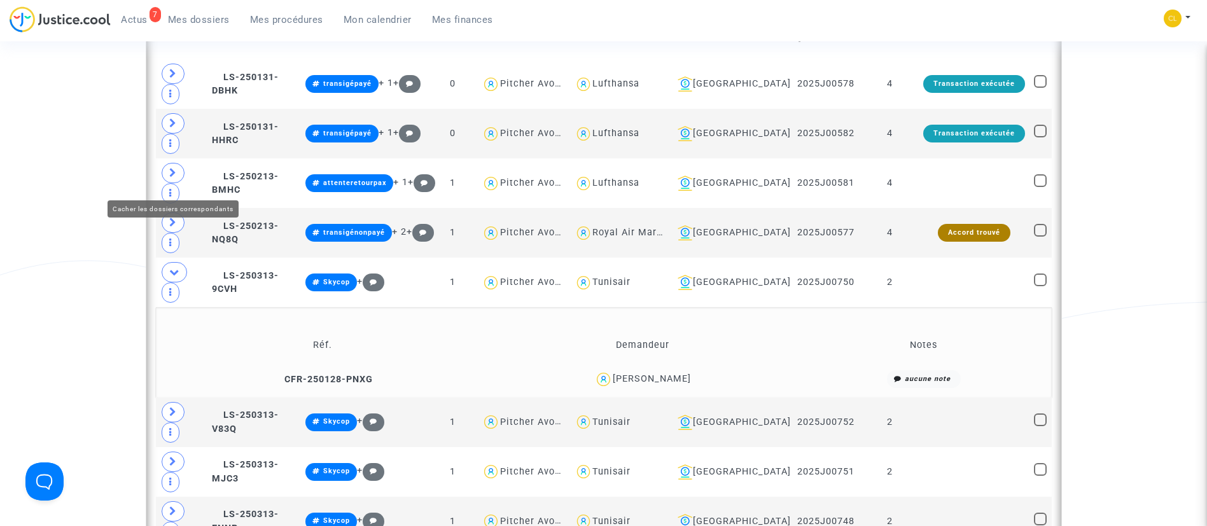
click at [167, 262] on span at bounding box center [174, 272] width 25 height 20
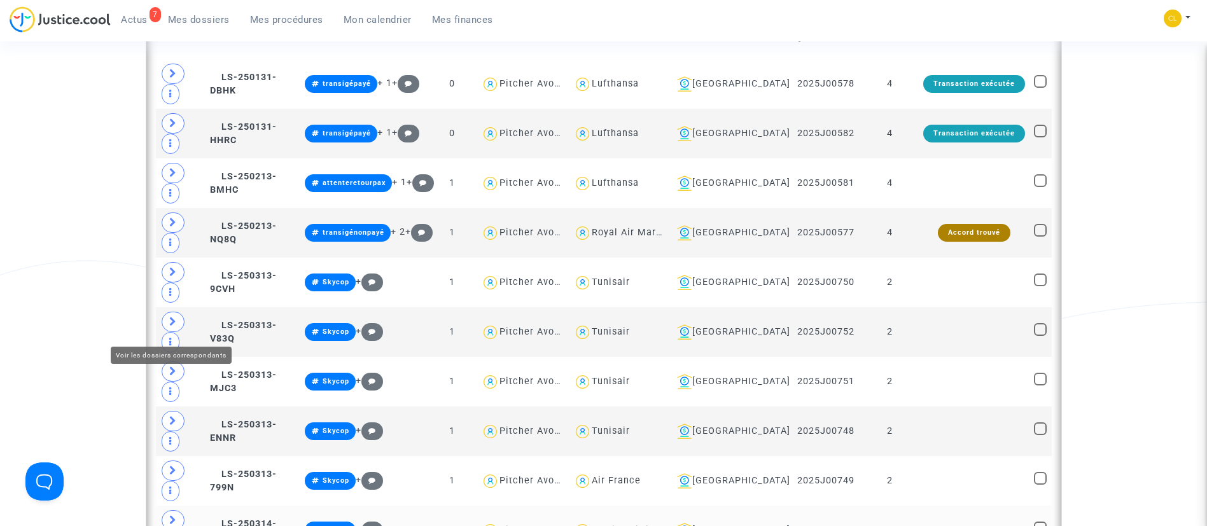
click at [170, 515] on icon at bounding box center [173, 520] width 8 height 10
drag, startPoint x: 524, startPoint y: 417, endPoint x: 521, endPoint y: 392, distance: 25.6
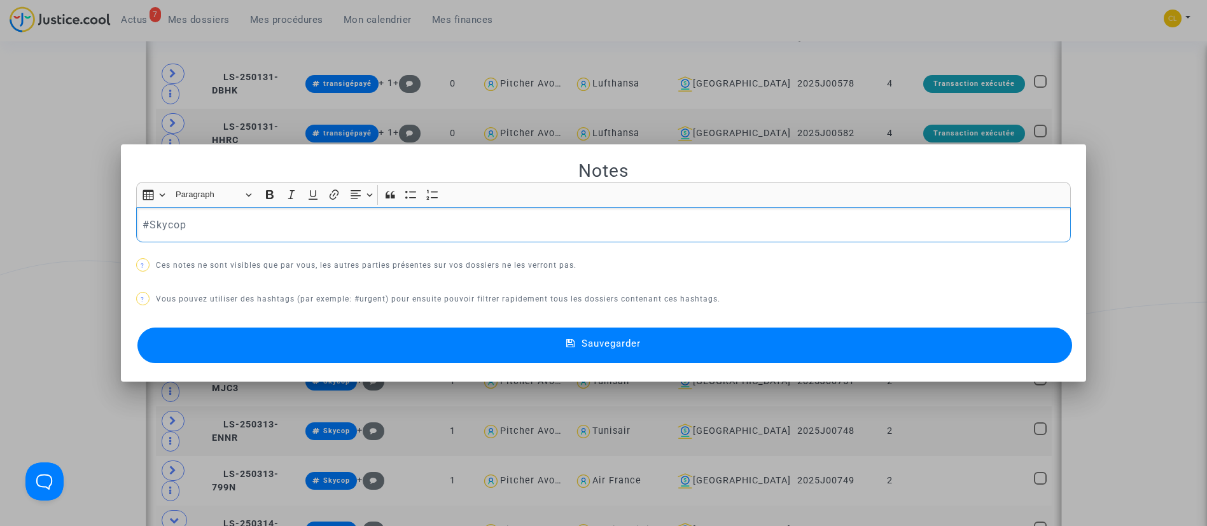
click at [136, 216] on div "#Skycop" at bounding box center [603, 225] width 935 height 36
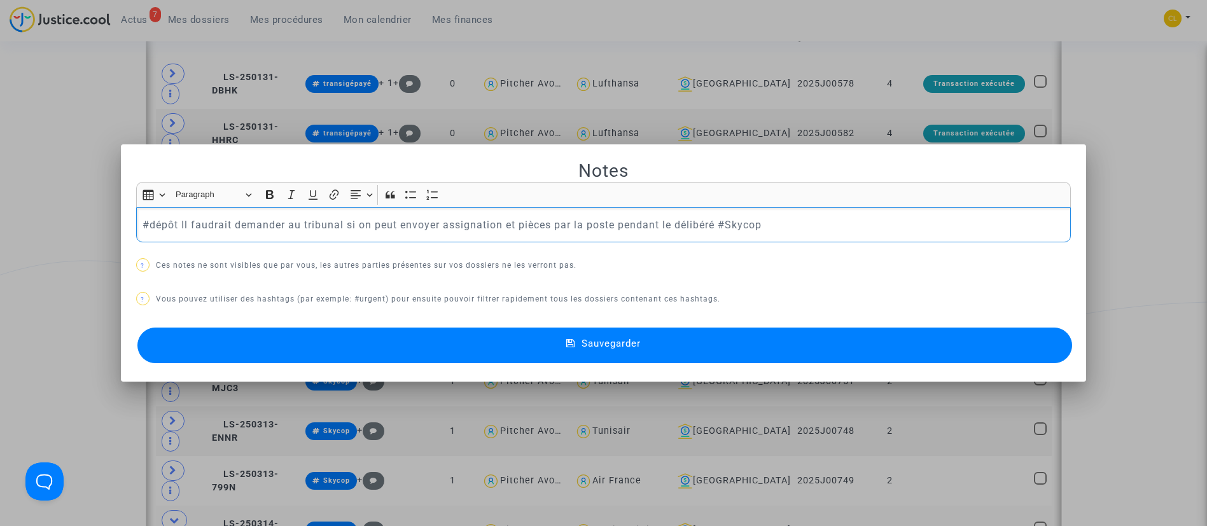
click at [805, 336] on button "Sauvegarder" at bounding box center [604, 346] width 935 height 36
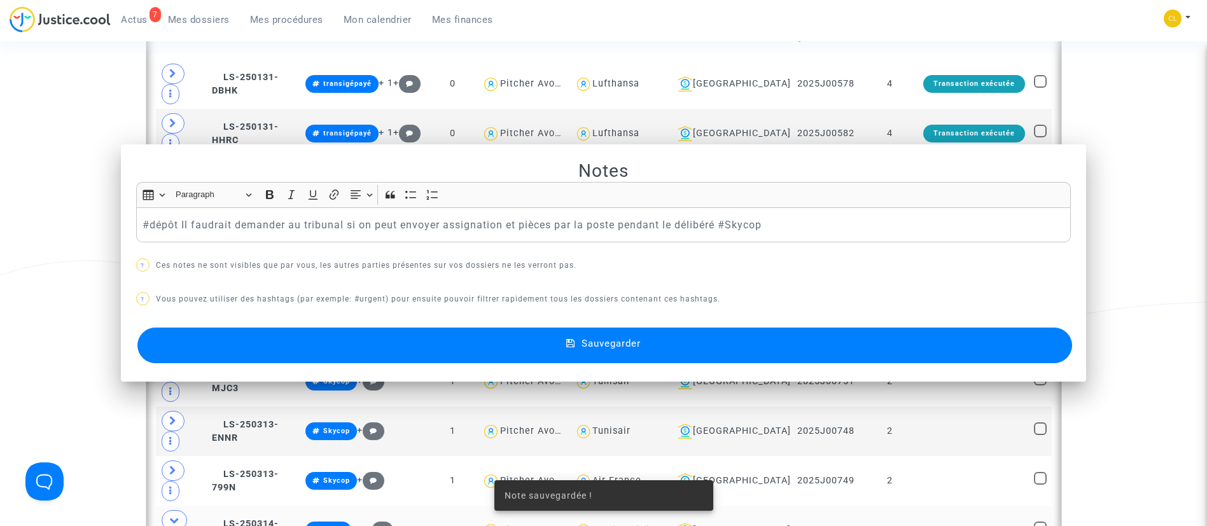
scroll to position [782, 0]
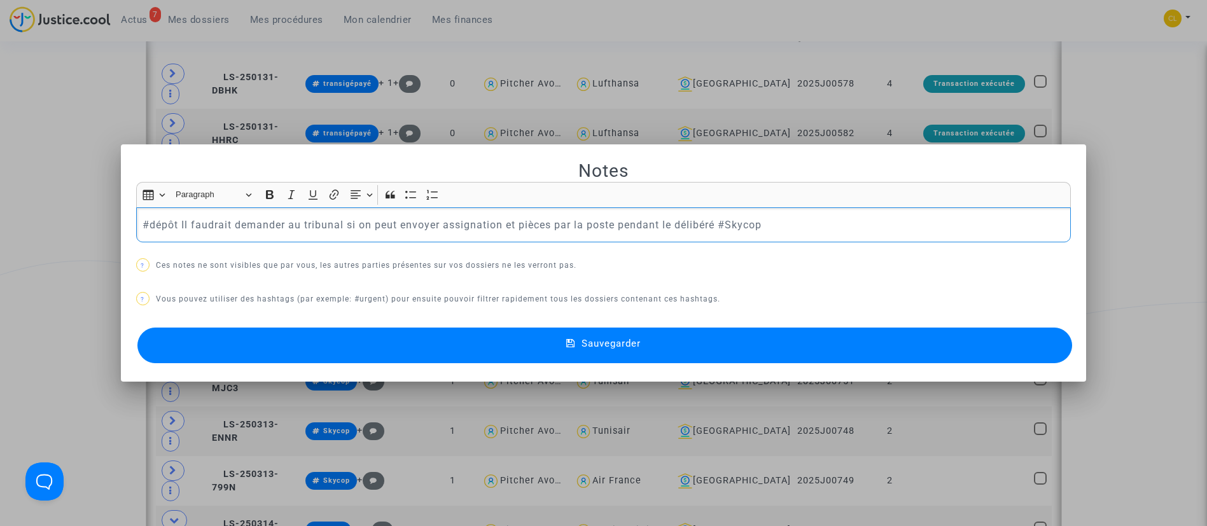
scroll to position [0, 0]
click at [802, 226] on p "#dépôt Il faudrait demander au tribunal si on peut envoyer assignation et pièce…" at bounding box center [602, 225] width 921 height 16
copy p "#dépôt Il faudrait demander au tribunal si on peut envoyer assignation et pièce…"
click at [460, 415] on div at bounding box center [603, 263] width 1207 height 526
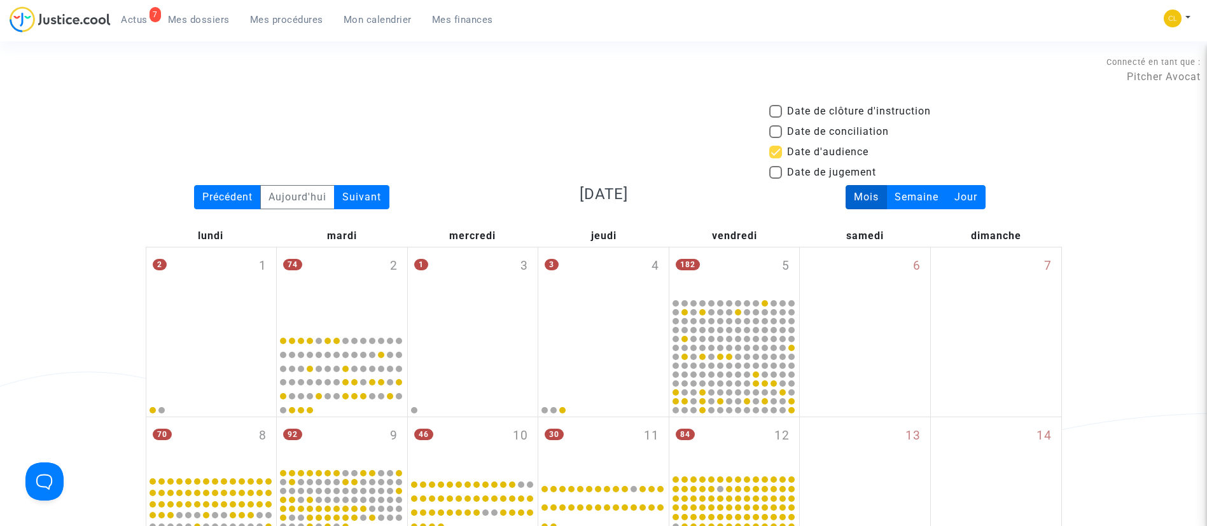
scroll to position [782, 0]
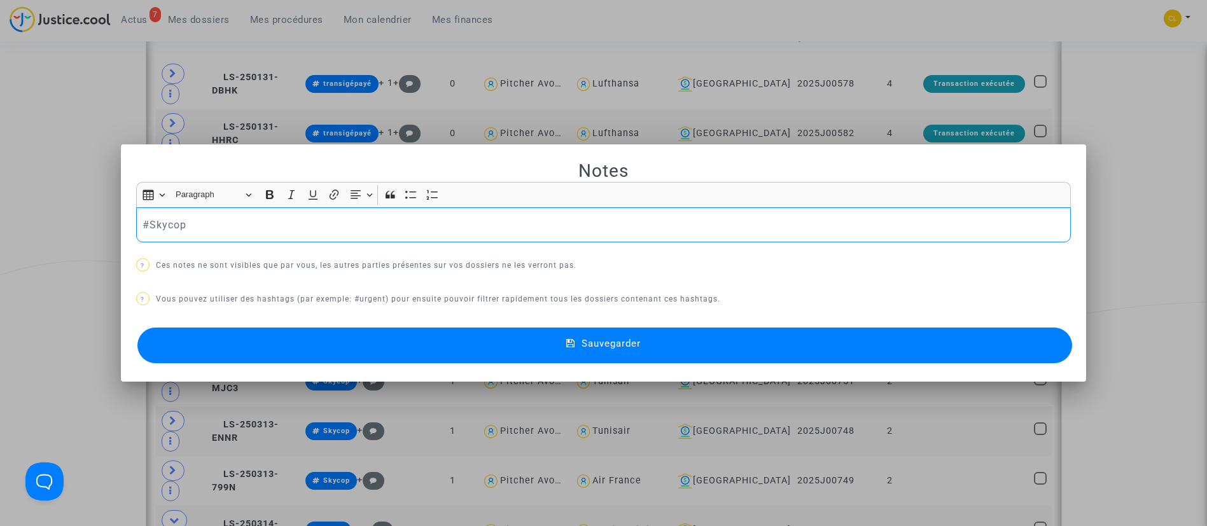
scroll to position [0, 0]
drag, startPoint x: 246, startPoint y: 246, endPoint x: 188, endPoint y: 224, distance: 61.8
click at [188, 224] on div "Notes Rich Text Editor Insert table Insert table Heading Paragraph Paragraph He…" at bounding box center [603, 263] width 935 height 207
drag, startPoint x: 187, startPoint y: 221, endPoint x: 92, endPoint y: 218, distance: 94.8
click at [92, 218] on div "Notes Rich Text Editor Insert table Insert table Heading Paragraph Paragraph He…" at bounding box center [603, 263] width 1207 height 526
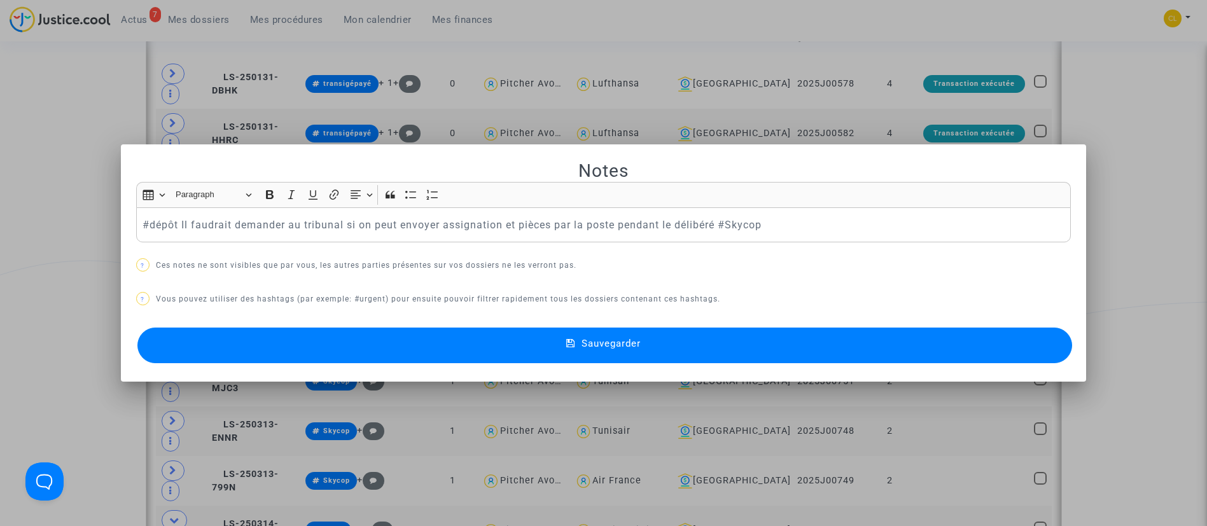
click at [694, 331] on button "Sauvegarder" at bounding box center [604, 346] width 935 height 36
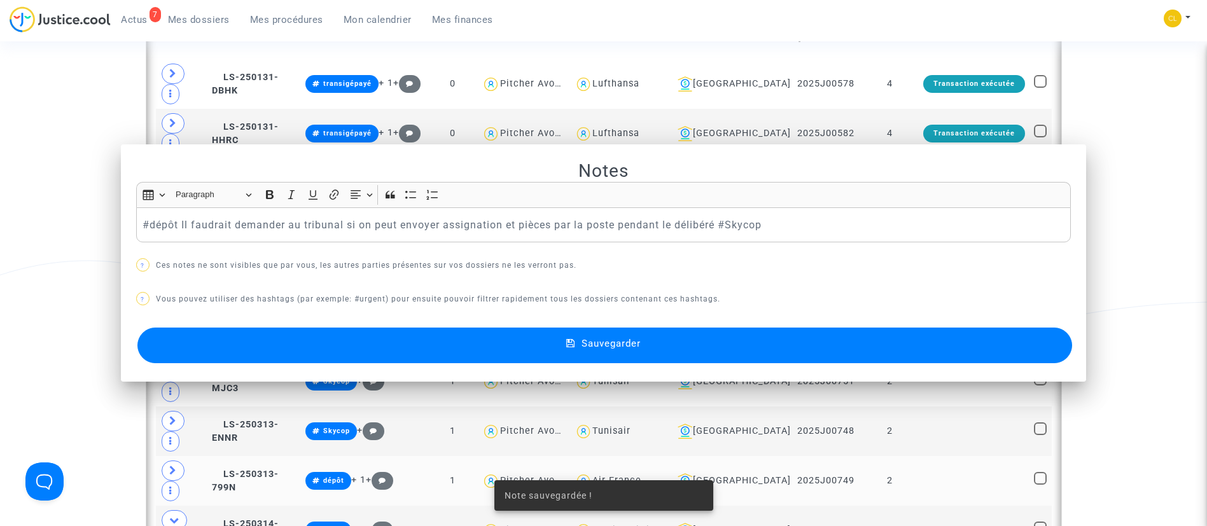
scroll to position [782, 0]
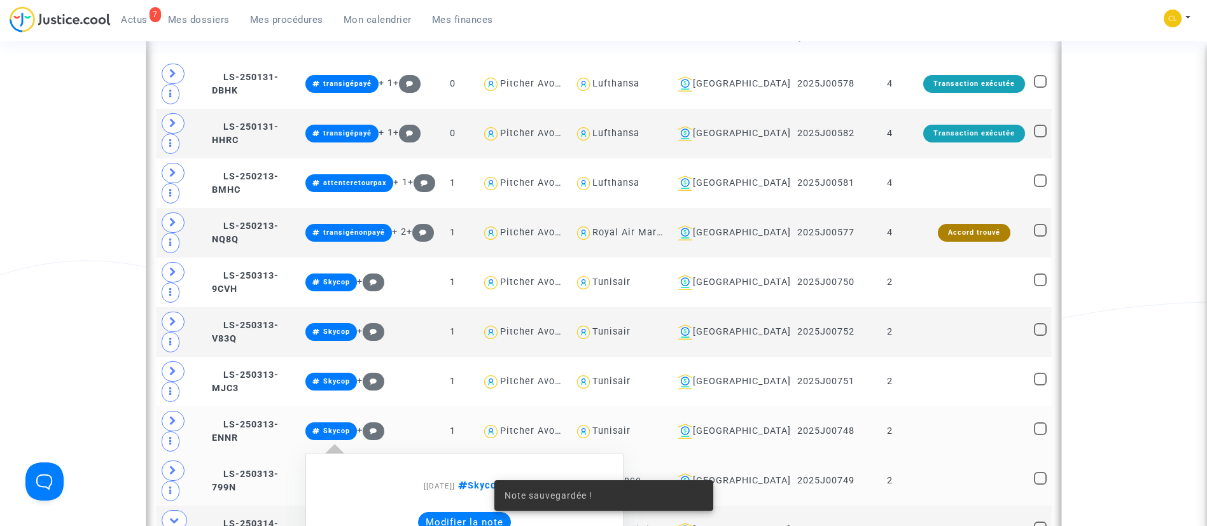
click at [511, 512] on button "Modifier la note" at bounding box center [464, 522] width 93 height 20
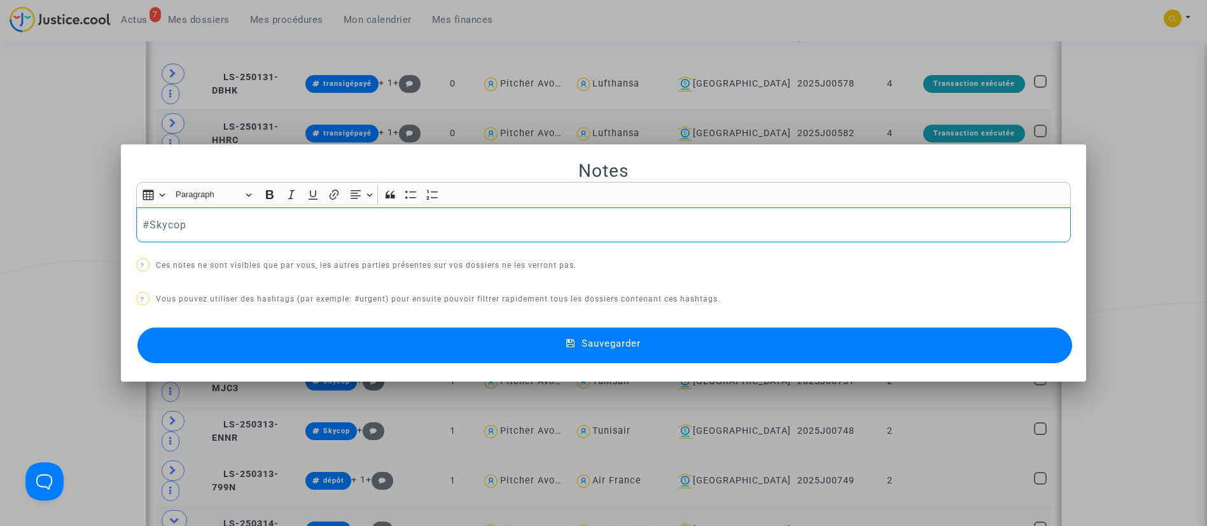
scroll to position [0, 0]
drag, startPoint x: 178, startPoint y: 234, endPoint x: 49, endPoint y: 227, distance: 129.3
click at [46, 227] on div "Notes Rich Text Editor Insert table Insert table Heading Paragraph Paragraph He…" at bounding box center [603, 263] width 1207 height 526
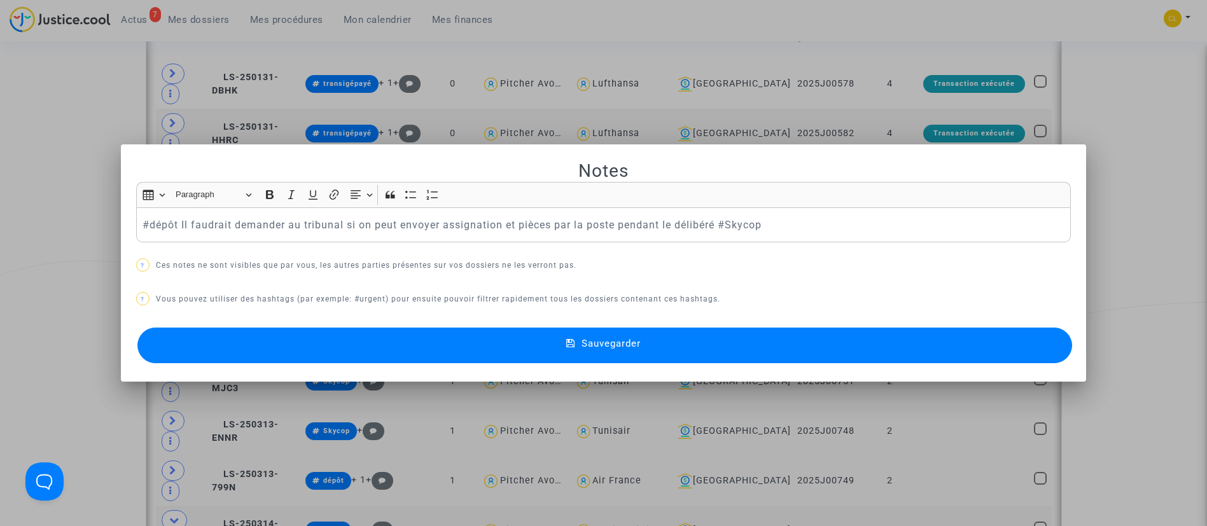
click at [899, 346] on button "Sauvegarder" at bounding box center [604, 346] width 935 height 36
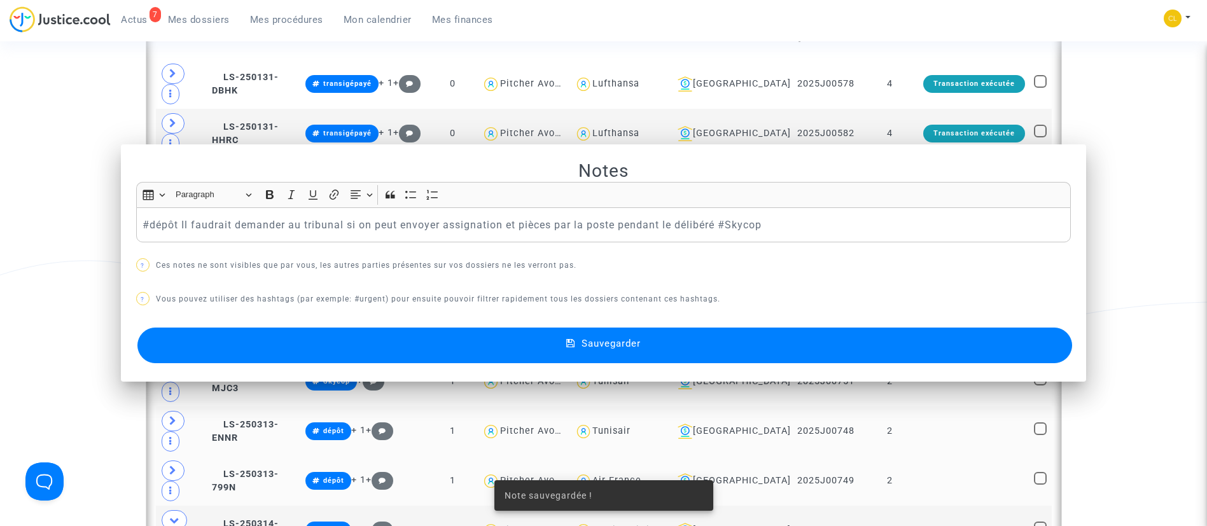
scroll to position [782, 0]
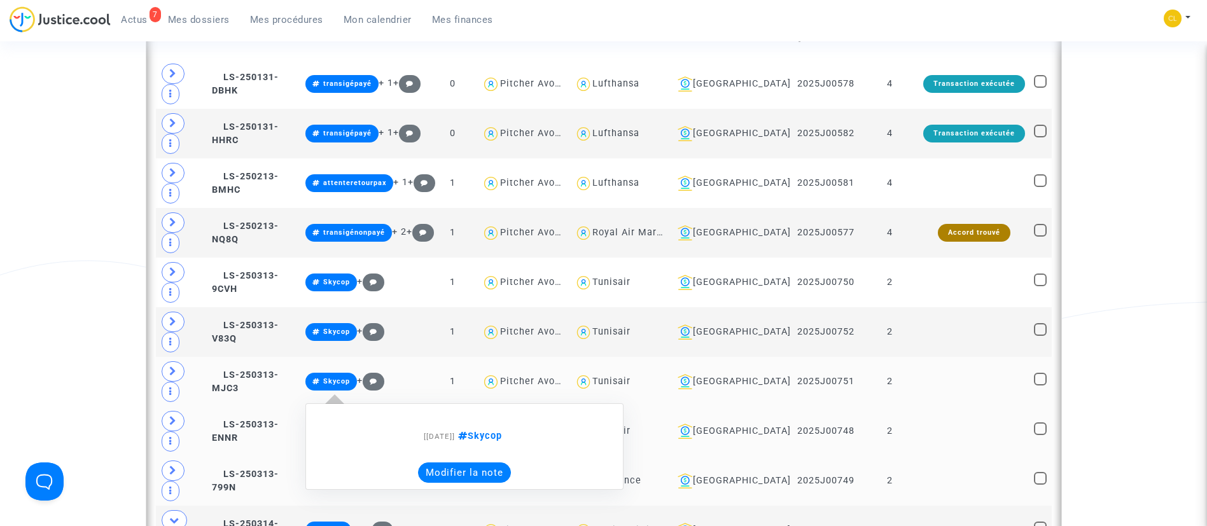
click at [511, 462] on button "Modifier la note" at bounding box center [464, 472] width 93 height 20
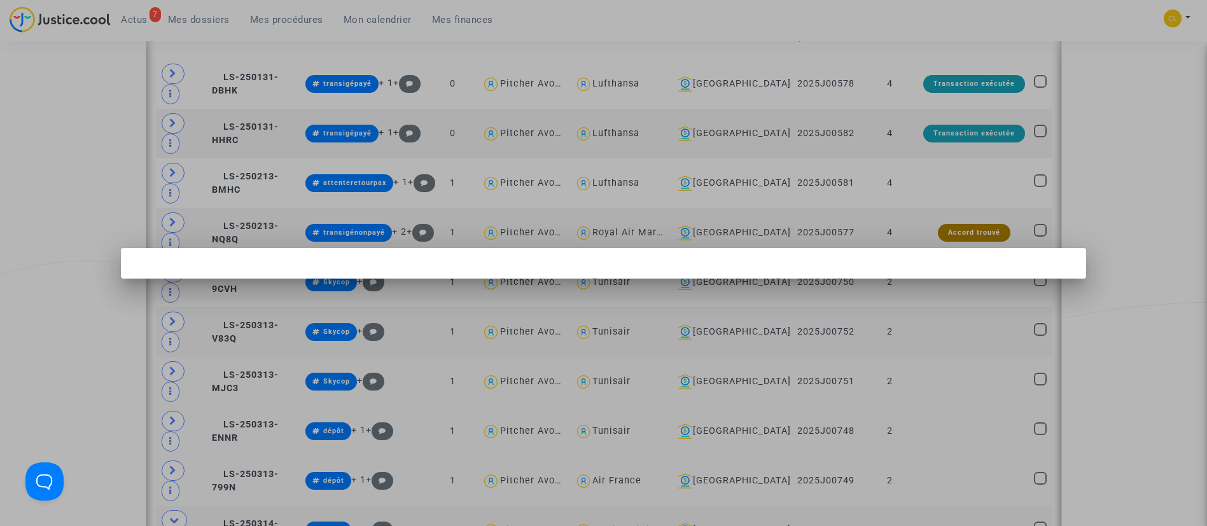
scroll to position [0, 0]
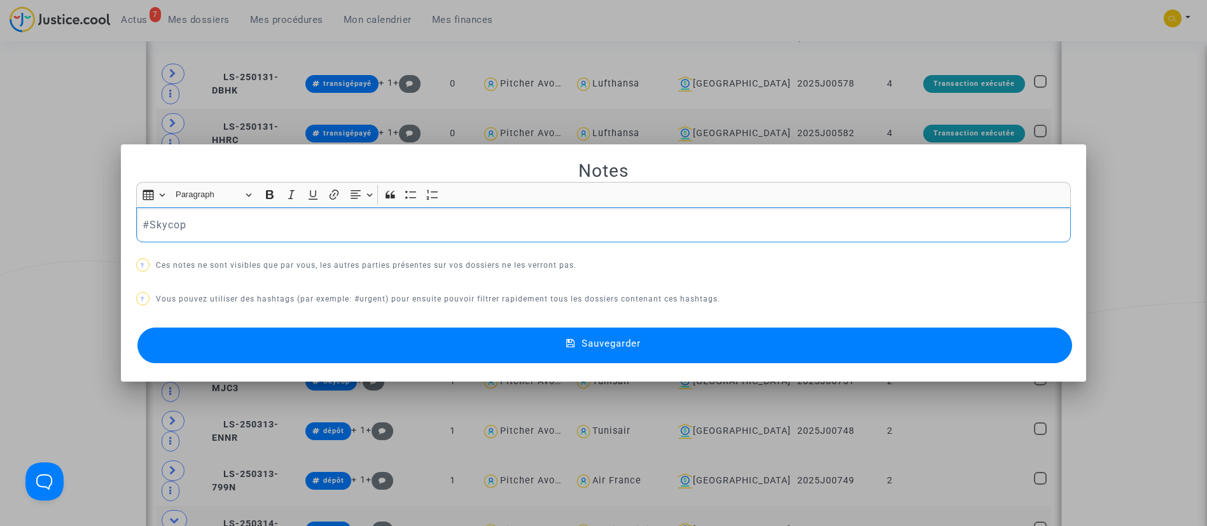
drag, startPoint x: 233, startPoint y: 218, endPoint x: 12, endPoint y: 192, distance: 222.3
click at [12, 192] on div "Notes Rich Text Editor Insert table Insert table Heading Paragraph Paragraph He…" at bounding box center [603, 263] width 1207 height 526
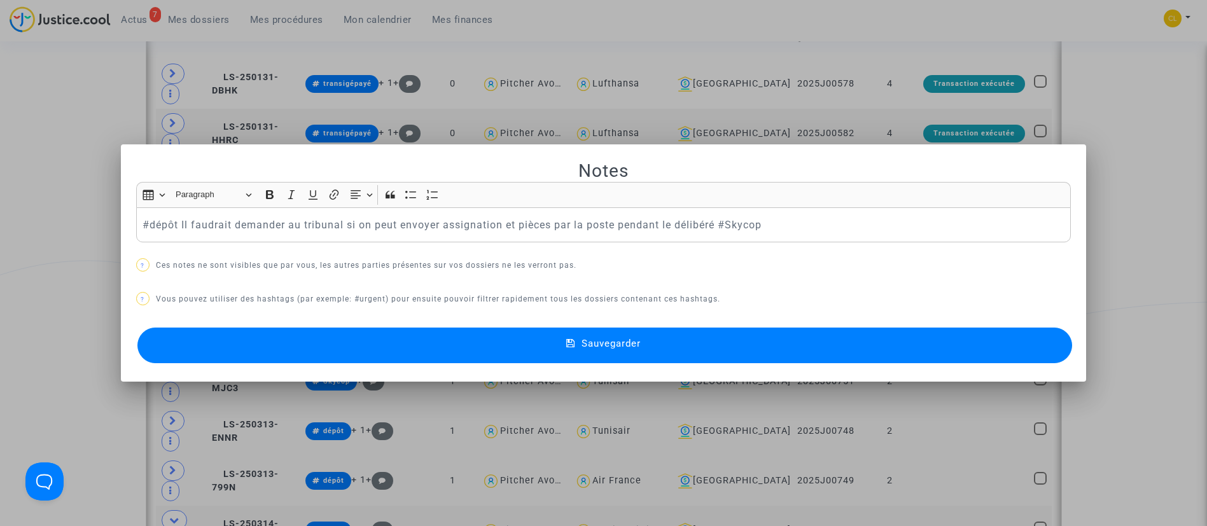
drag, startPoint x: 683, startPoint y: 341, endPoint x: 663, endPoint y: 323, distance: 27.5
click at [684, 341] on button "Sauvegarder" at bounding box center [604, 346] width 935 height 36
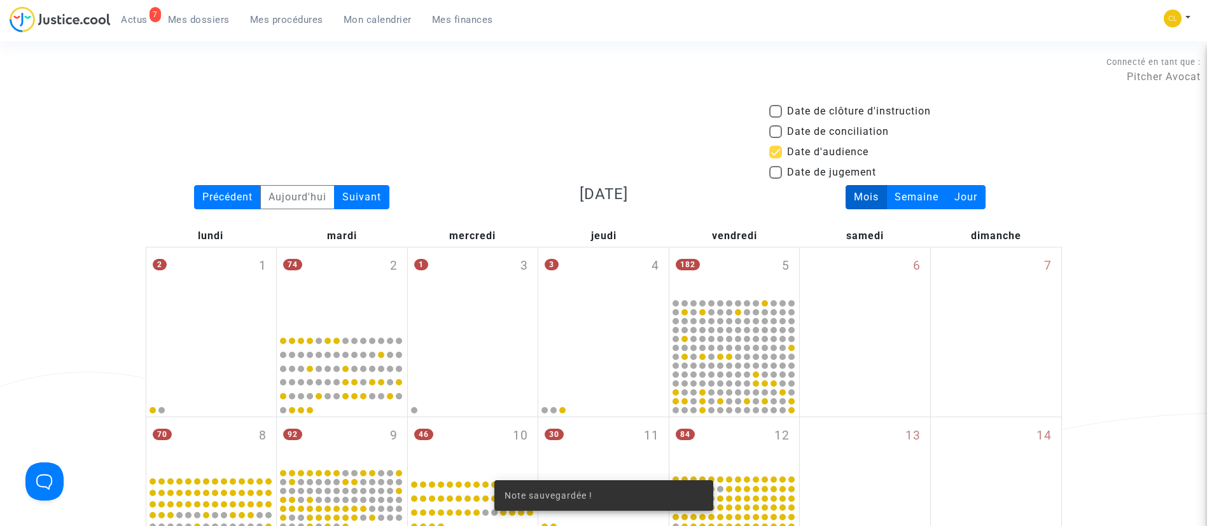
scroll to position [782, 0]
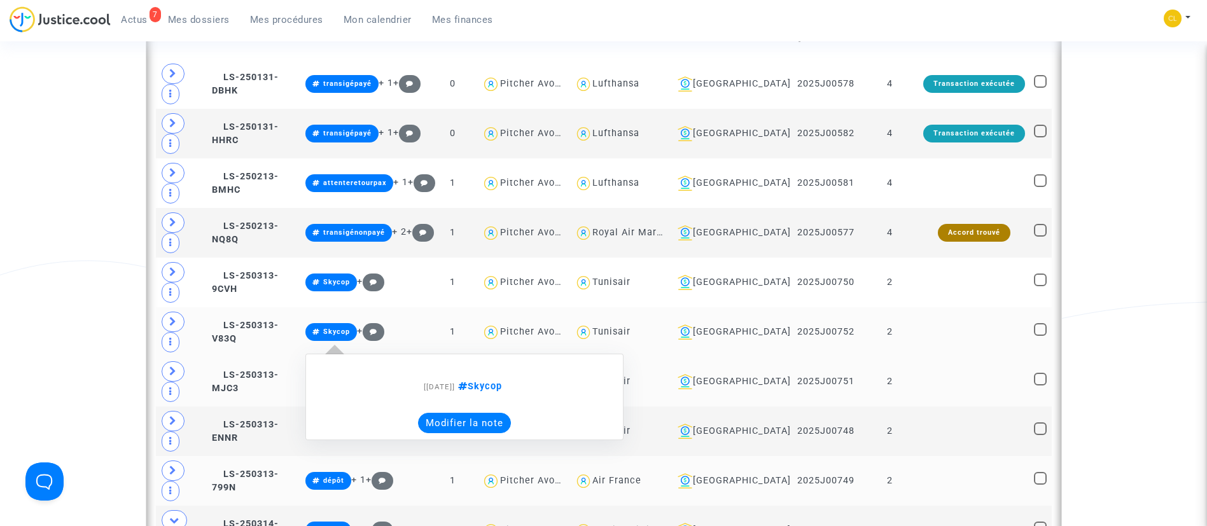
click at [476, 413] on button "Modifier la note" at bounding box center [464, 423] width 93 height 20
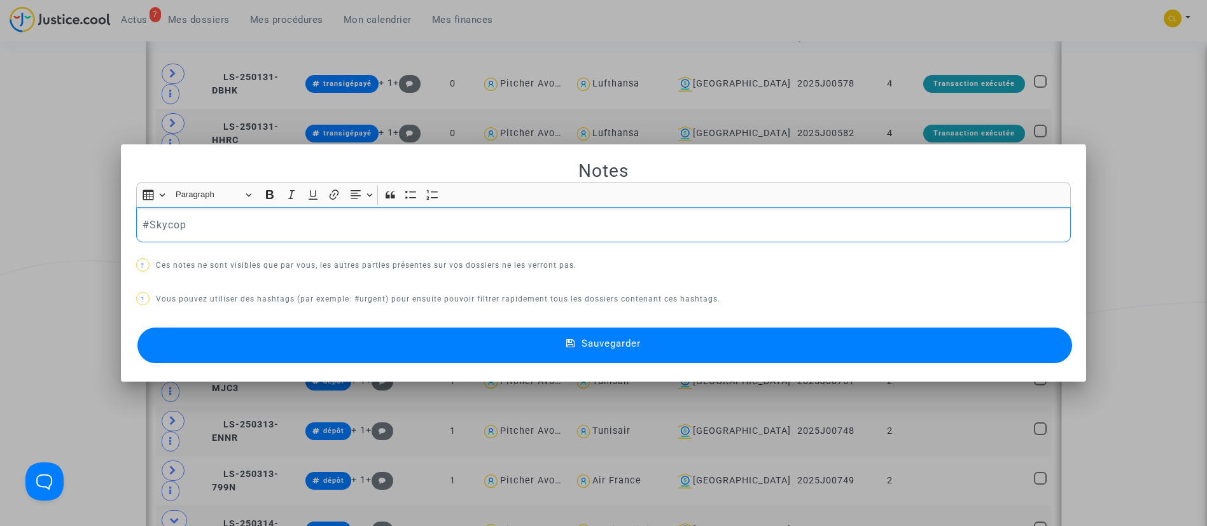
scroll to position [0, 0]
drag, startPoint x: 240, startPoint y: 233, endPoint x: -31, endPoint y: 207, distance: 272.2
click at [0, 207] on html "7 Actus Mes dossiers Mes procédures Mon calendrier Mes finances Mon profil Chan…" at bounding box center [603, 310] width 1207 height 2184
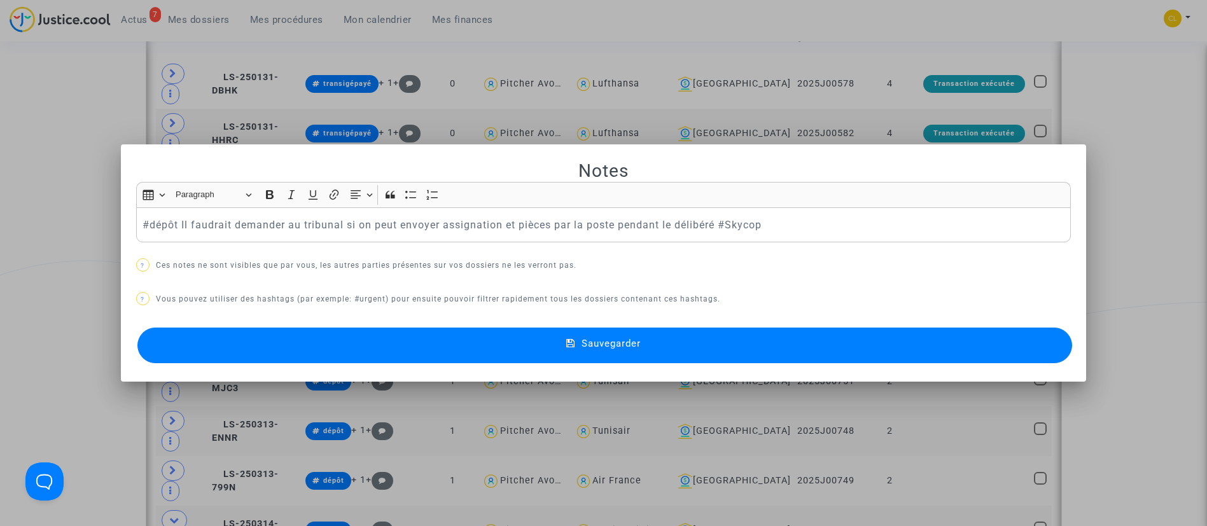
click at [846, 348] on button "Sauvegarder" at bounding box center [604, 346] width 935 height 36
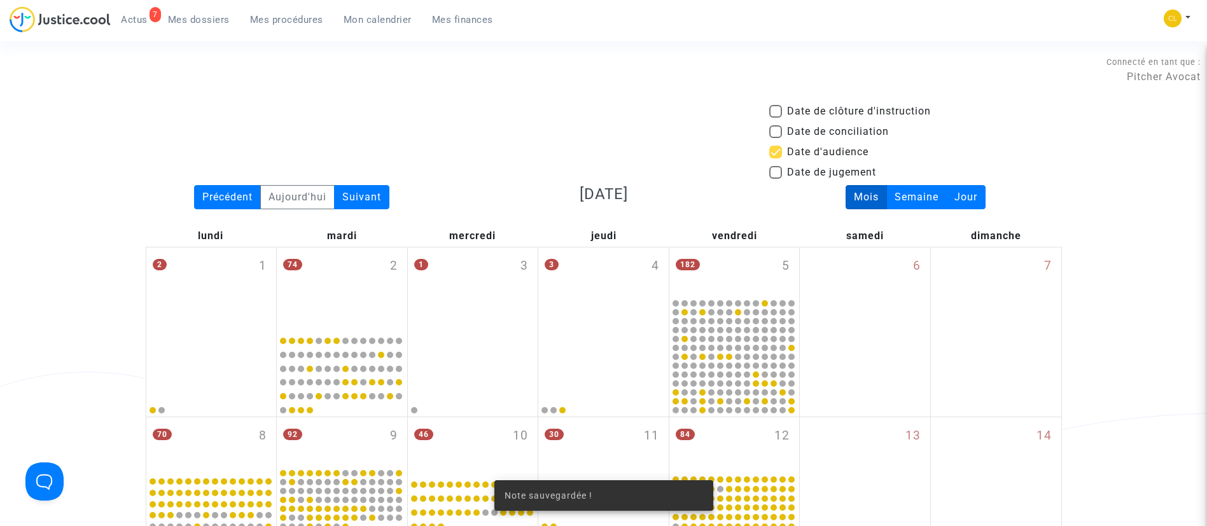
scroll to position [782, 0]
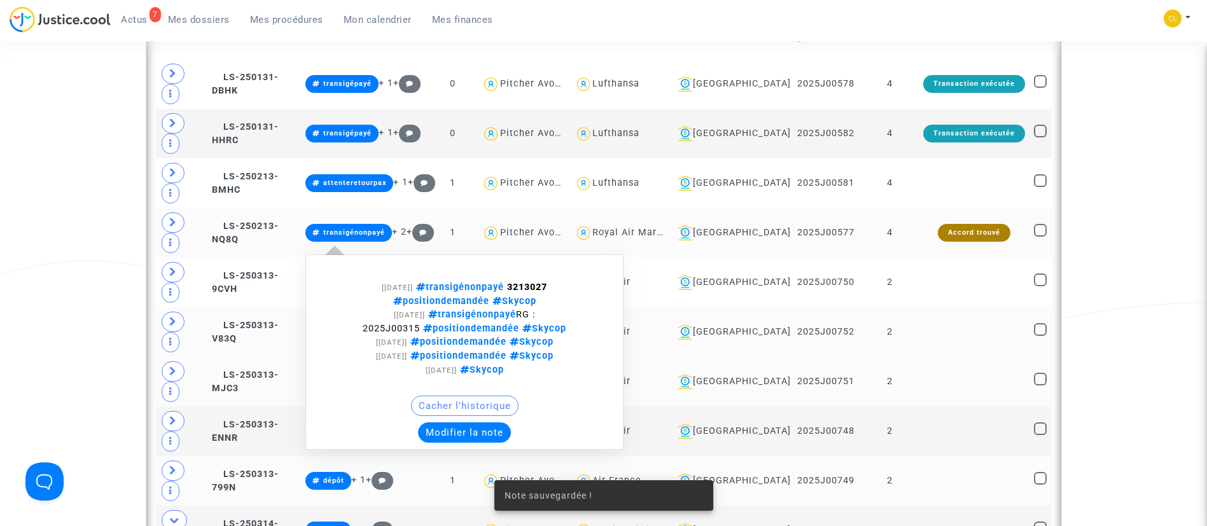
click at [502, 422] on button "Modifier la note" at bounding box center [464, 432] width 93 height 20
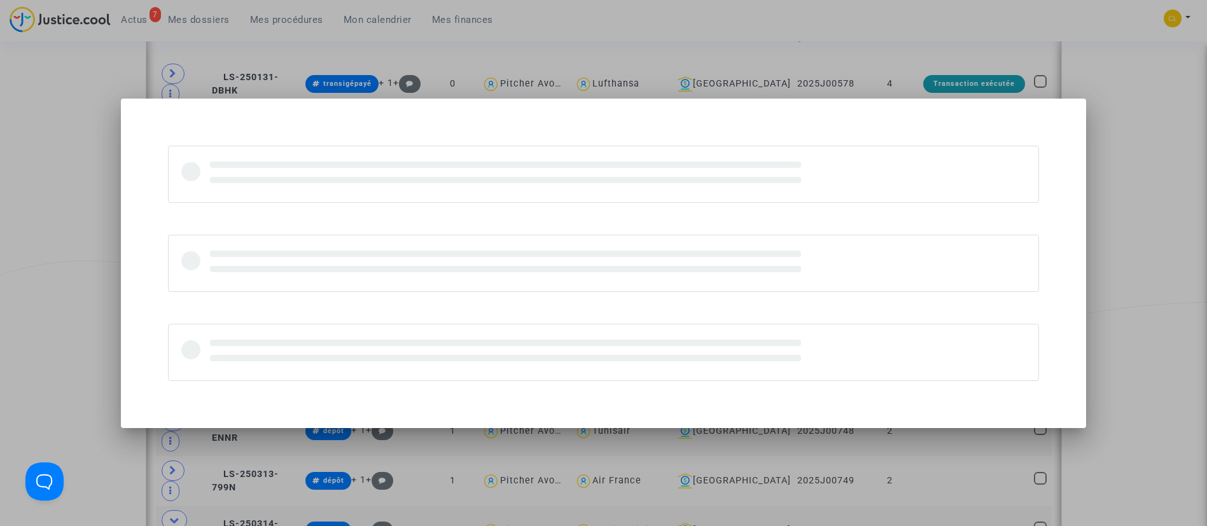
scroll to position [0, 0]
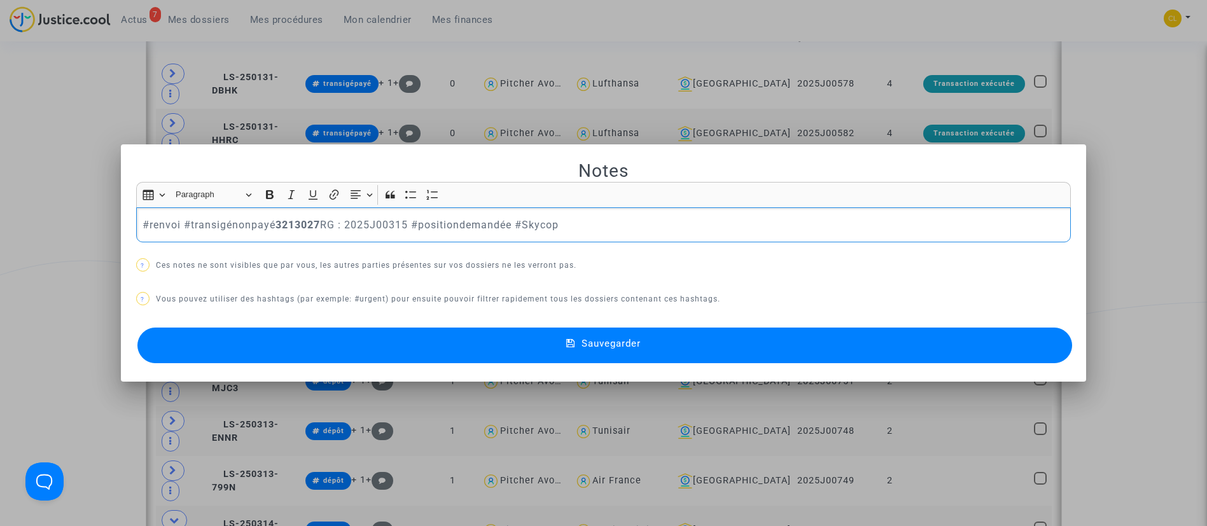
click at [477, 220] on p "#renvoi #transigénonpayé 3213027 RG : 2025J00315 #positiondemandée #Skycop" at bounding box center [602, 225] width 921 height 16
click at [610, 356] on button "Sauvegarder" at bounding box center [604, 346] width 935 height 36
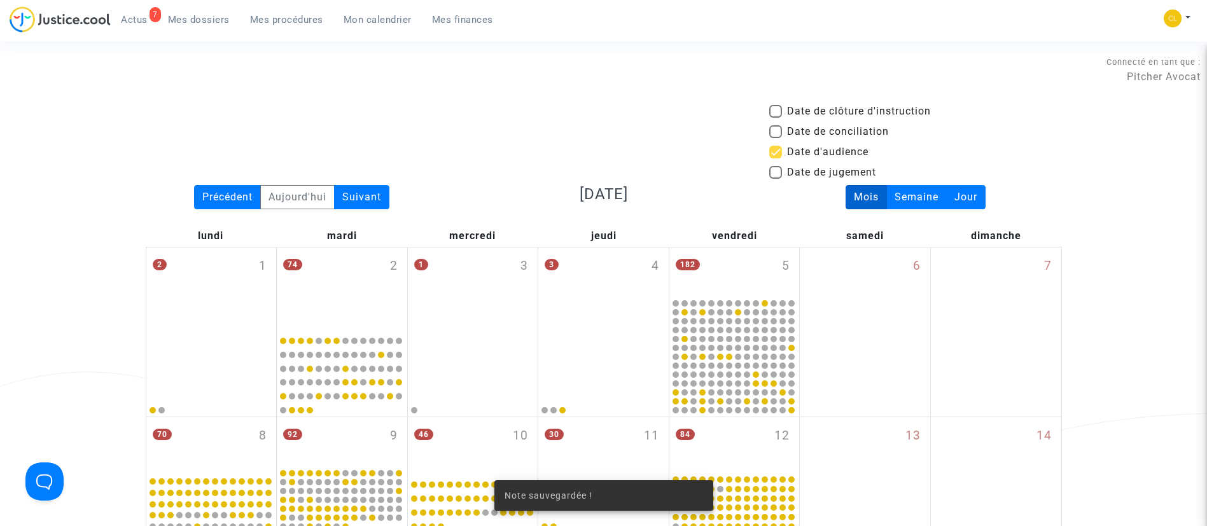
scroll to position [782, 0]
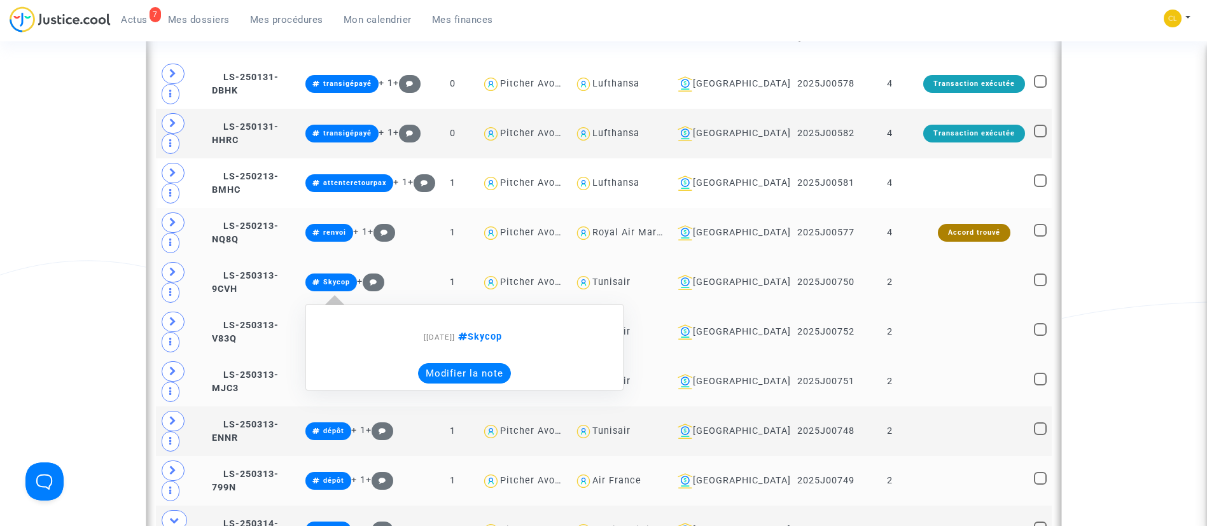
click at [507, 363] on button "Modifier la note" at bounding box center [464, 373] width 93 height 20
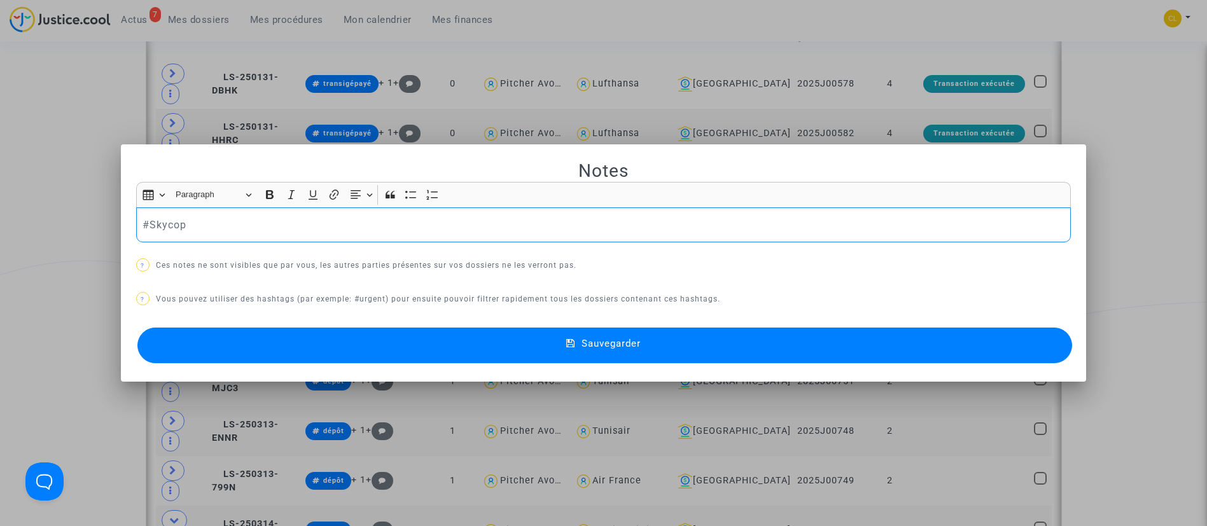
scroll to position [0, 0]
drag, startPoint x: 228, startPoint y: 219, endPoint x: 111, endPoint y: 205, distance: 118.4
click at [111, 211] on div "Notes Rich Text Editor Insert table Insert table Heading Paragraph Paragraph He…" at bounding box center [603, 263] width 1207 height 526
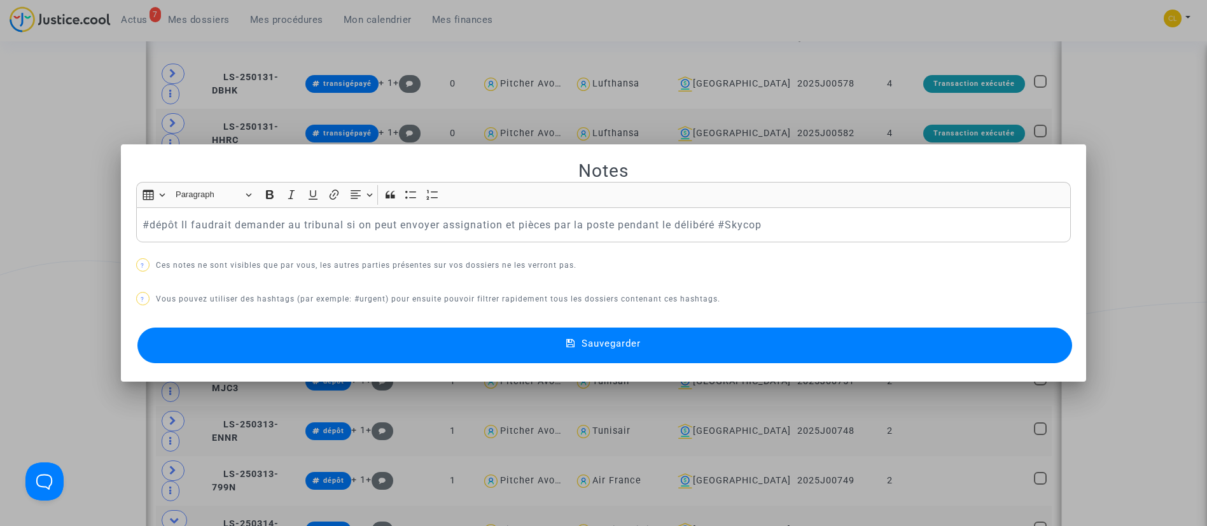
click at [951, 326] on div "Sauvegarder" at bounding box center [603, 345] width 935 height 42
click at [954, 344] on button "Sauvegarder" at bounding box center [604, 346] width 935 height 36
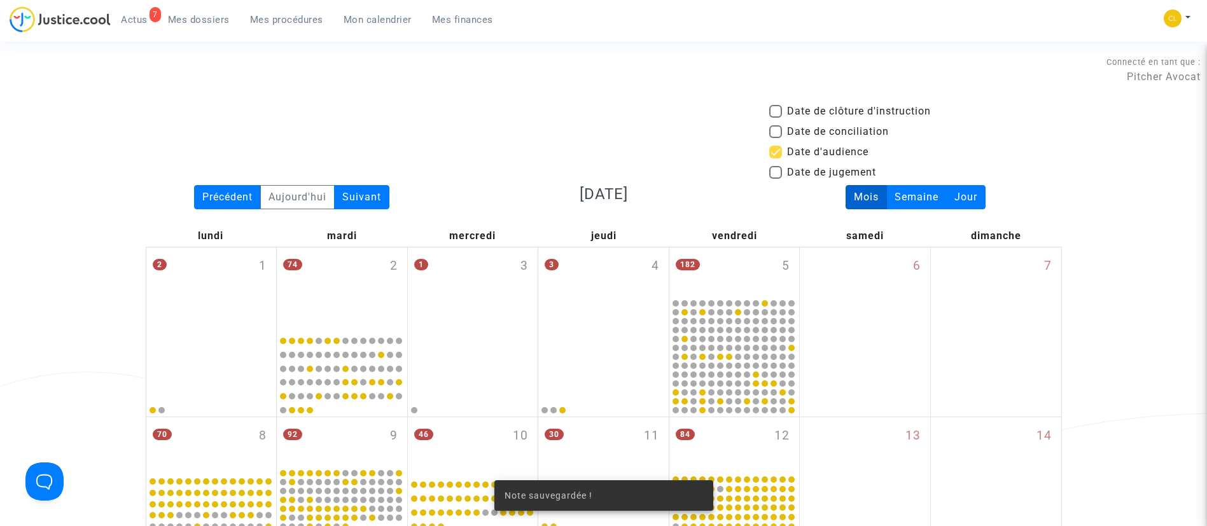
scroll to position [782, 0]
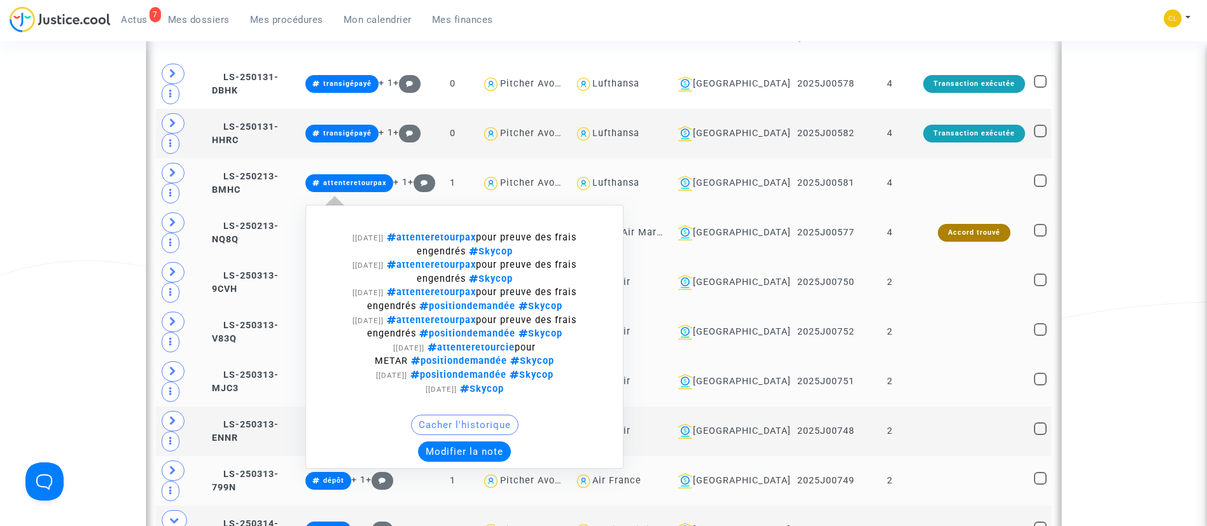
click at [511, 441] on button "Modifier la note" at bounding box center [464, 451] width 93 height 20
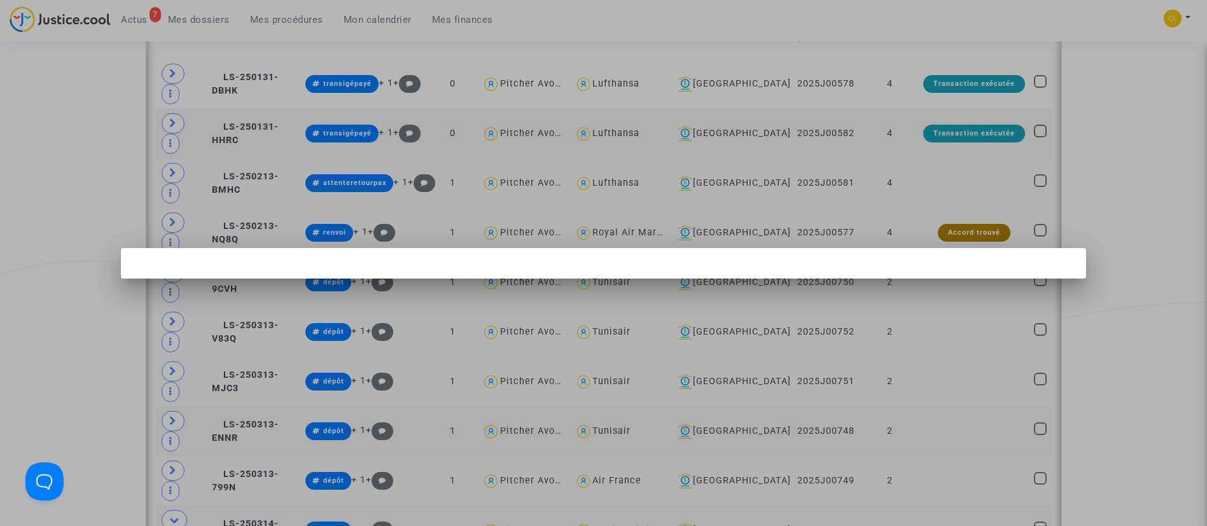
scroll to position [0, 0]
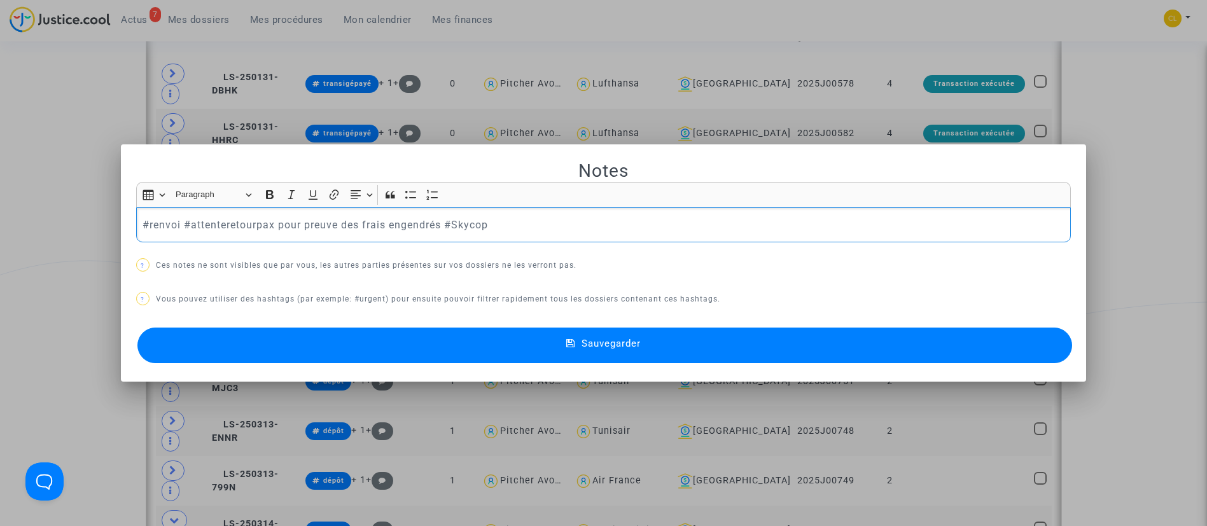
click at [746, 347] on button "Sauvegarder" at bounding box center [604, 346] width 935 height 36
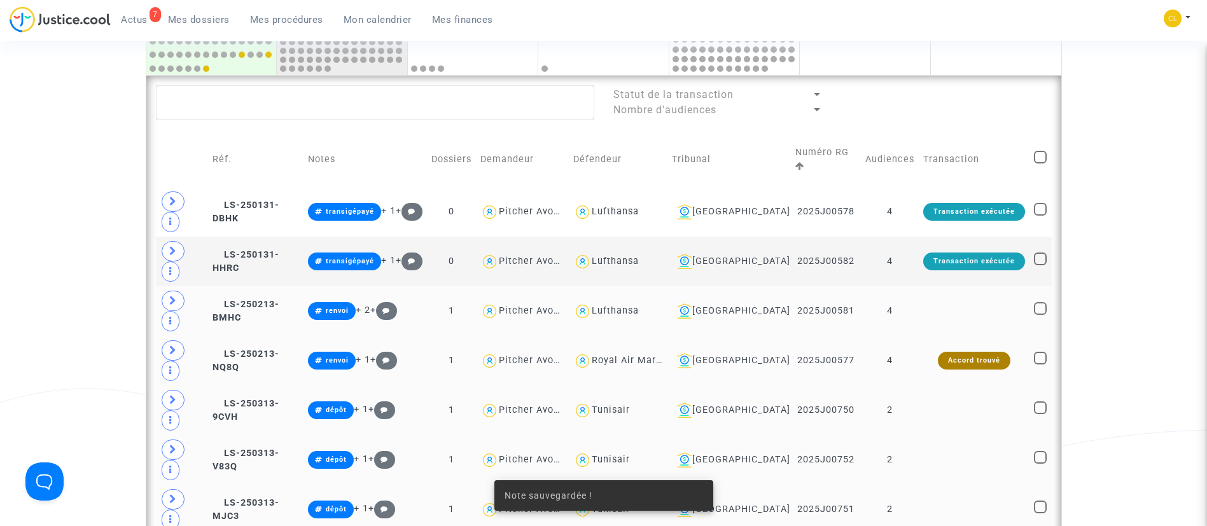
scroll to position [592, 0]
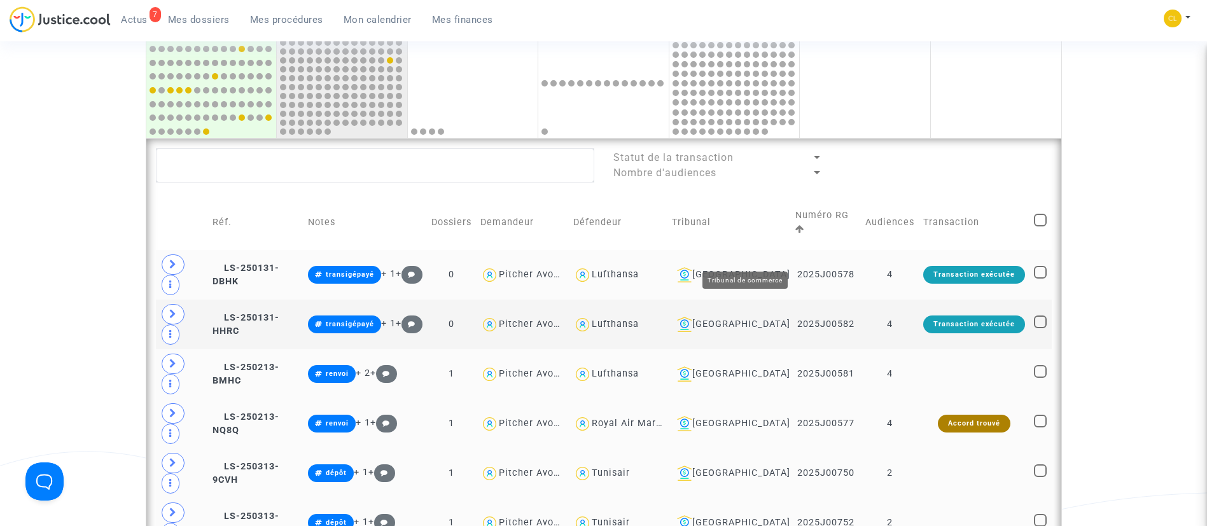
click at [759, 267] on div "[GEOGRAPHIC_DATA]" at bounding box center [729, 274] width 115 height 15
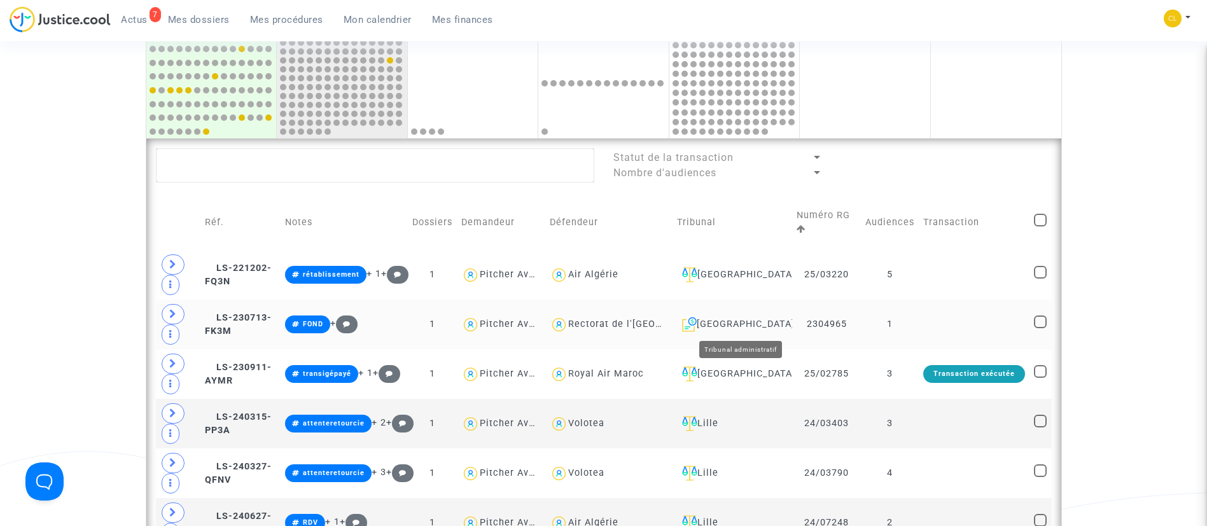
click at [751, 321] on div "[GEOGRAPHIC_DATA]" at bounding box center [732, 324] width 111 height 15
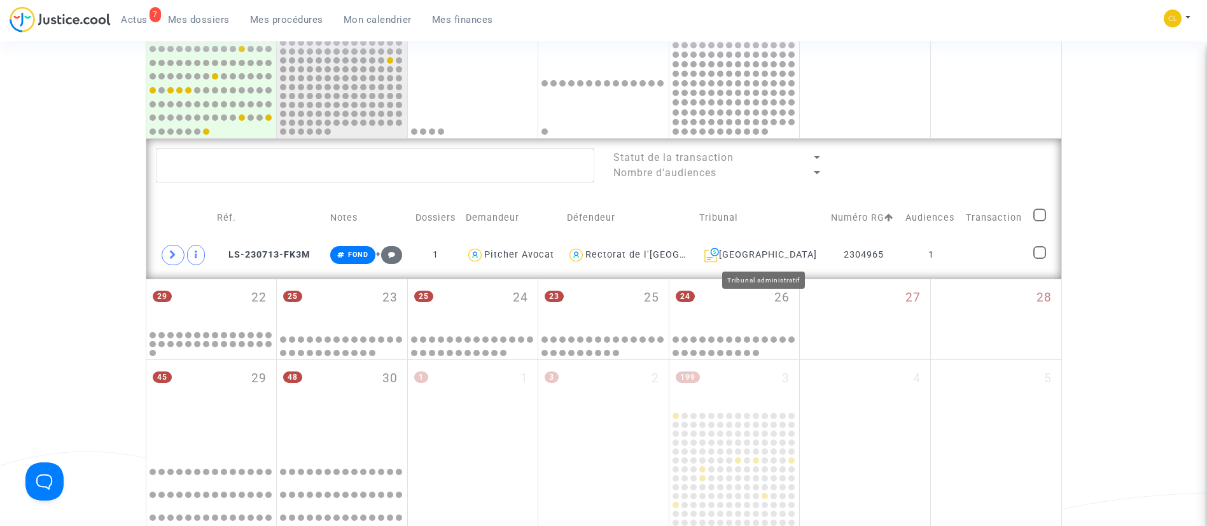
drag, startPoint x: 779, startPoint y: 247, endPoint x: 805, endPoint y: 228, distance: 31.8
click at [779, 248] on div "[GEOGRAPHIC_DATA]" at bounding box center [760, 254] width 123 height 15
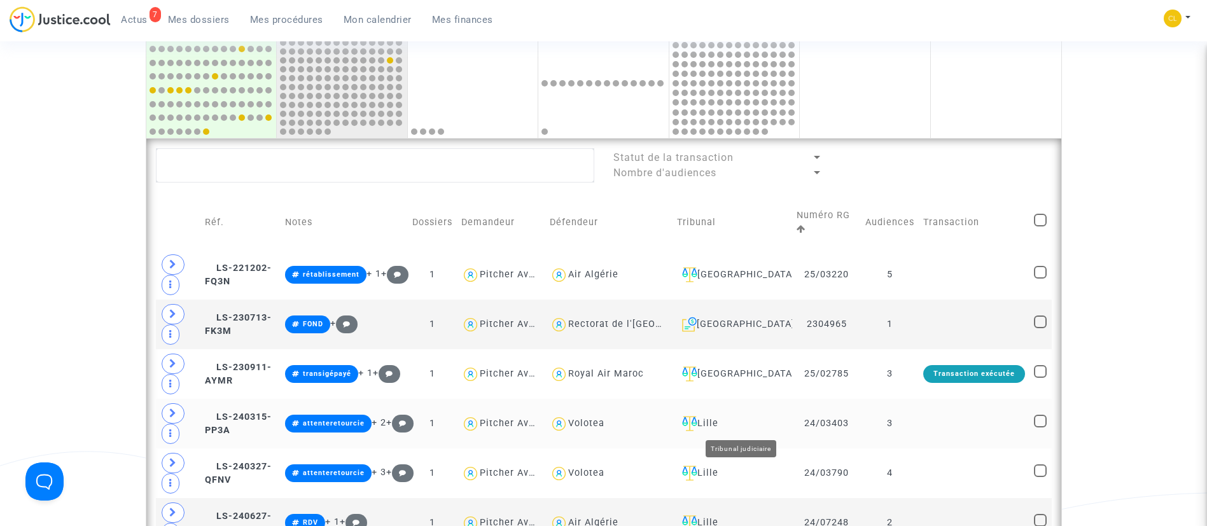
click at [736, 430] on div "Lille" at bounding box center [732, 423] width 111 height 15
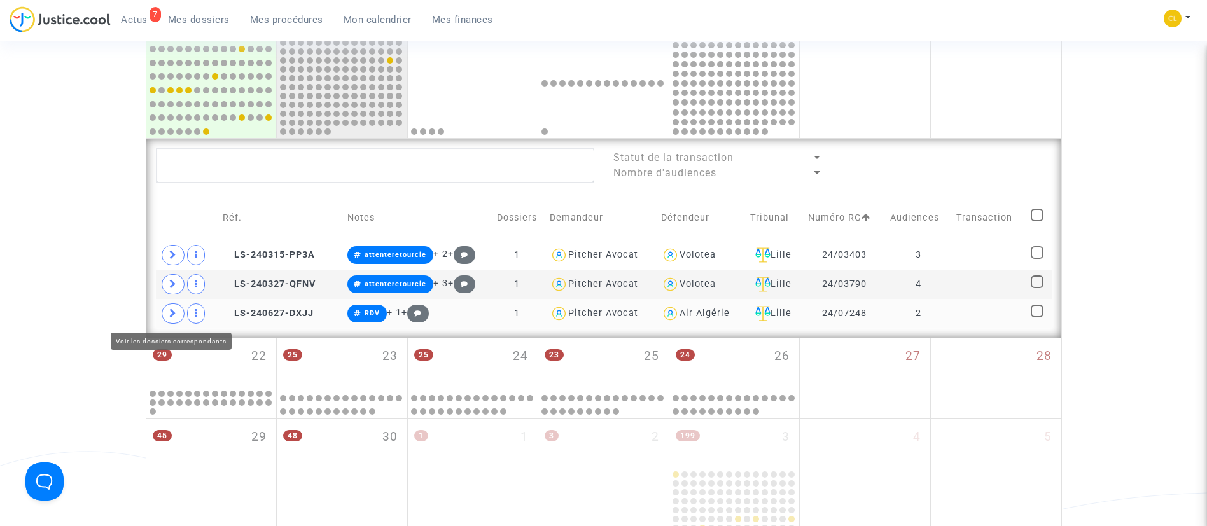
click at [163, 312] on span at bounding box center [173, 313] width 23 height 20
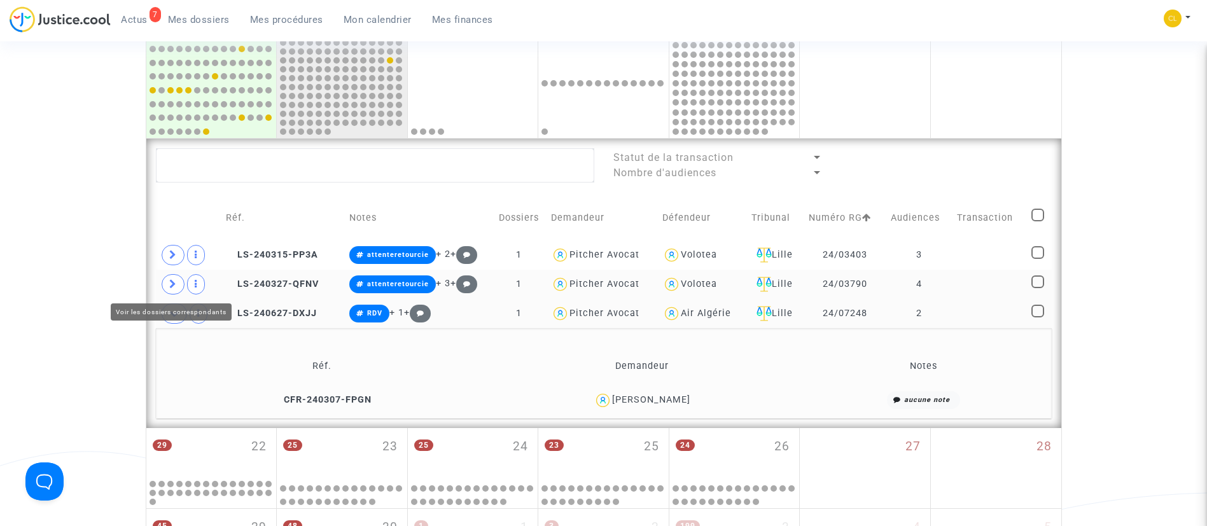
click at [167, 281] on span at bounding box center [173, 284] width 23 height 20
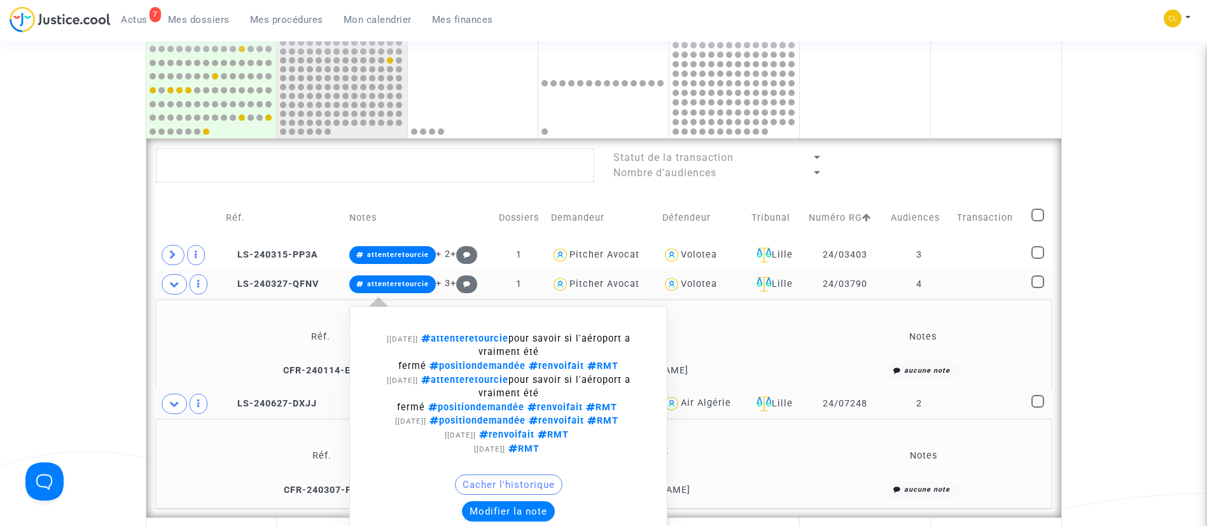
click at [518, 503] on button "Modifier la note" at bounding box center [508, 511] width 93 height 20
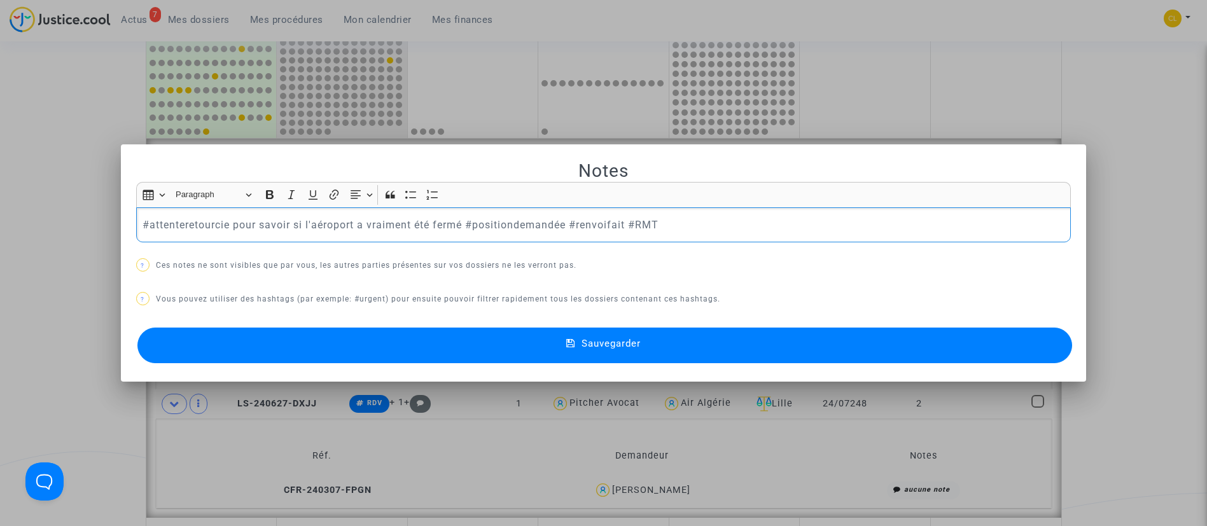
drag, startPoint x: 623, startPoint y: 226, endPoint x: 143, endPoint y: 230, distance: 479.7
click at [143, 230] on p "#attenteretourcie pour savoir si l'aéroport a vraiment été fermé #positiondeman…" at bounding box center [602, 225] width 921 height 16
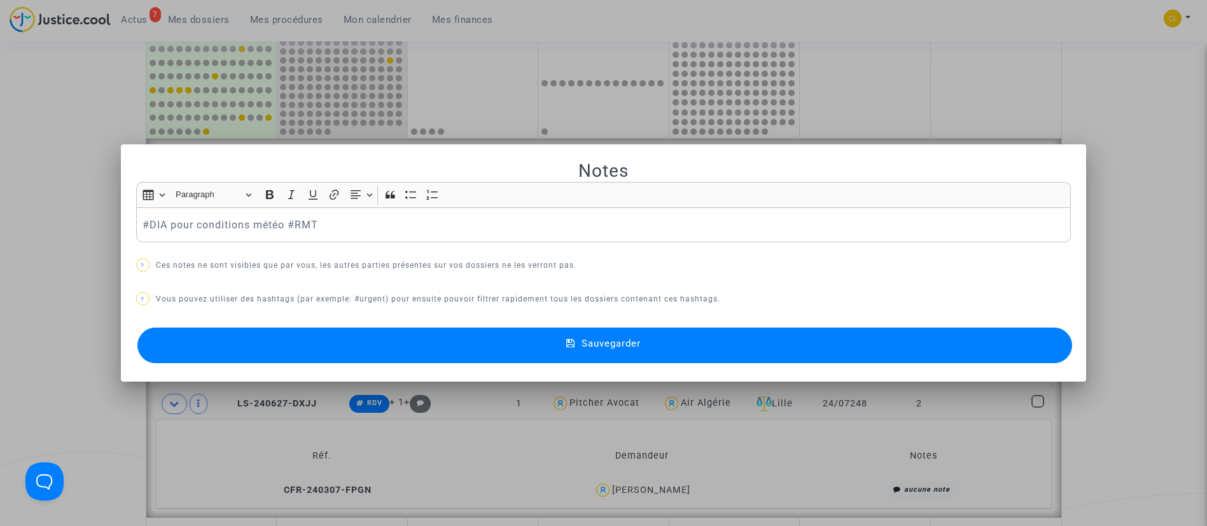
drag, startPoint x: 620, startPoint y: 337, endPoint x: 632, endPoint y: 337, distance: 12.1
click at [632, 337] on button "Sauvegarder" at bounding box center [604, 346] width 935 height 36
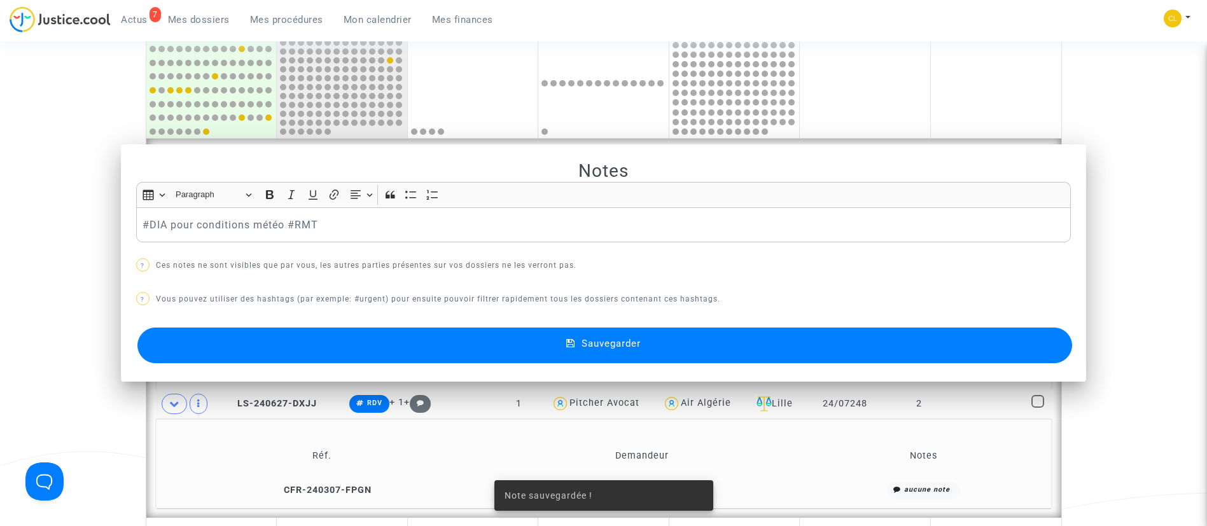
scroll to position [592, 0]
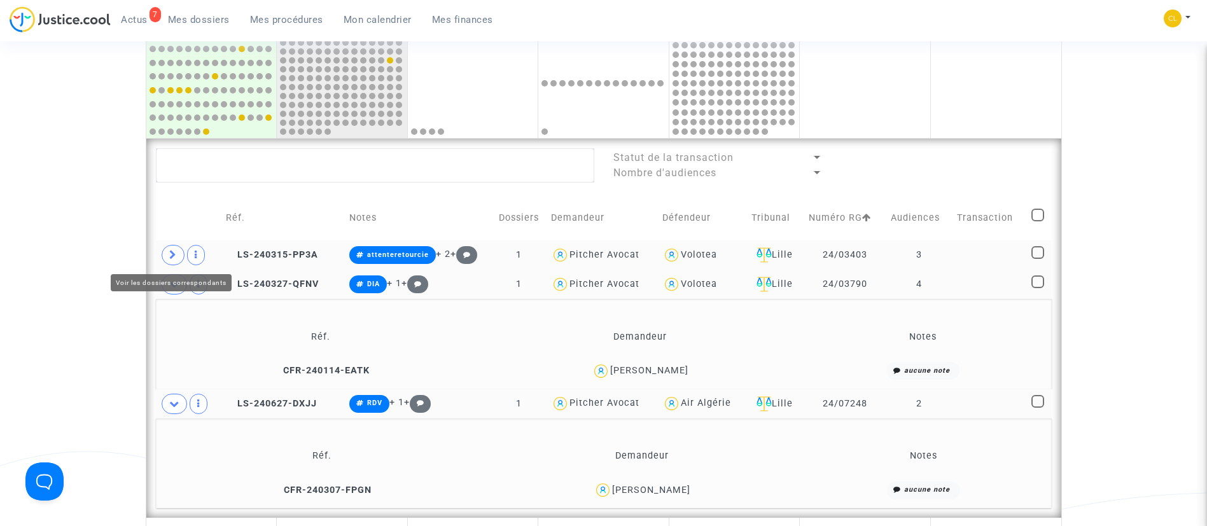
click at [177, 253] on span at bounding box center [173, 255] width 23 height 20
